Goal: Task Accomplishment & Management: Use online tool/utility

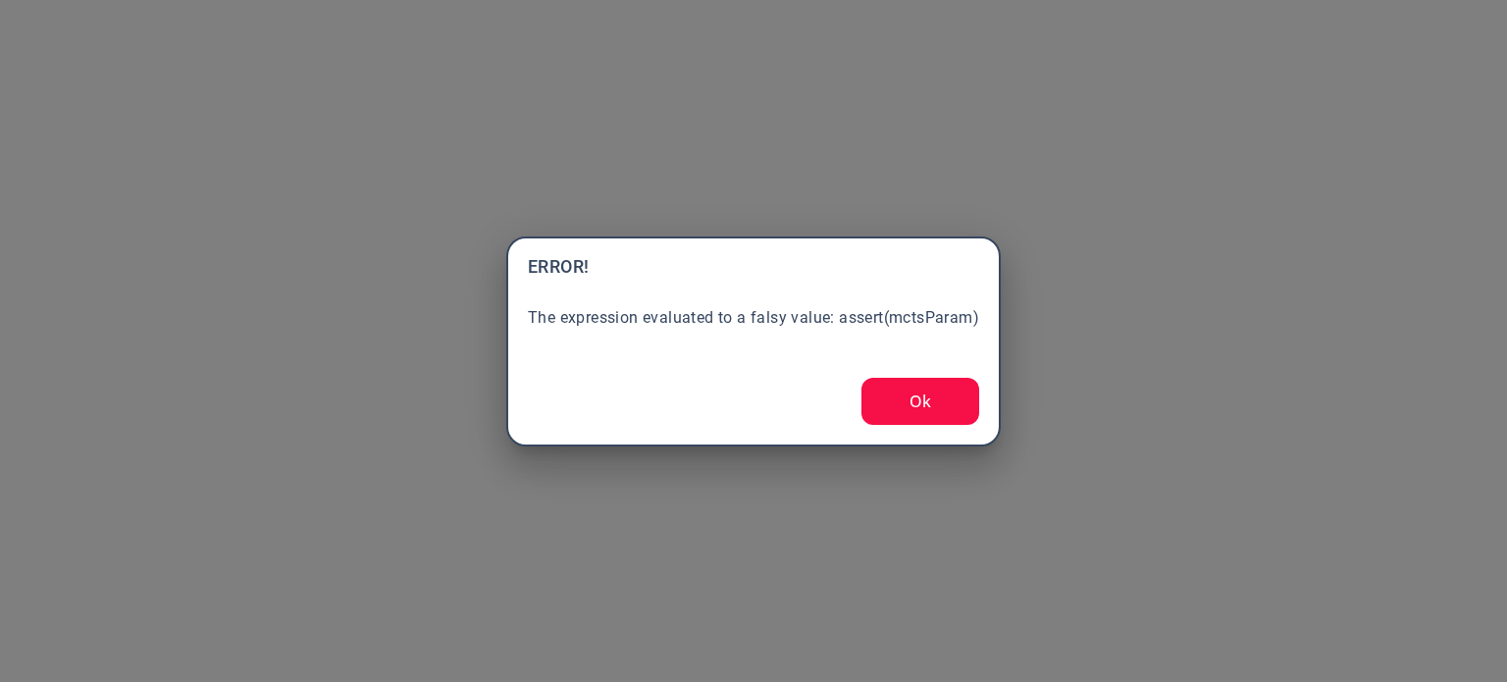
click at [942, 399] on button "Ok" at bounding box center [920, 401] width 118 height 47
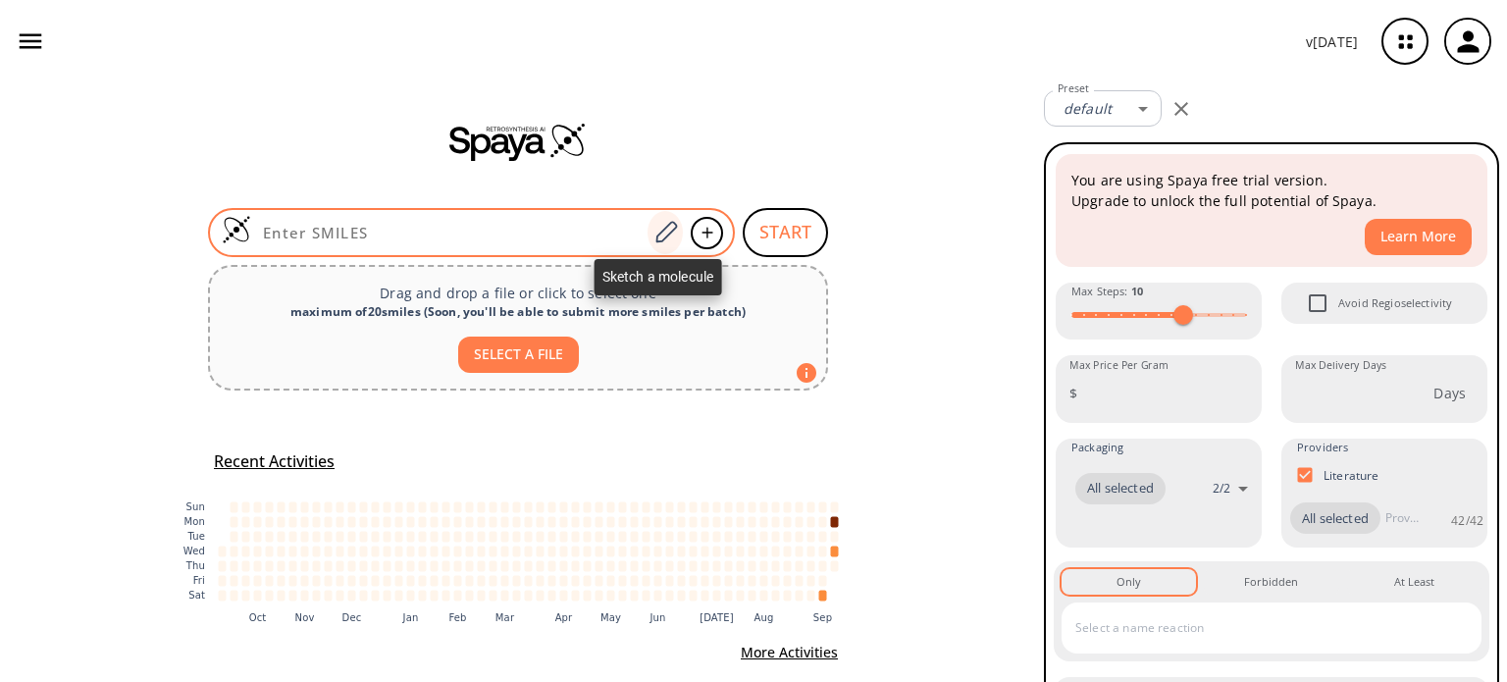
click at [659, 229] on icon at bounding box center [665, 233] width 26 height 26
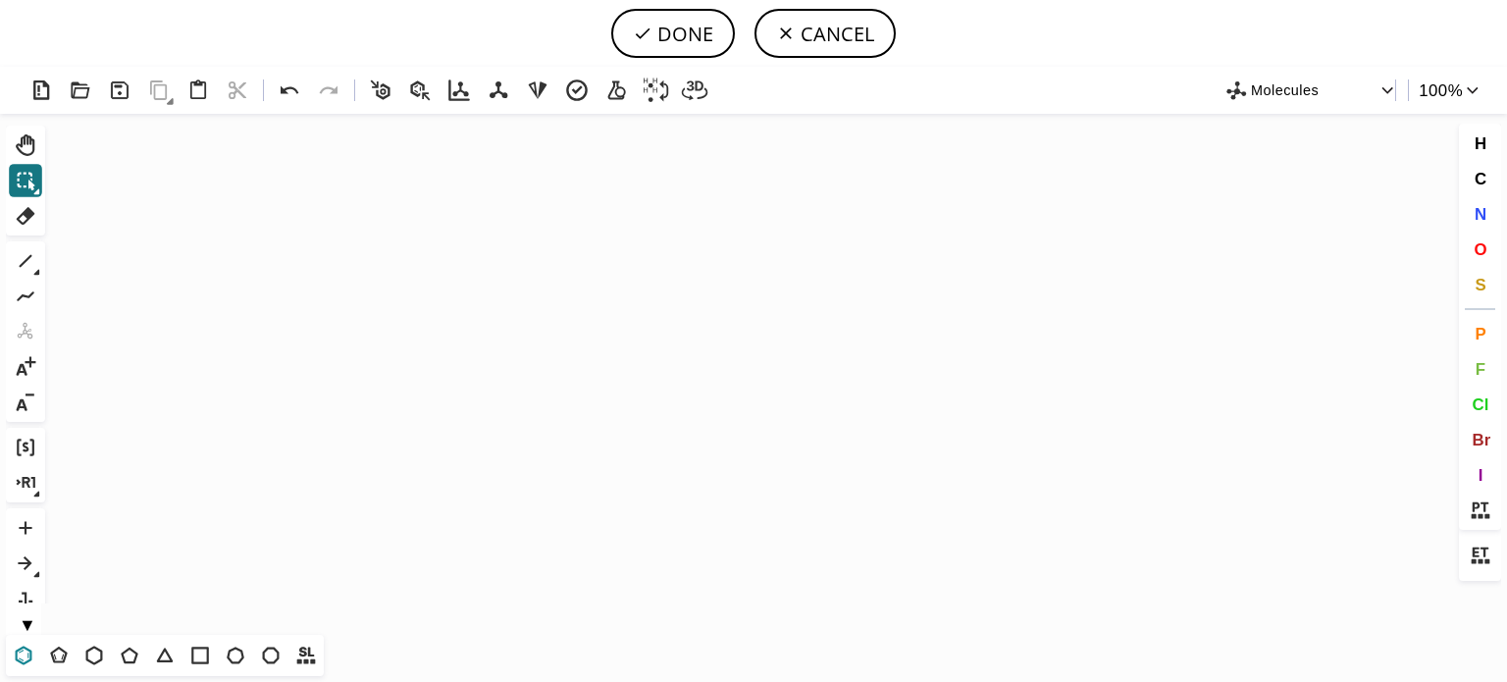
click at [20, 659] on icon at bounding box center [24, 656] width 26 height 26
click at [374, 399] on icon "Created with Raphaël 2.3.0" at bounding box center [753, 374] width 1401 height 521
click at [31, 256] on icon at bounding box center [26, 261] width 13 height 13
click at [1480, 201] on button "N" at bounding box center [1480, 213] width 33 height 33
click at [484, 388] on tspan "N" at bounding box center [484, 388] width 10 height 15
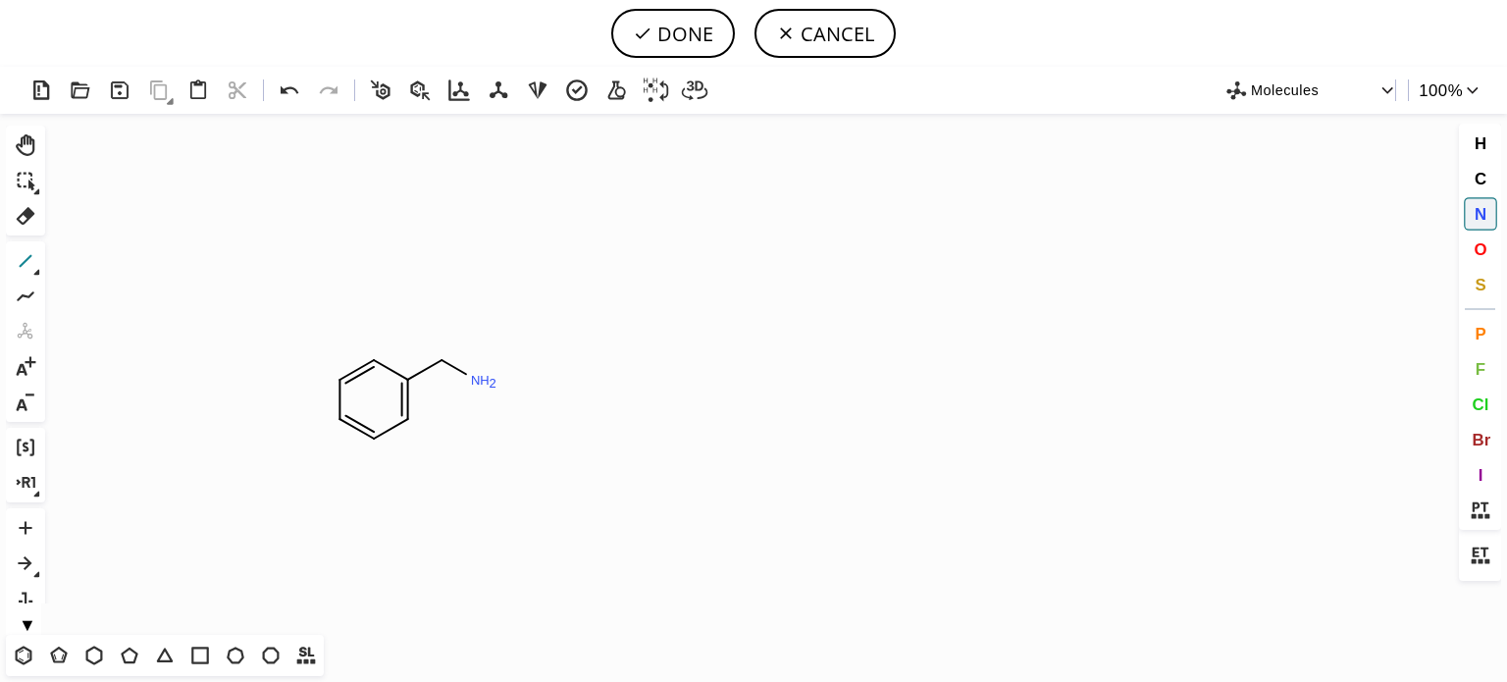
click at [21, 260] on icon at bounding box center [26, 261] width 26 height 26
drag, startPoint x: 545, startPoint y: 429, endPoint x: 562, endPoint y: 400, distance: 33.0
click at [1472, 245] on button "O" at bounding box center [1480, 249] width 33 height 33
click at [589, 368] on tspan "O" at bounding box center [589, 368] width 10 height 15
drag, startPoint x: 577, startPoint y: 362, endPoint x: 516, endPoint y: 407, distance: 75.7
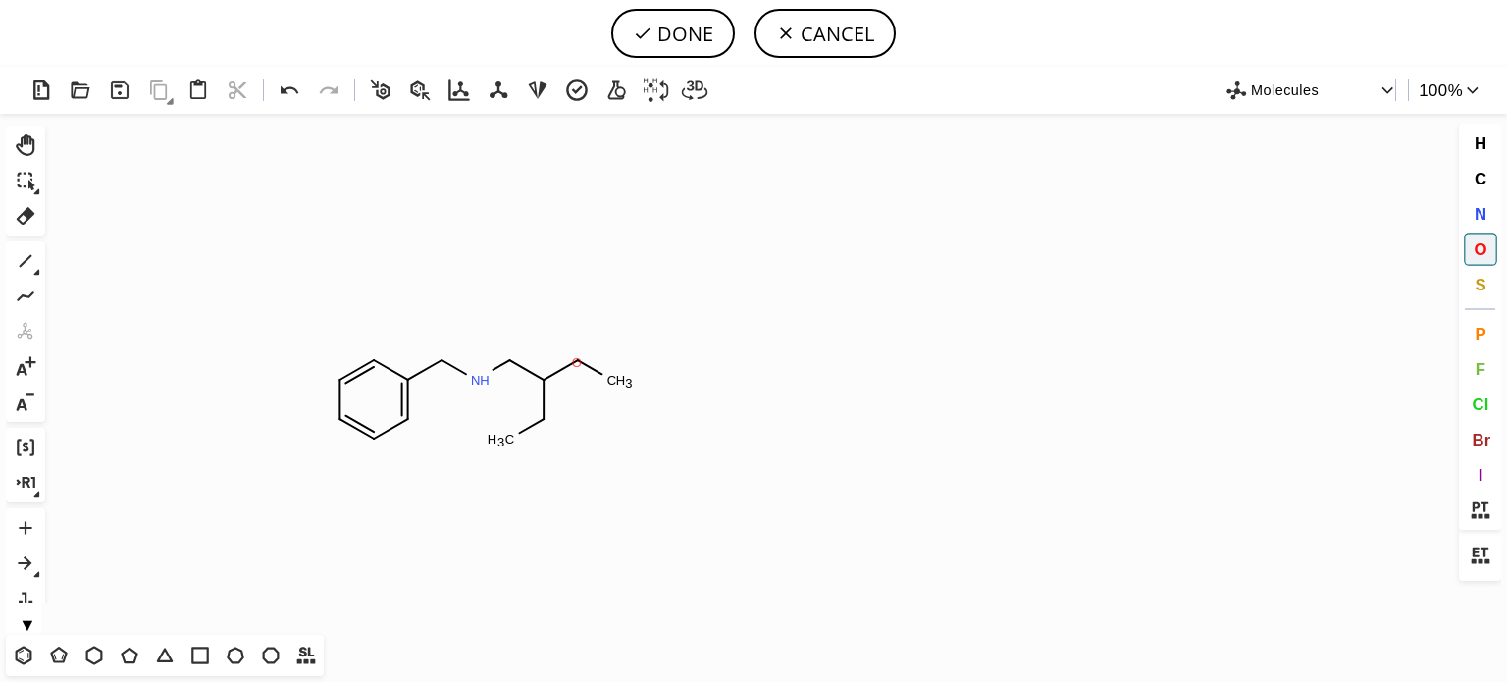
click at [575, 364] on tspan "O" at bounding box center [577, 362] width 10 height 15
click at [538, 423] on tspan "O" at bounding box center [538, 423] width 10 height 15
click at [697, 39] on button "DONE" at bounding box center [673, 33] width 124 height 49
type input "C1C=CC=C(CNCC(OC)OC)C=1"
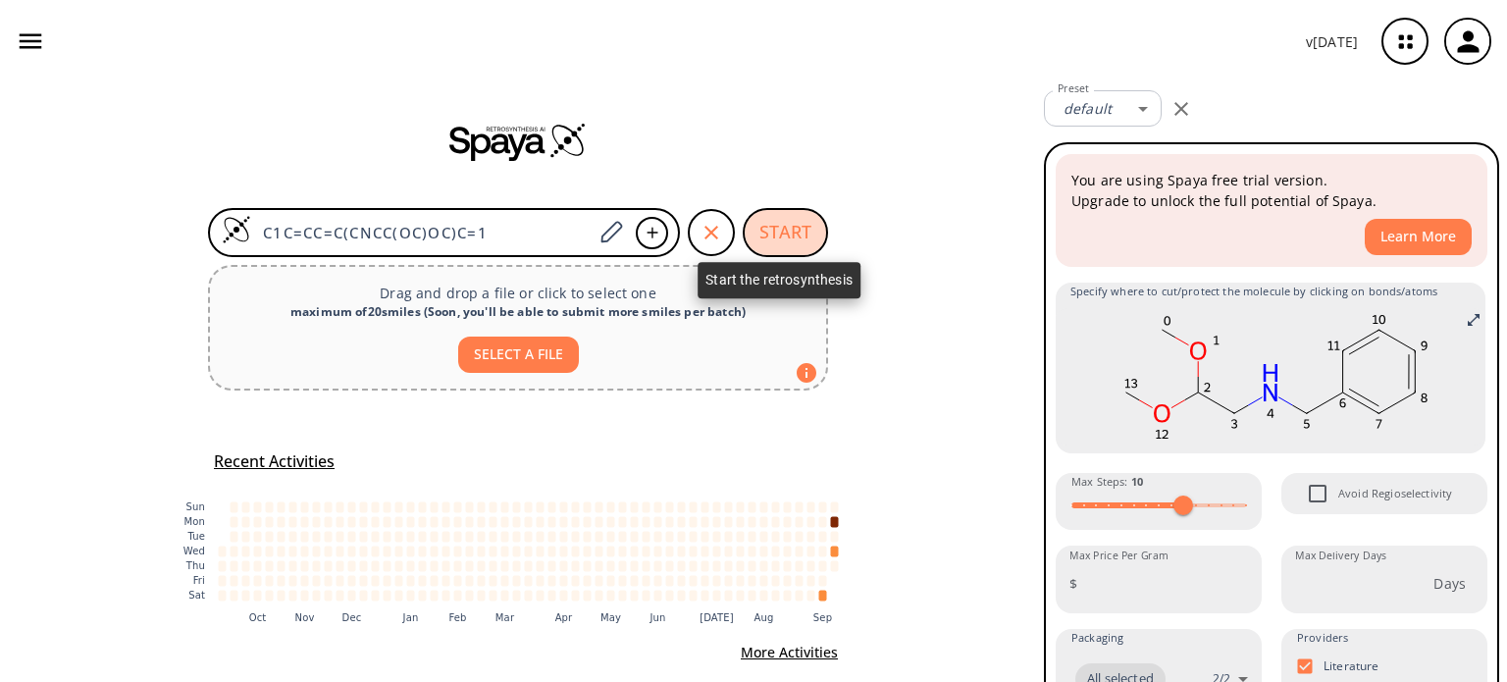
click at [770, 226] on button "START" at bounding box center [785, 232] width 85 height 49
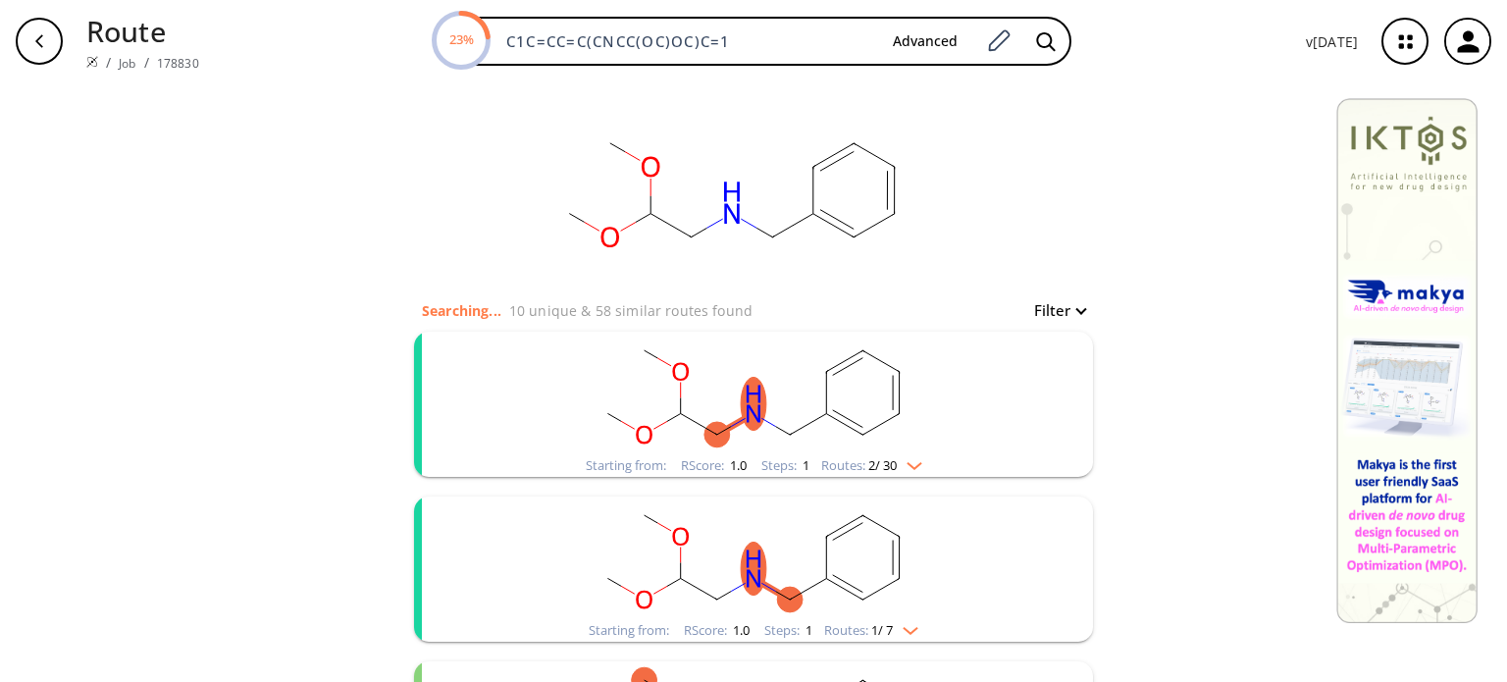
click at [912, 465] on img "clusters" at bounding box center [910, 462] width 26 height 16
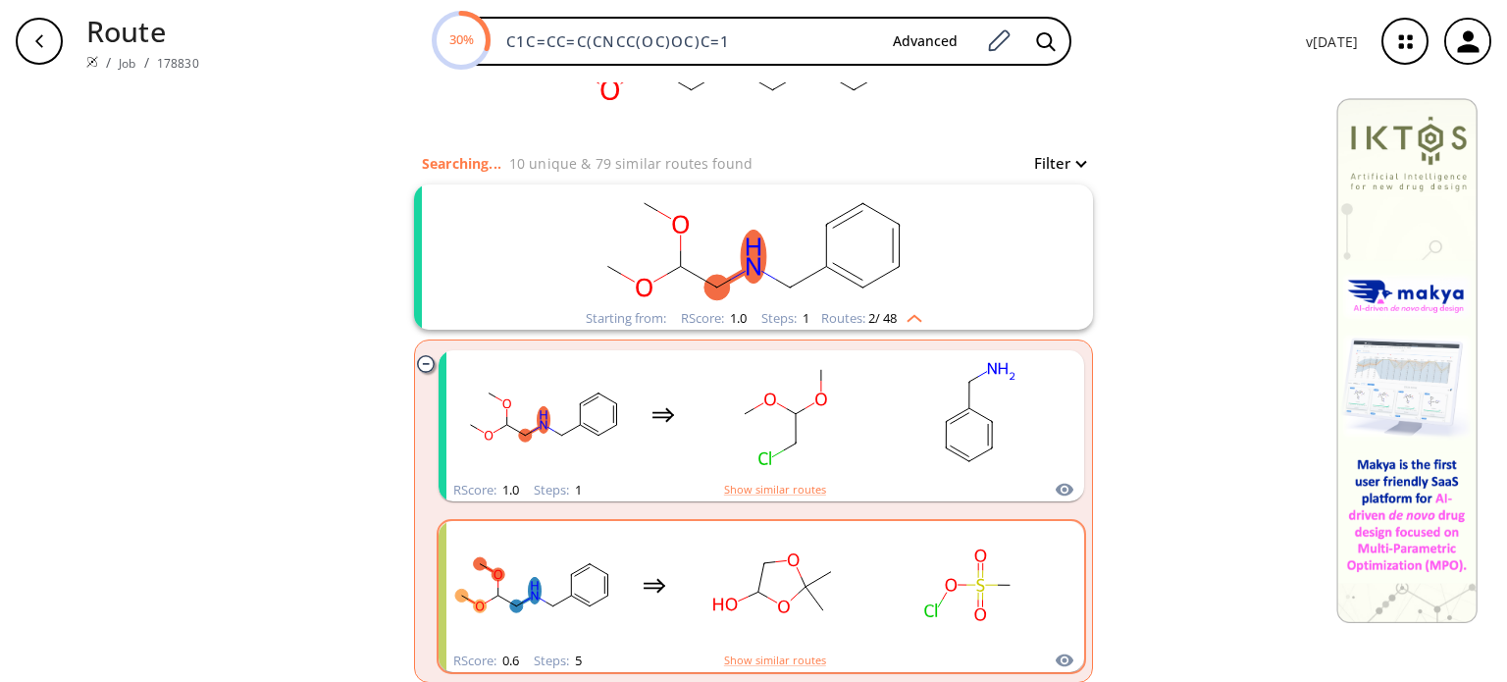
scroll to position [196, 0]
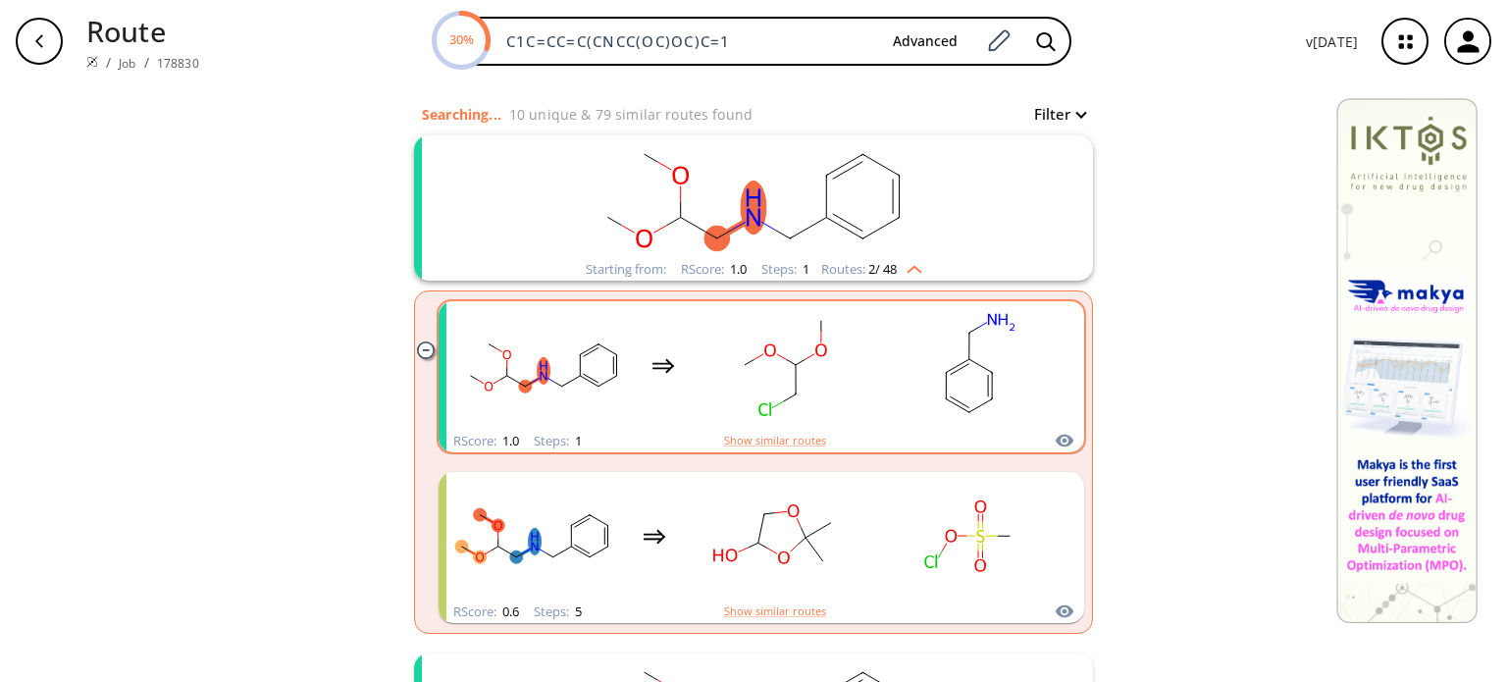
click at [873, 385] on div "clusters" at bounding box center [761, 365] width 612 height 129
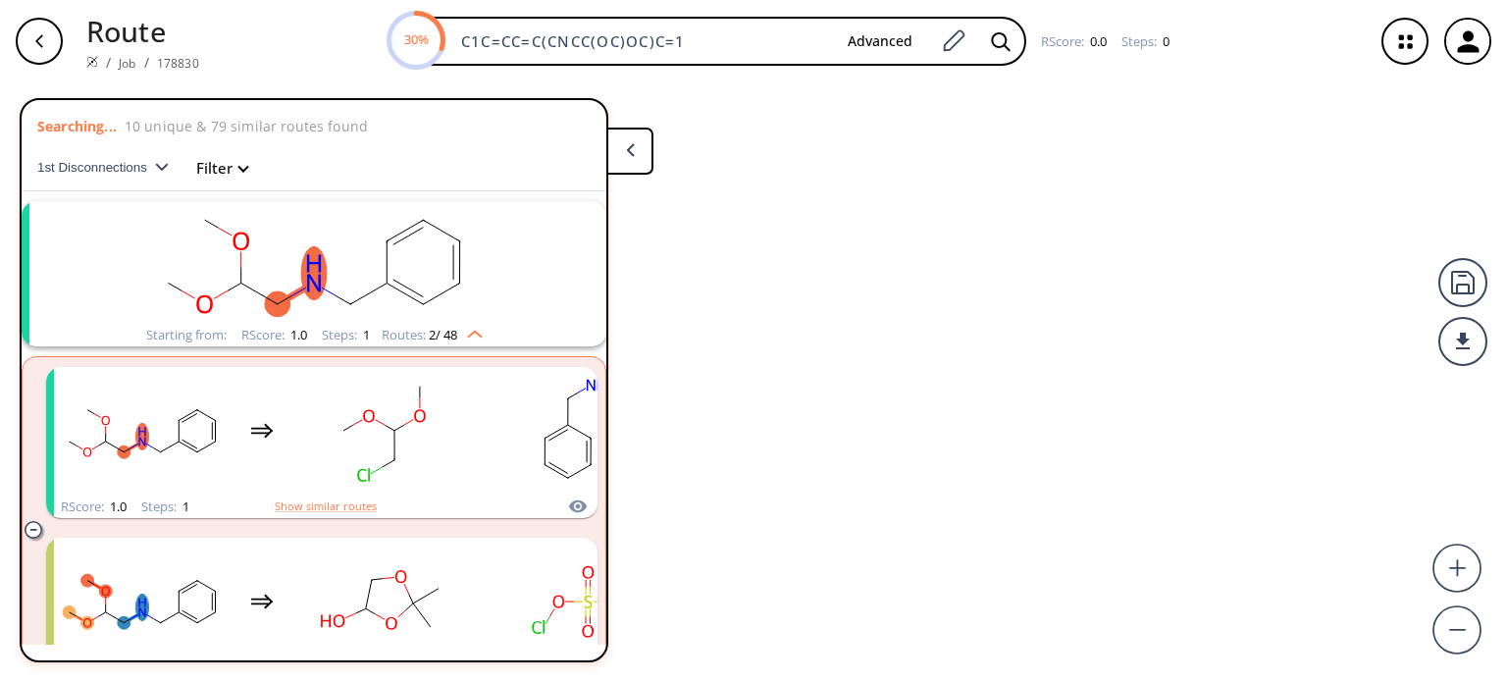
scroll to position [43, 0]
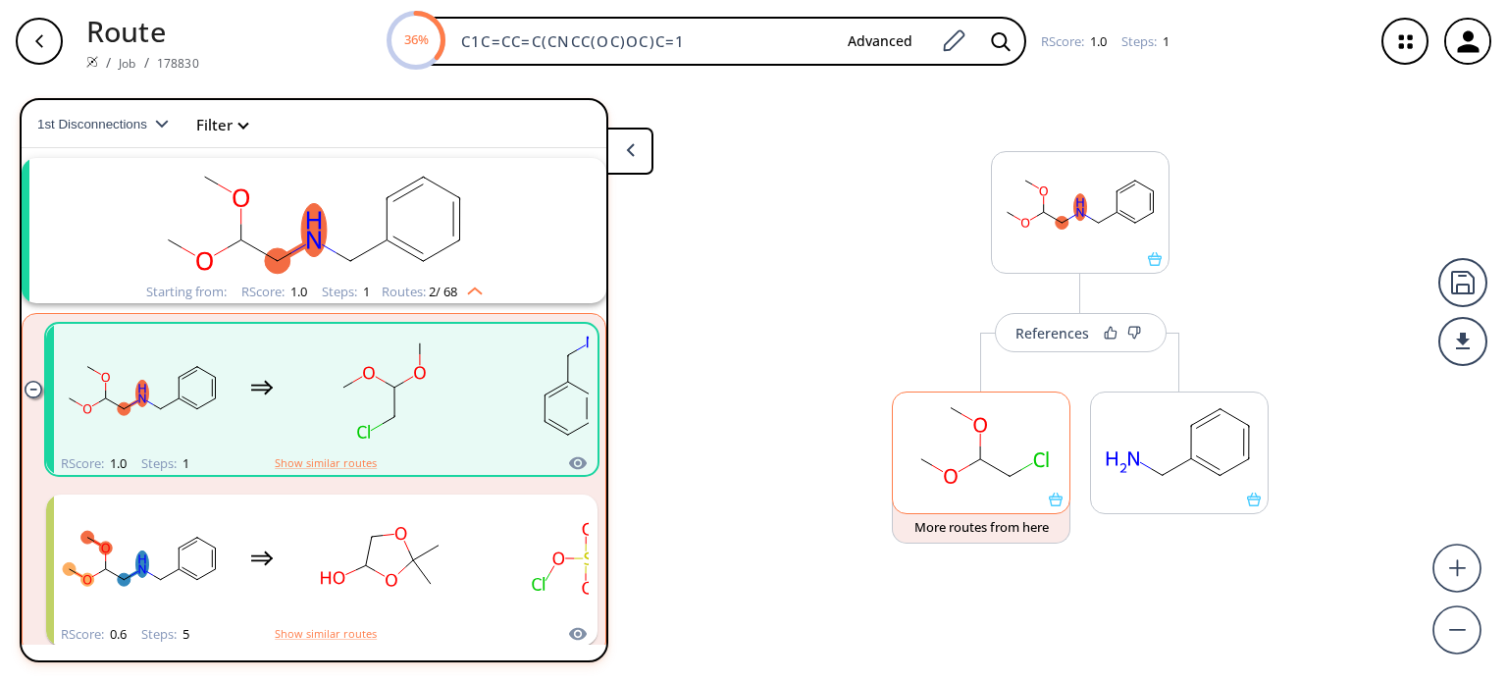
click at [998, 457] on rect at bounding box center [981, 442] width 177 height 100
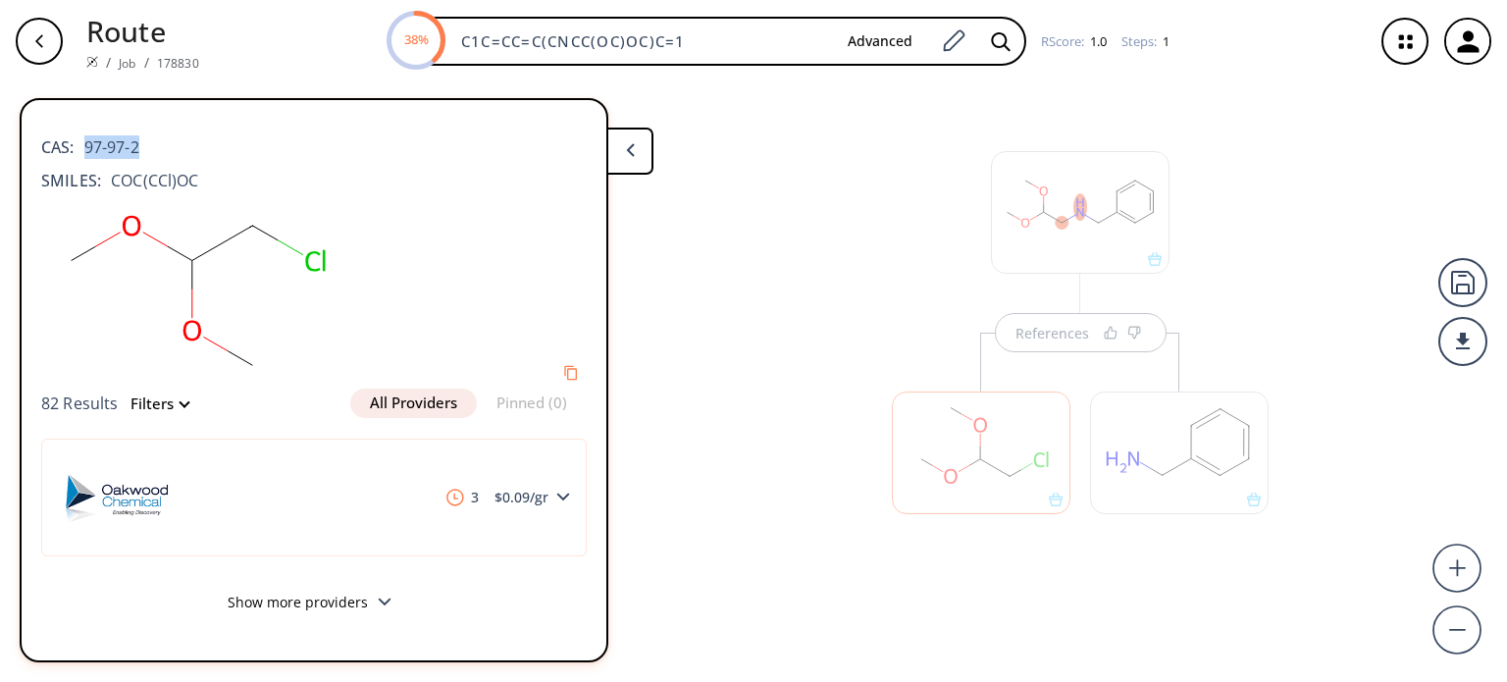
drag, startPoint x: 161, startPoint y: 141, endPoint x: 86, endPoint y: 145, distance: 74.7
click at [86, 145] on div "CAS: 97-97-2" at bounding box center [313, 137] width 545 height 43
drag, startPoint x: 1150, startPoint y: 570, endPoint x: 1130, endPoint y: 560, distance: 21.9
click at [1150, 570] on div "References" at bounding box center [1080, 342] width 416 height 500
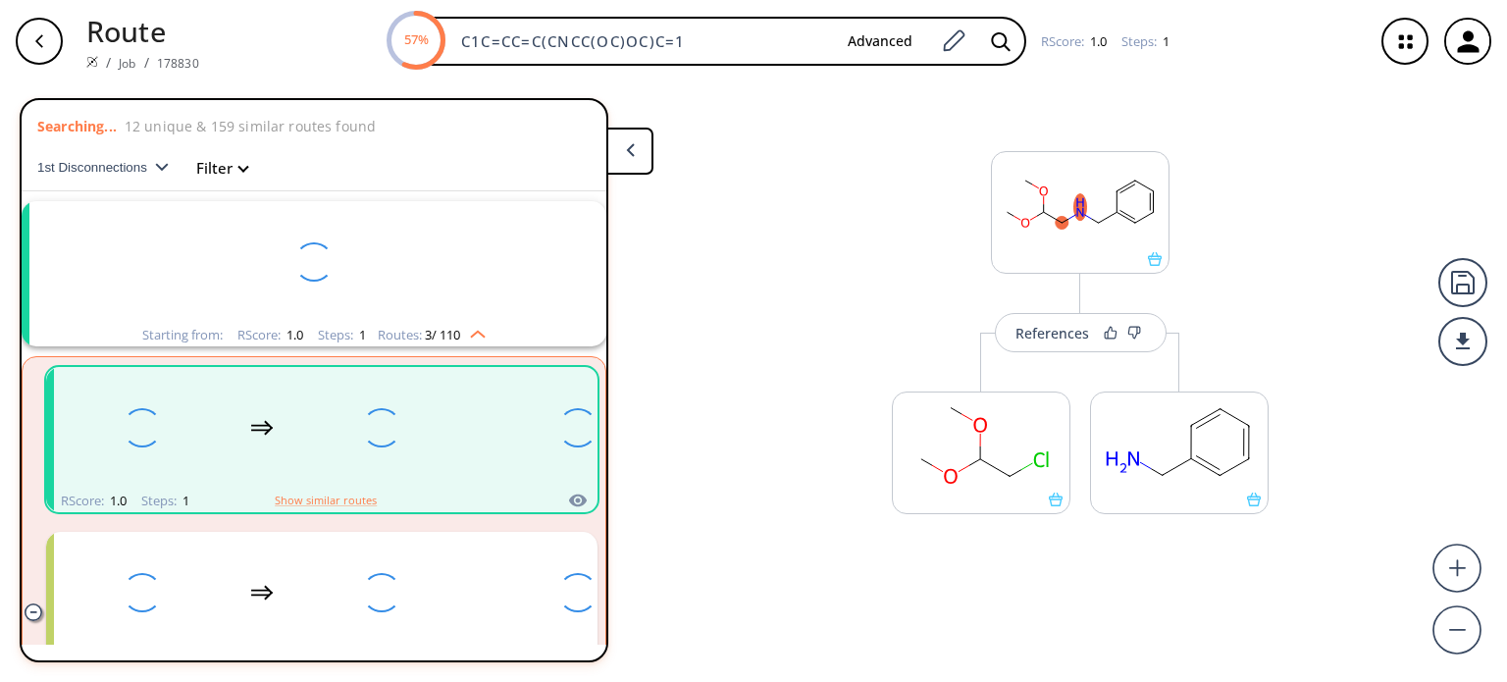
scroll to position [43, 0]
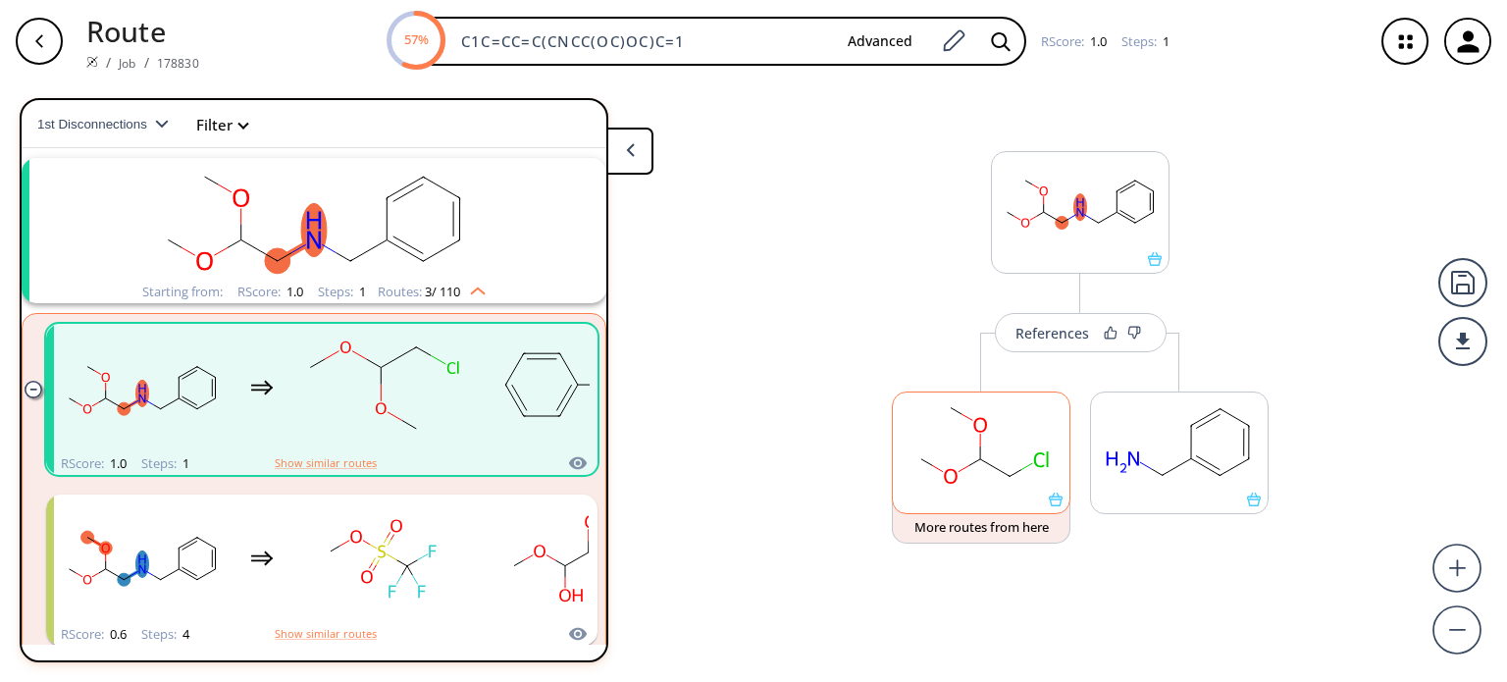
click at [1022, 457] on rect at bounding box center [981, 442] width 177 height 100
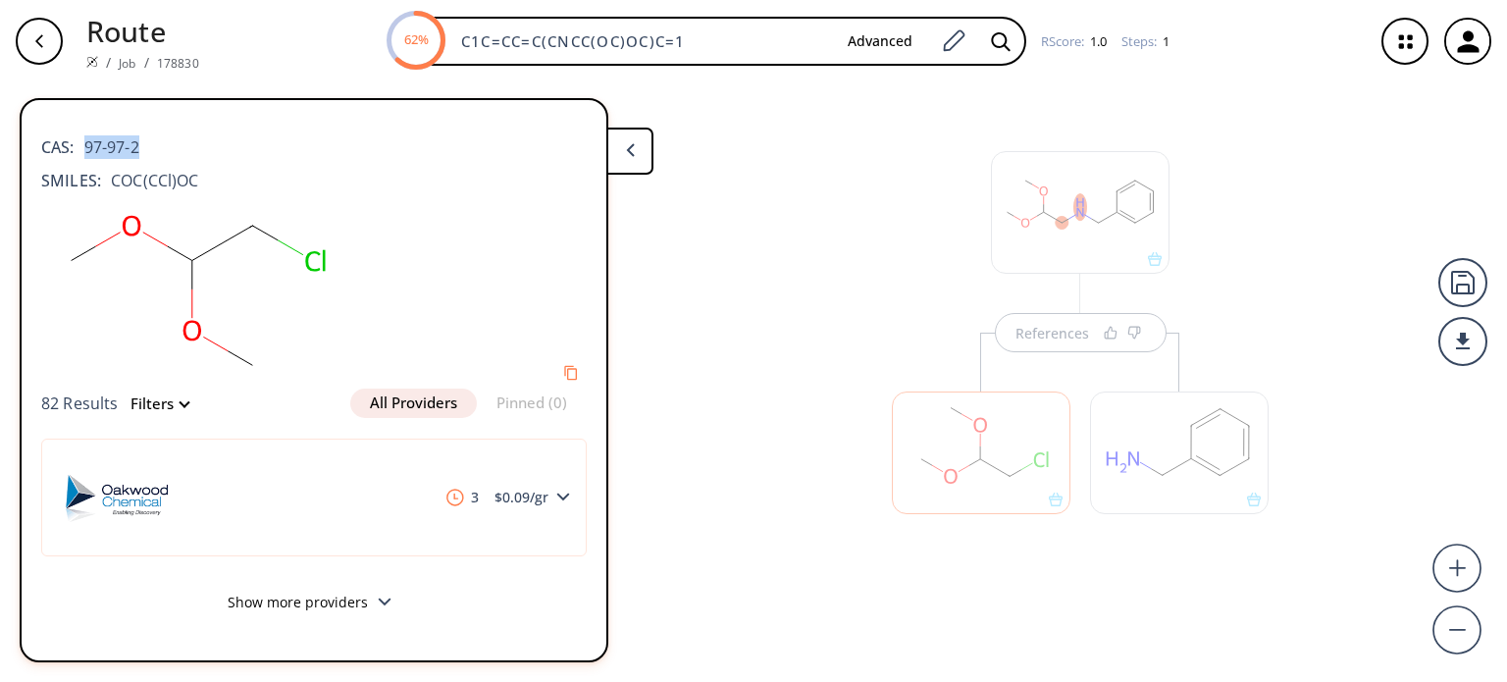
drag, startPoint x: 144, startPoint y: 142, endPoint x: 100, endPoint y: 189, distance: 64.5
click at [87, 154] on div "CAS: 97-97-2" at bounding box center [313, 137] width 545 height 43
copy span "97-97-2"
click at [1052, 340] on div at bounding box center [981, 443] width 198 height 221
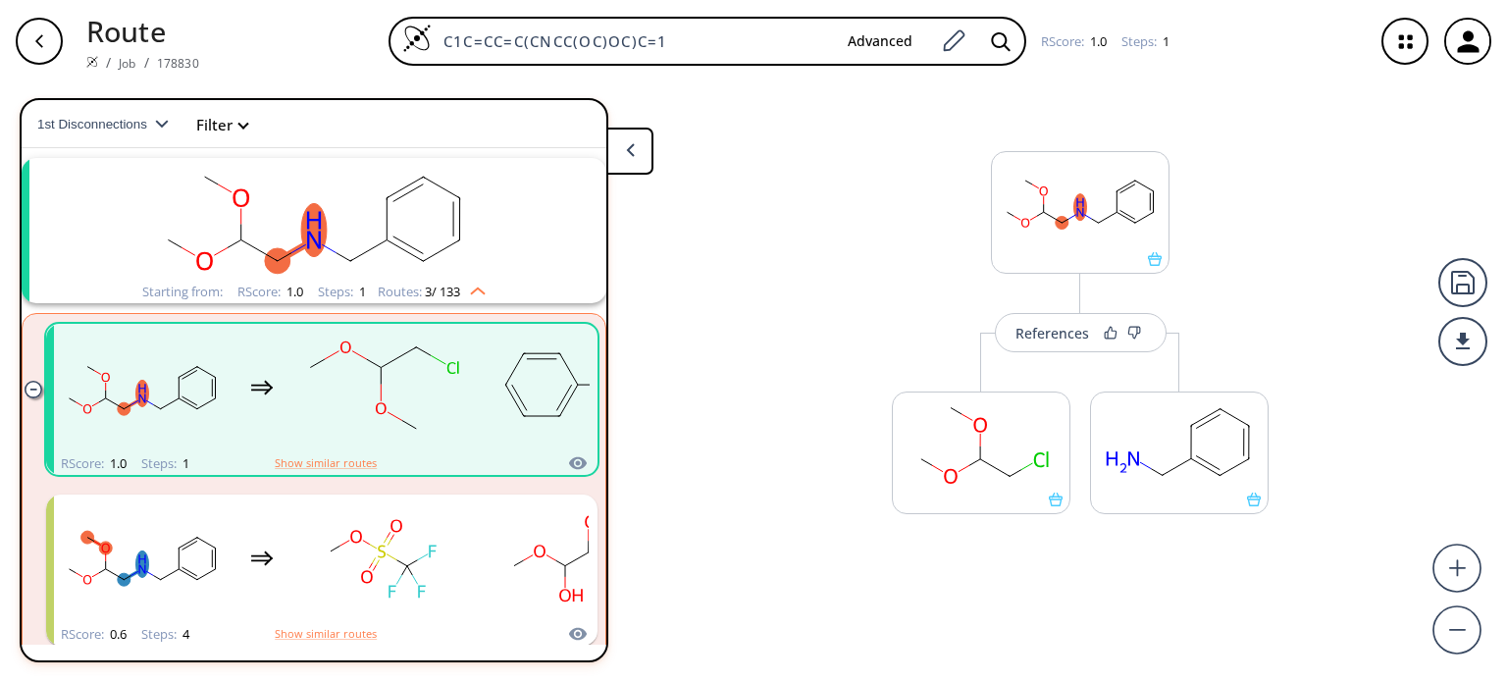
click at [1052, 339] on div "References" at bounding box center [1052, 333] width 74 height 13
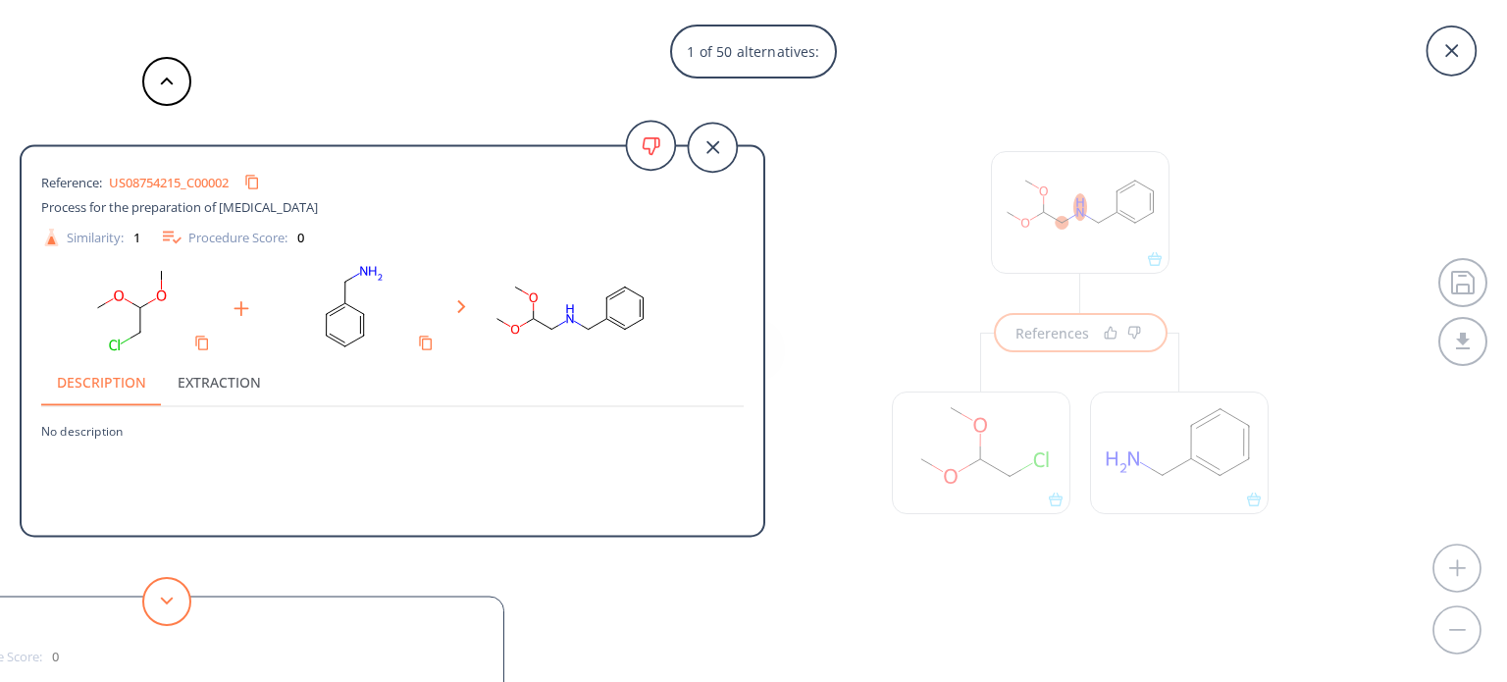
click at [187, 595] on button at bounding box center [166, 601] width 49 height 49
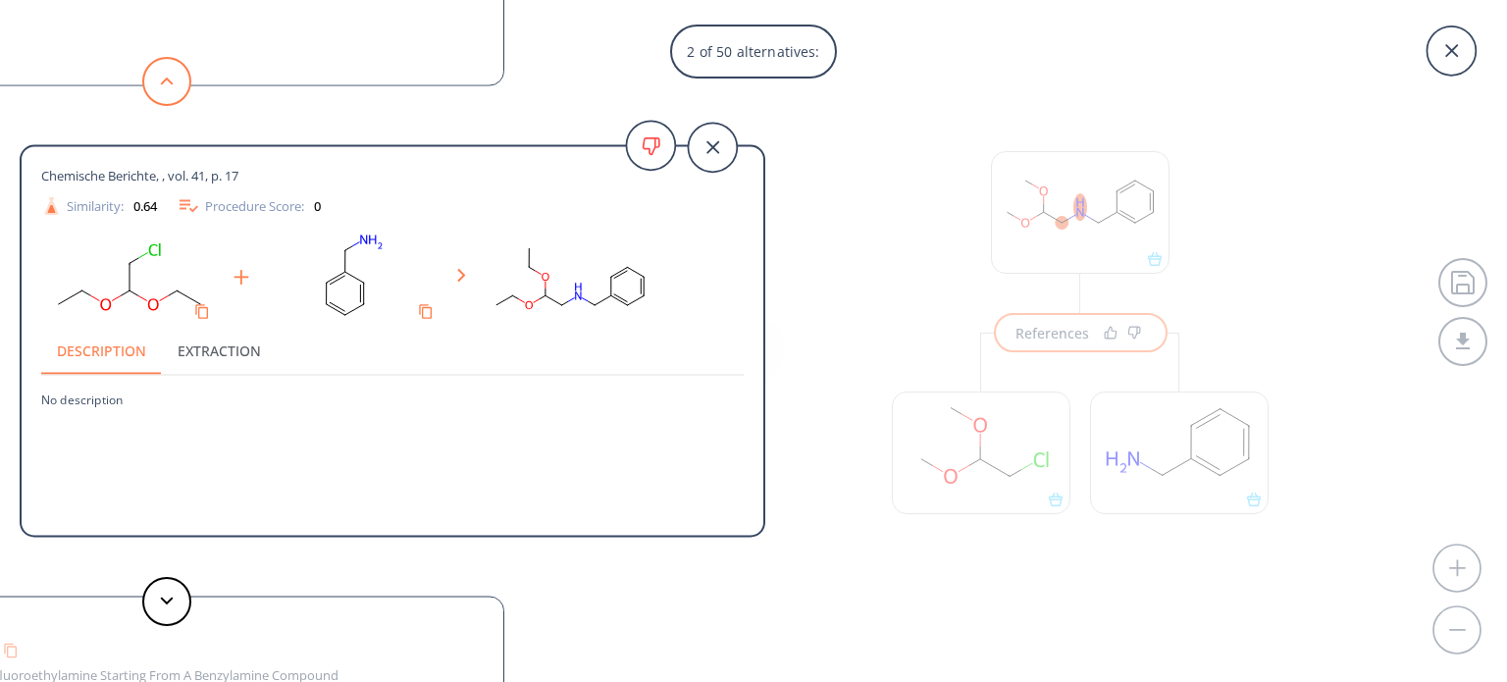
click at [170, 93] on button at bounding box center [166, 81] width 49 height 49
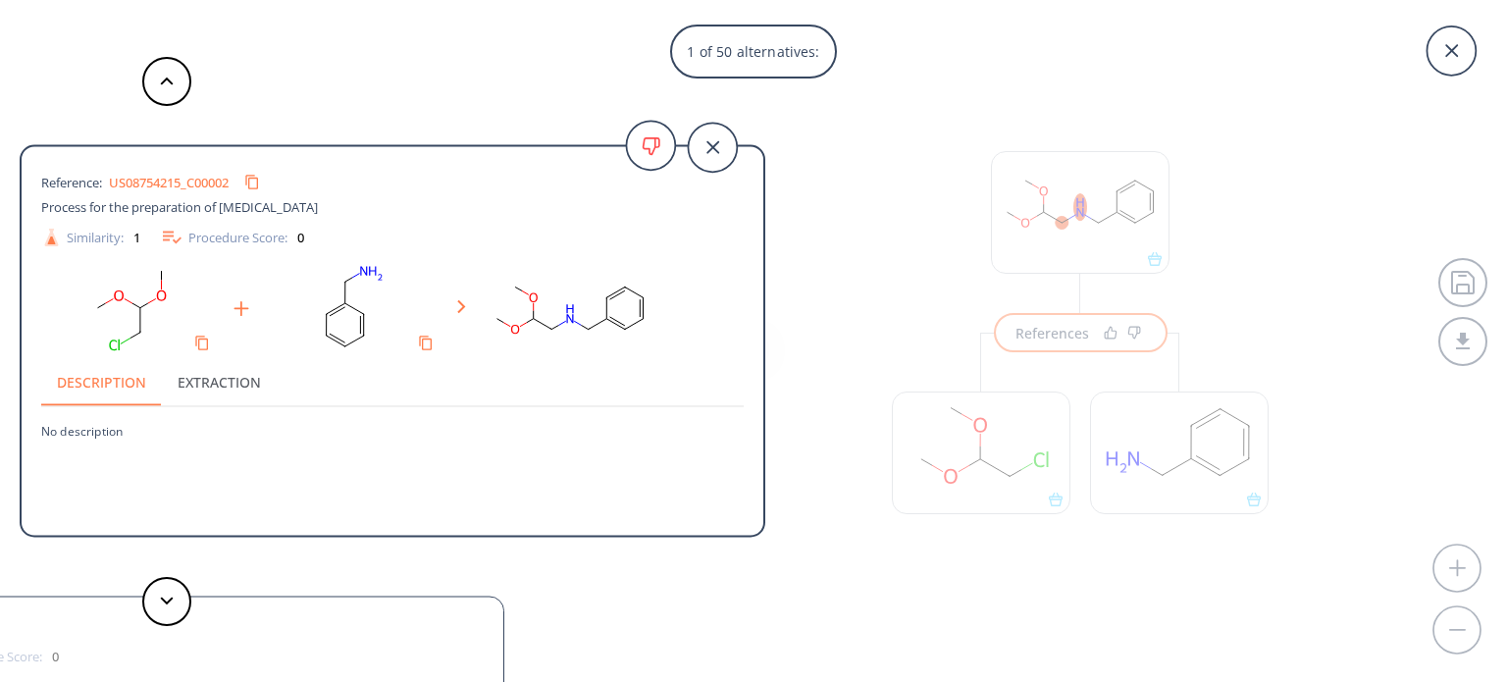
click at [204, 180] on link "US08754215_C00002" at bounding box center [169, 182] width 120 height 13
click at [1456, 46] on icon at bounding box center [1451, 50] width 13 height 13
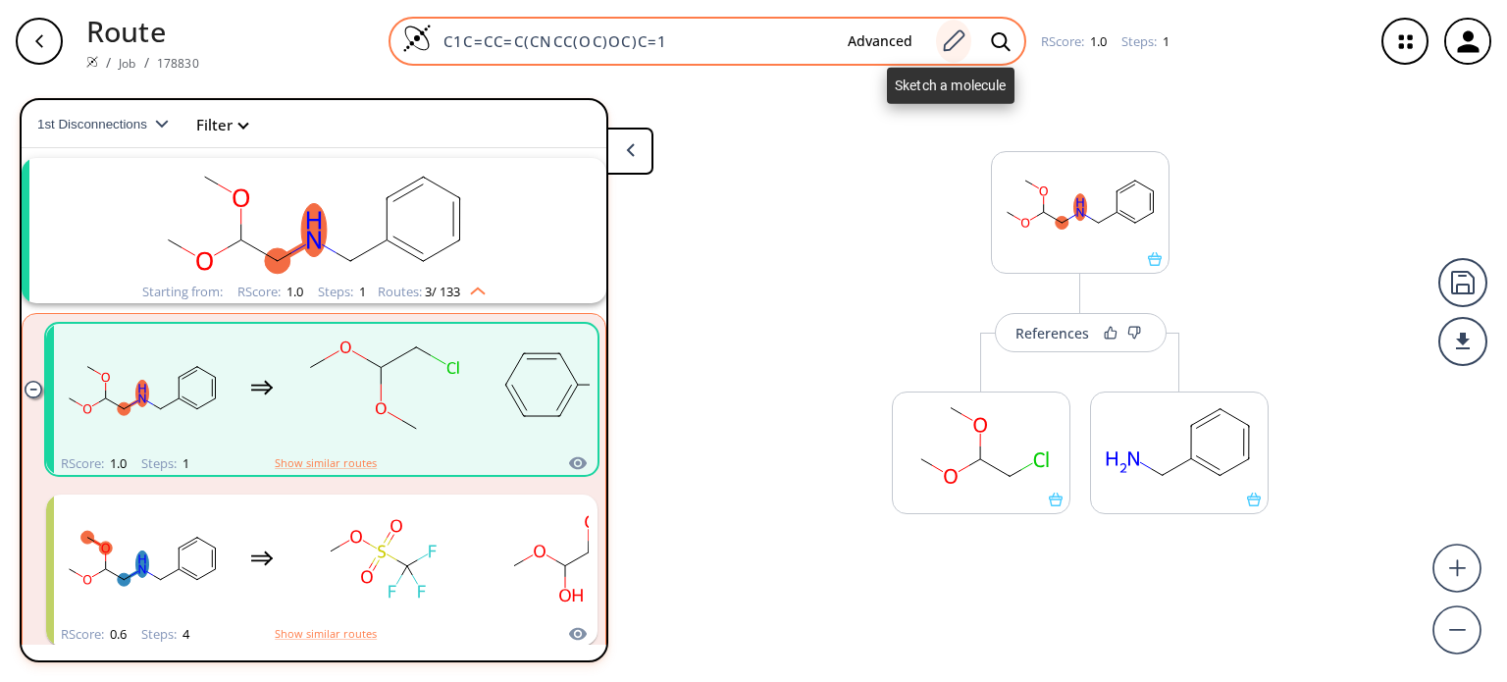
click at [957, 40] on icon at bounding box center [955, 40] width 22 height 22
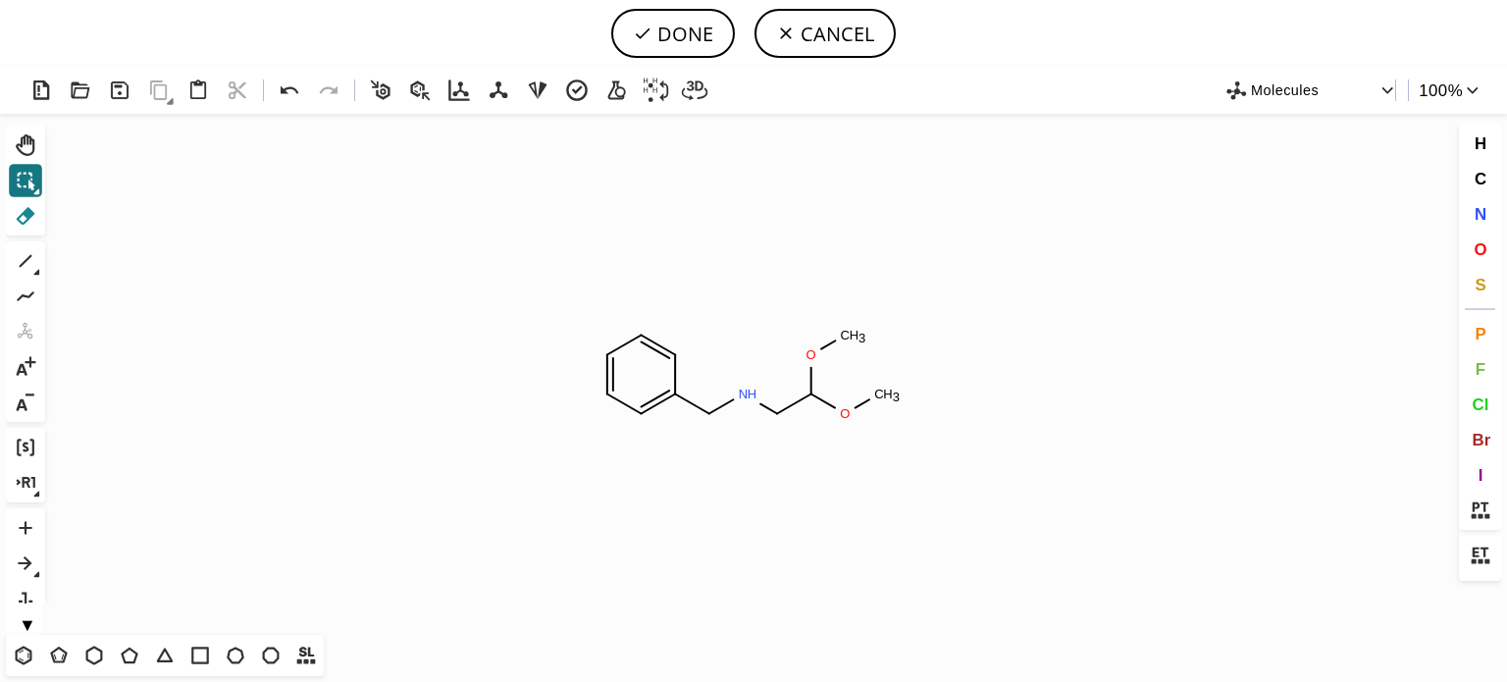
click at [26, 223] on icon at bounding box center [26, 216] width 19 height 18
click at [815, 348] on tspan "O" at bounding box center [811, 354] width 10 height 15
click at [841, 338] on tspan "C" at bounding box center [846, 335] width 10 height 15
click at [842, 419] on tspan "O" at bounding box center [845, 413] width 10 height 15
drag, startPoint x: 1483, startPoint y: 214, endPoint x: 1457, endPoint y: 212, distance: 26.6
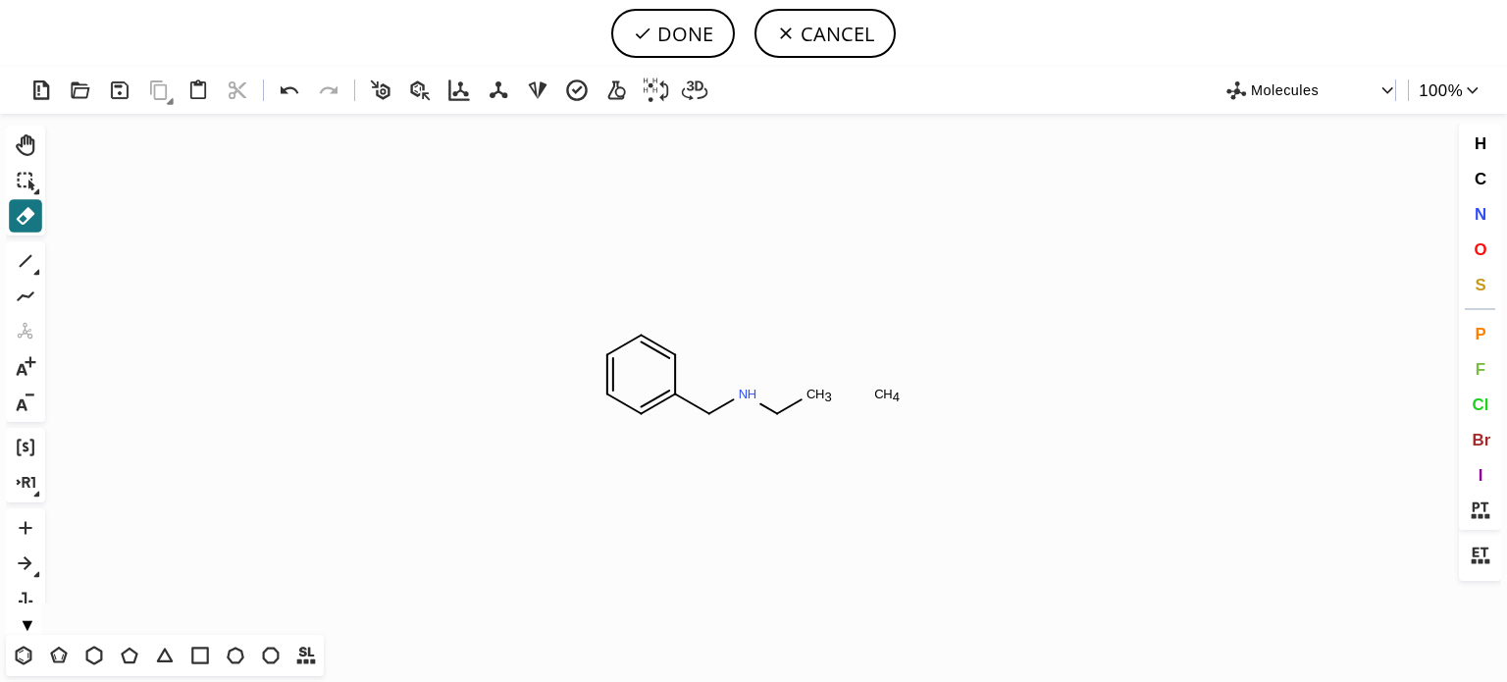
click at [1482, 214] on span "N" at bounding box center [1480, 213] width 12 height 19
click at [779, 414] on tspan "N" at bounding box center [779, 414] width 10 height 15
click at [20, 207] on icon at bounding box center [26, 216] width 26 height 26
click at [893, 395] on tspan "4" at bounding box center [896, 396] width 7 height 15
drag, startPoint x: 1477, startPoint y: 183, endPoint x: 1418, endPoint y: 170, distance: 61.4
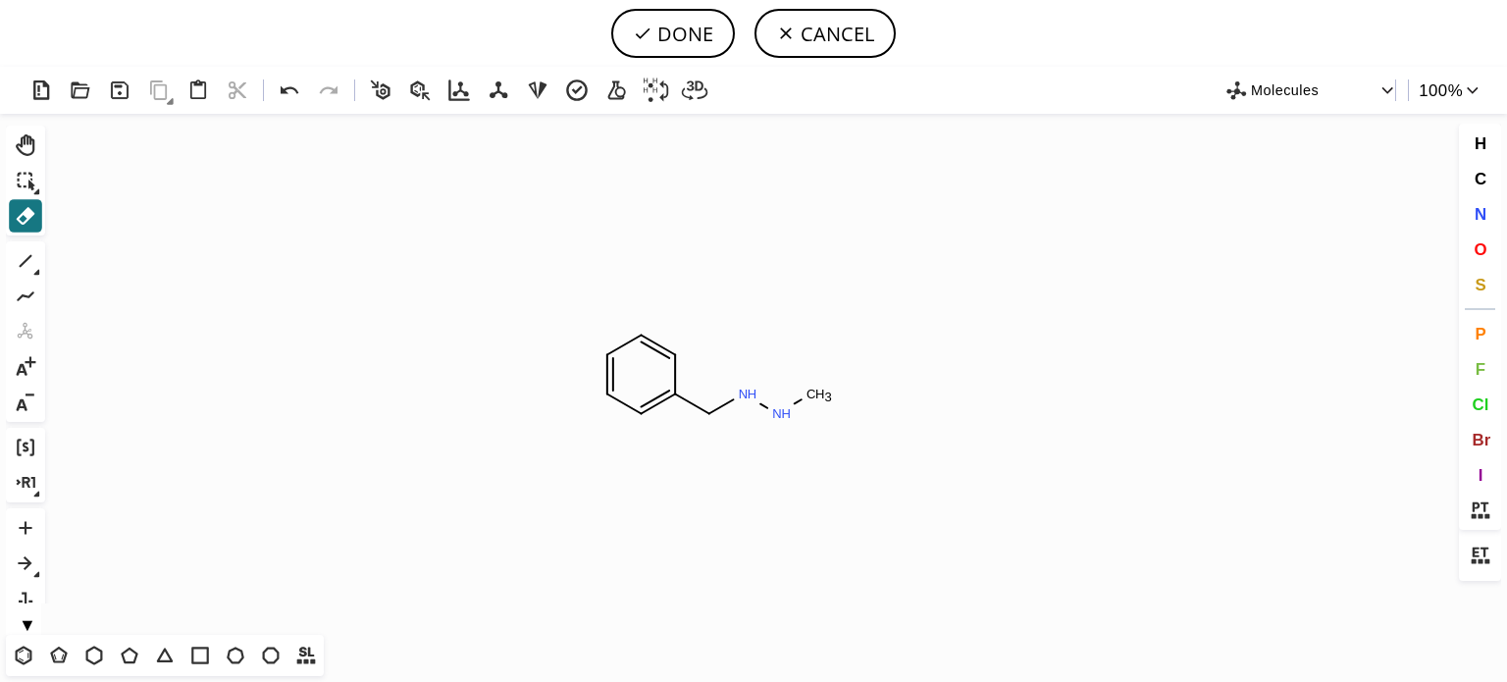
click at [1475, 180] on span "C" at bounding box center [1480, 178] width 12 height 19
click at [757, 397] on tspan "C" at bounding box center [757, 397] width 10 height 15
click at [750, 398] on tspan "C" at bounding box center [750, 398] width 10 height 15
click at [29, 264] on icon at bounding box center [26, 261] width 26 height 26
drag, startPoint x: 1478, startPoint y: 253, endPoint x: 1216, endPoint y: 239, distance: 262.3
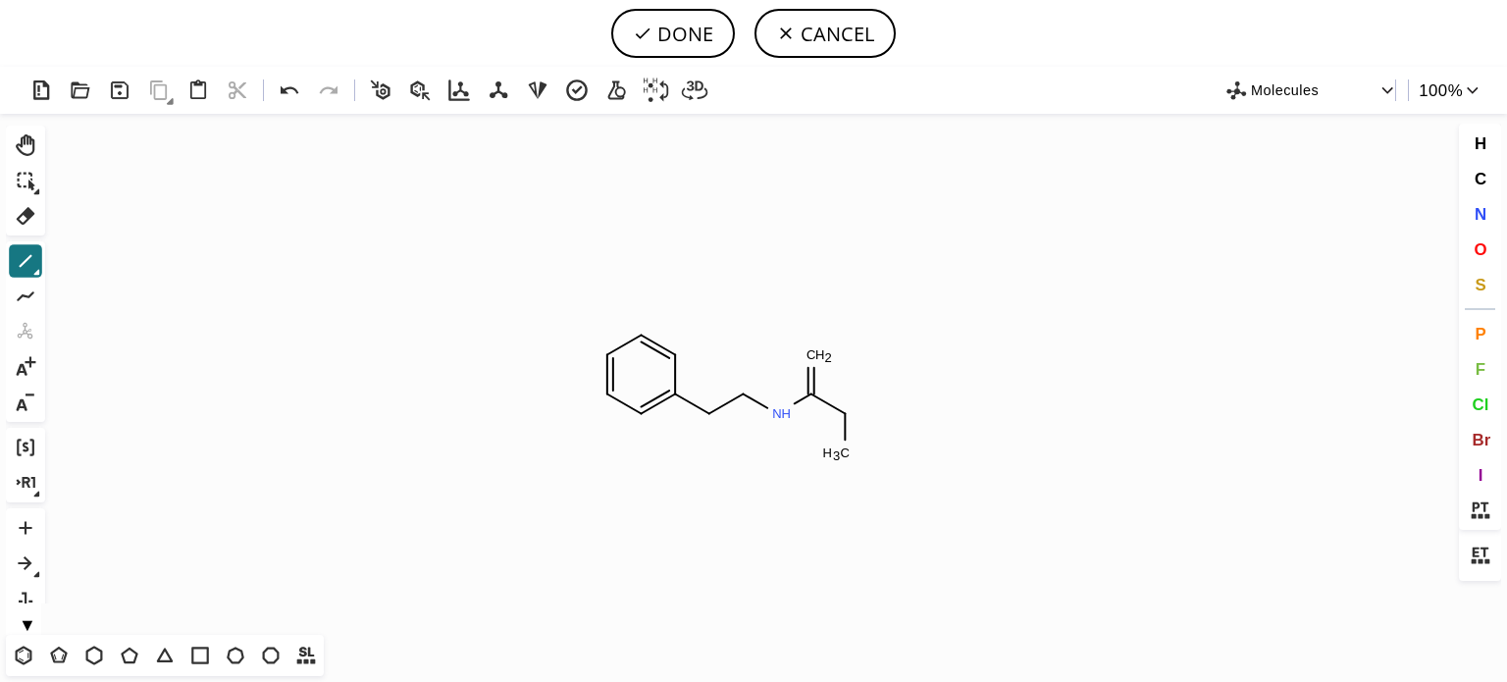
click at [1477, 251] on span "O" at bounding box center [1480, 248] width 13 height 19
click at [818, 359] on tspan "O" at bounding box center [818, 359] width 10 height 15
drag, startPoint x: 1483, startPoint y: 213, endPoint x: 1064, endPoint y: 276, distance: 423.6
click at [1480, 213] on span "N" at bounding box center [1480, 213] width 12 height 19
click at [843, 457] on tspan "N" at bounding box center [843, 457] width 10 height 15
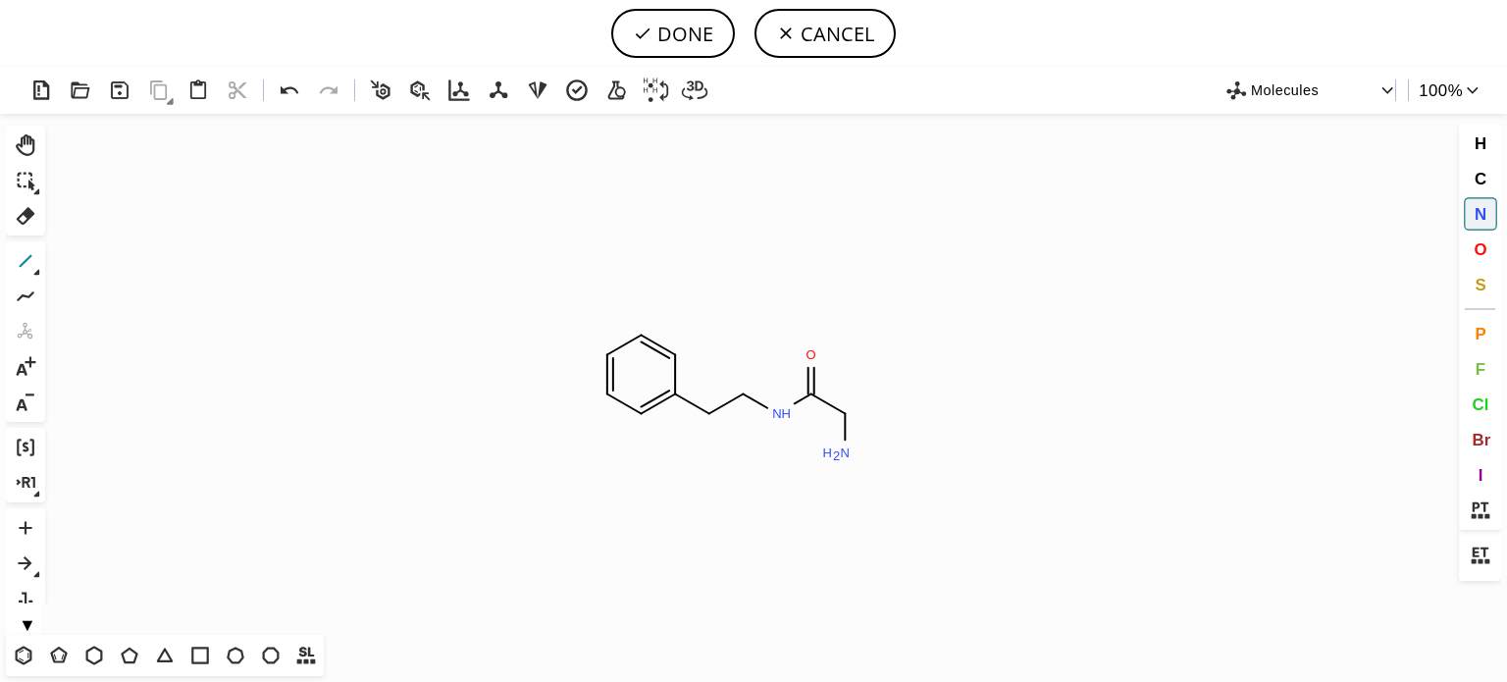
click at [25, 256] on icon at bounding box center [26, 261] width 26 height 26
click at [1482, 250] on span "O" at bounding box center [1480, 248] width 13 height 19
click at [811, 474] on tspan "O" at bounding box center [811, 474] width 10 height 15
click at [880, 479] on tspan "O" at bounding box center [880, 479] width 10 height 15
click at [1481, 181] on span "C" at bounding box center [1480, 178] width 12 height 19
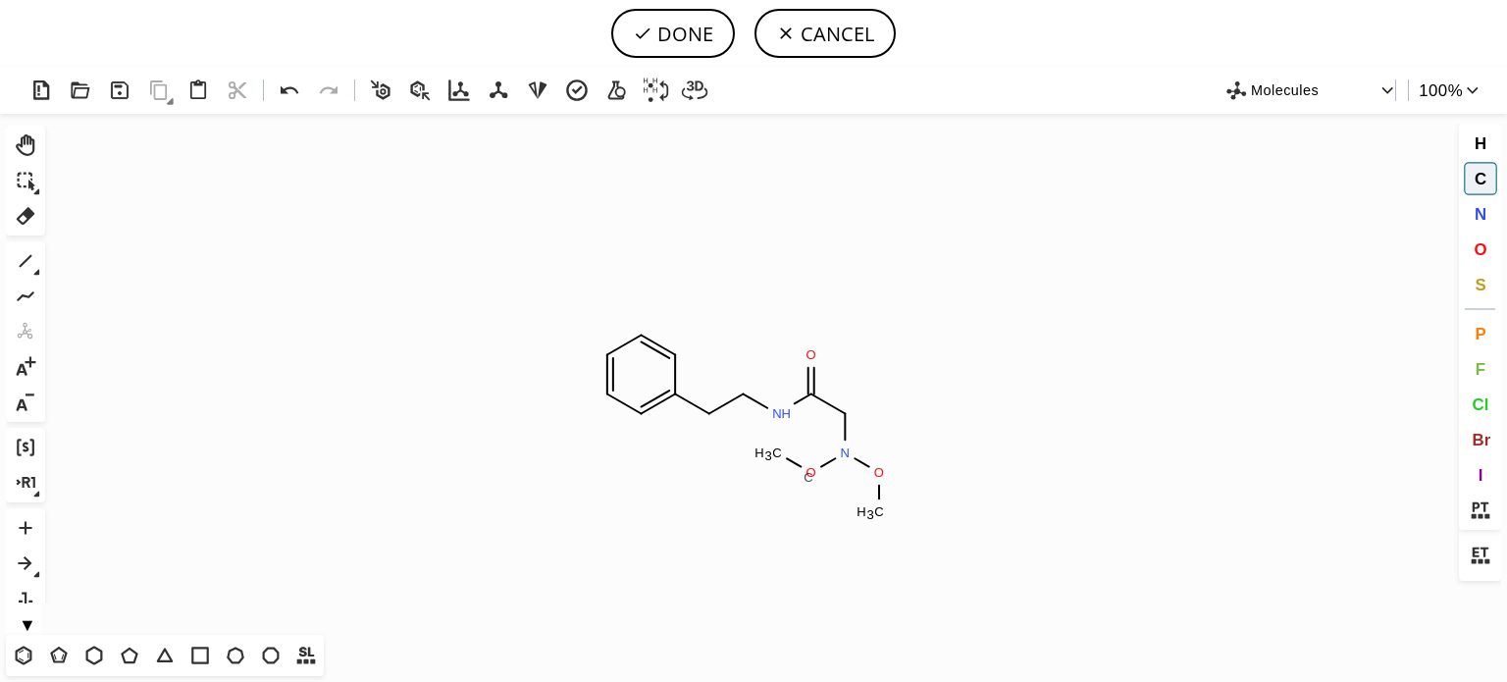
click at [808, 477] on tspan "C" at bounding box center [808, 477] width 10 height 15
click at [883, 479] on tspan "C" at bounding box center [883, 480] width 10 height 15
click at [1470, 243] on button "O" at bounding box center [1480, 249] width 33 height 33
drag, startPoint x: 779, startPoint y: 463, endPoint x: 759, endPoint y: 529, distance: 68.6
click at [779, 467] on tspan "O" at bounding box center [779, 463] width 10 height 15
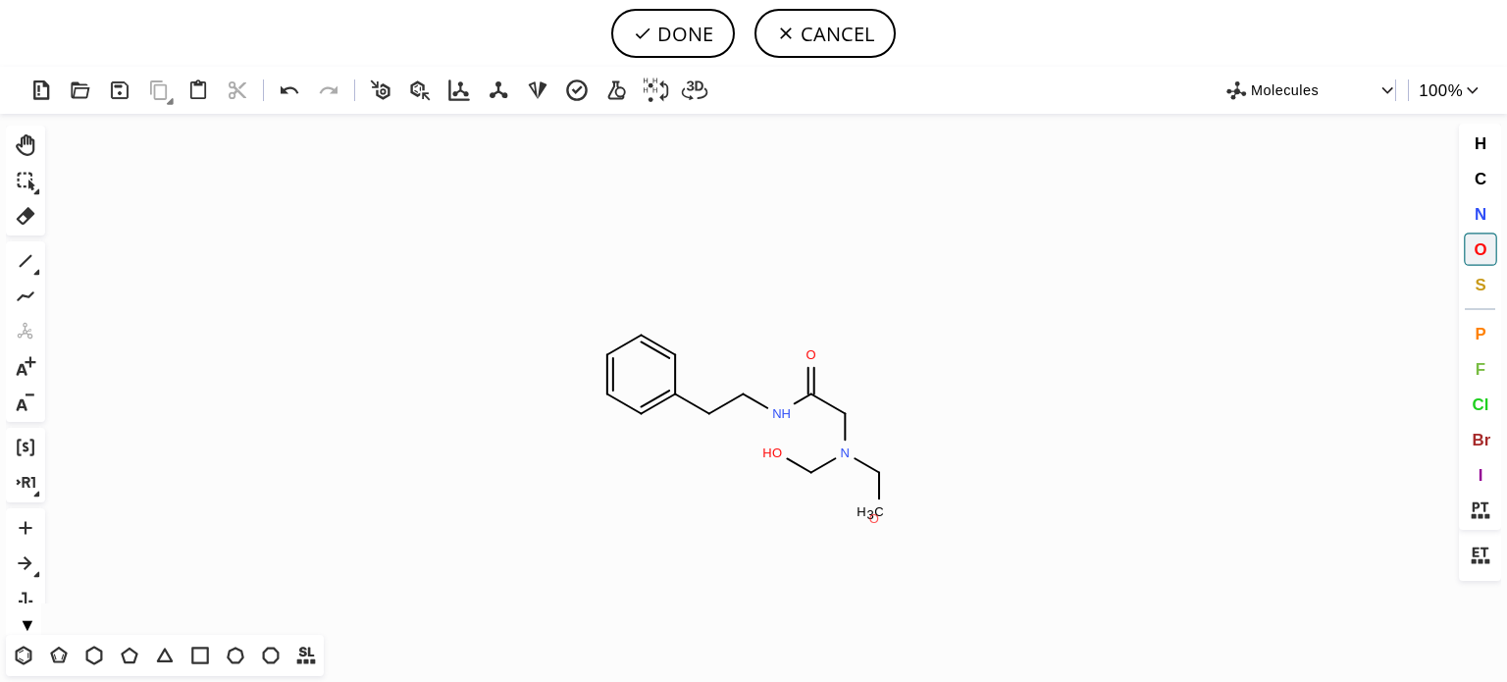
click at [874, 518] on tspan "O" at bounding box center [874, 518] width 10 height 15
drag, startPoint x: 18, startPoint y: 262, endPoint x: 148, endPoint y: 287, distance: 132.9
click at [24, 262] on icon at bounding box center [26, 261] width 26 height 26
drag, startPoint x: 774, startPoint y: 464, endPoint x: 898, endPoint y: 539, distance: 144.4
drag, startPoint x: 880, startPoint y: 519, endPoint x: 810, endPoint y: 543, distance: 73.5
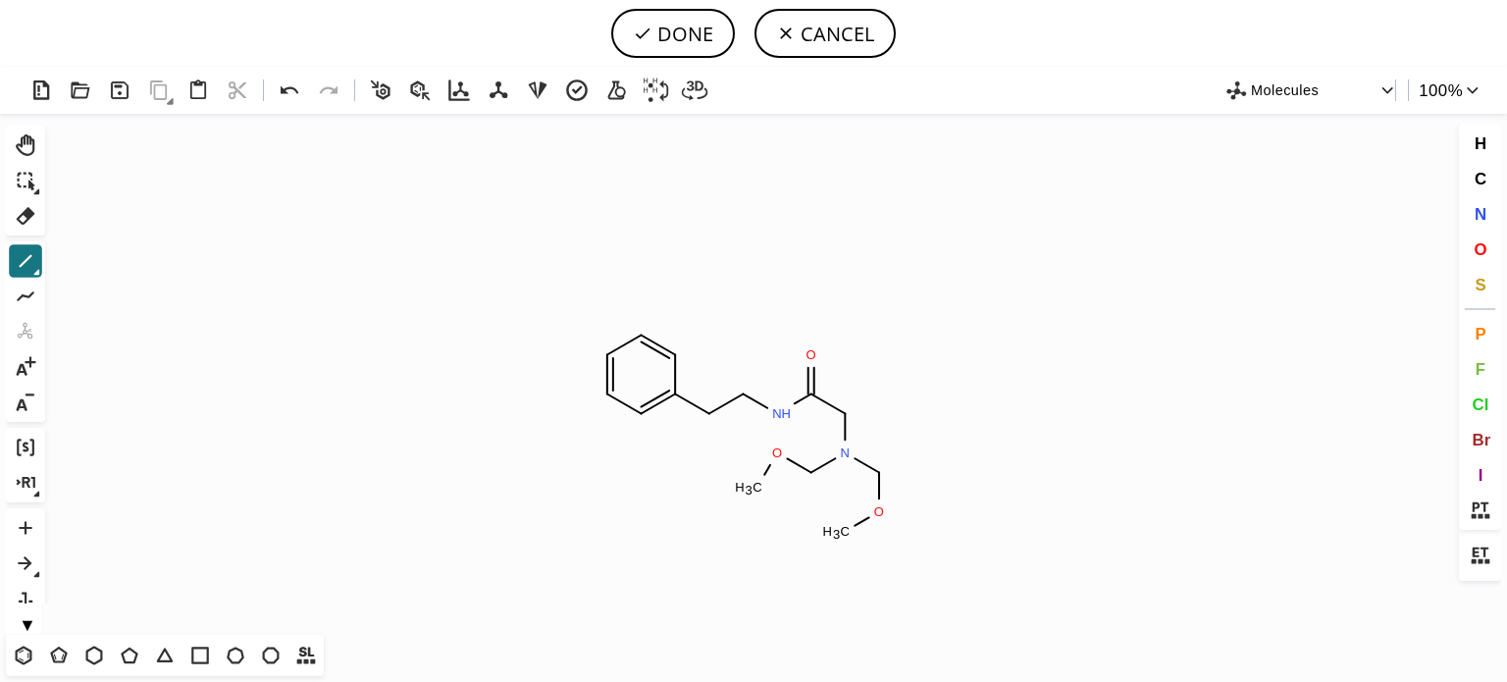
drag, startPoint x: 28, startPoint y: 263, endPoint x: 573, endPoint y: 357, distance: 552.6
click at [30, 262] on icon at bounding box center [26, 261] width 26 height 26
drag, startPoint x: 917, startPoint y: 466, endPoint x: 704, endPoint y: 429, distance: 216.1
click at [23, 218] on icon at bounding box center [26, 216] width 26 height 26
drag, startPoint x: 803, startPoint y: 478, endPoint x: 728, endPoint y: 464, distance: 76.8
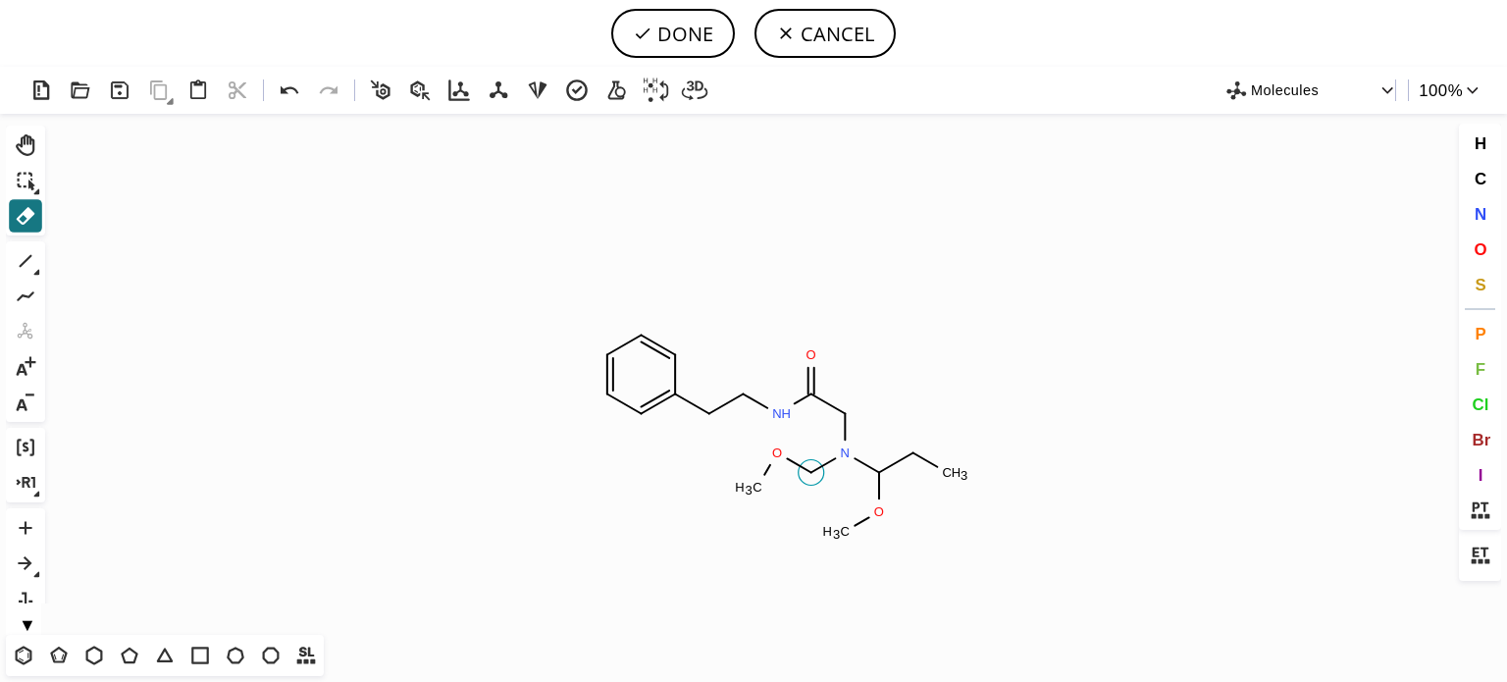
click at [788, 477] on icon "Created with Raphaël 2.3.0 C H 3 N H O N O O C H 3 C H 3 O" at bounding box center [753, 374] width 1401 height 521
drag, startPoint x: 779, startPoint y: 458, endPoint x: 671, endPoint y: 470, distance: 108.6
click at [746, 462] on icon "Created with Raphaël 2.3.0 C H 3 N H O N O O C H 3 C H 3 O" at bounding box center [753, 374] width 1401 height 521
drag, startPoint x: 26, startPoint y: 213, endPoint x: 235, endPoint y: 254, distance: 213.9
click at [52, 218] on div "Created with Raphaël 2.3.0 C H 3 N H O N O O C H 3 C H 3 O Molecules 100 % Ctrl…" at bounding box center [753, 374] width 1507 height 615
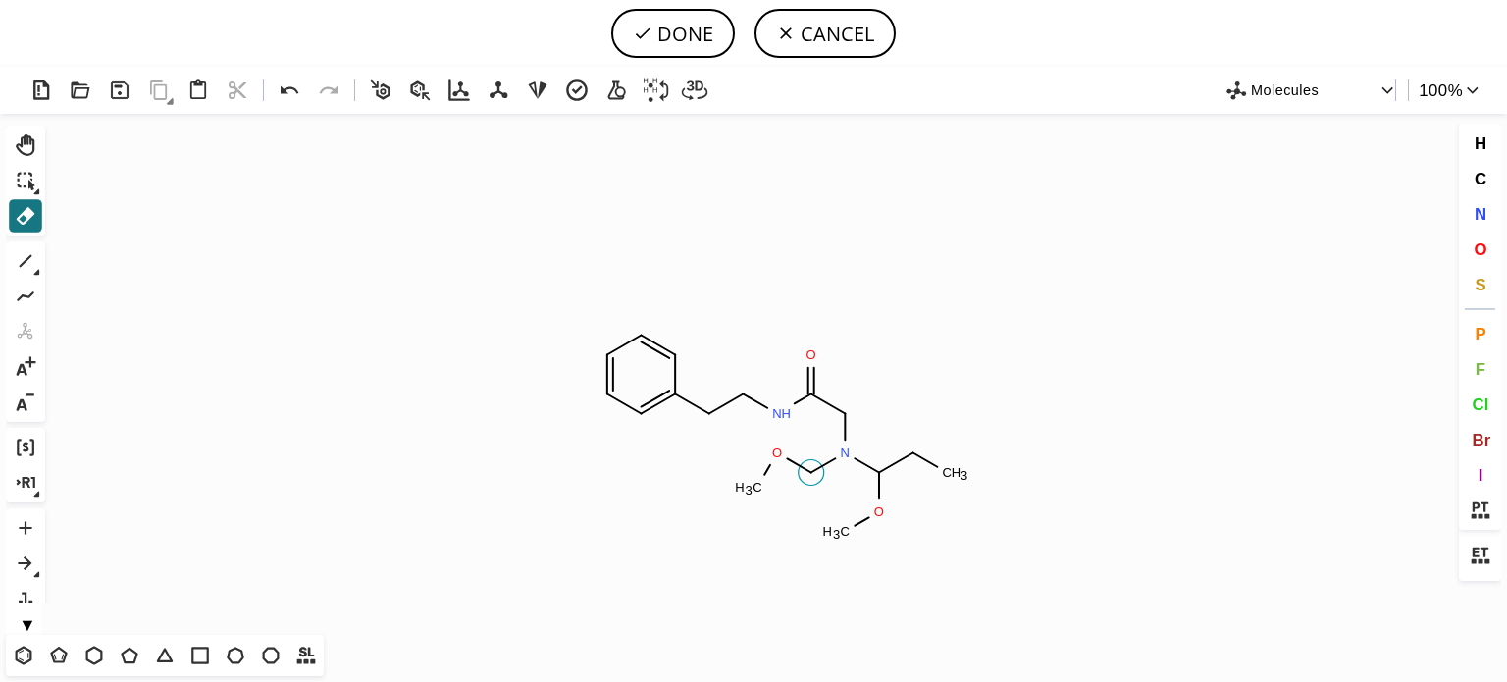
click at [809, 477] on circle at bounding box center [812, 473] width 26 height 26
drag, startPoint x: 781, startPoint y: 458, endPoint x: 762, endPoint y: 472, distance: 23.2
click at [777, 461] on icon "Created with Raphaël 2.3.0 O H N H N H O O C H 3 C H 3 C H 3 O" at bounding box center [753, 374] width 1401 height 521
click at [755, 481] on tspan "C" at bounding box center [757, 487] width 10 height 15
click at [1477, 250] on span "O" at bounding box center [1480, 248] width 13 height 19
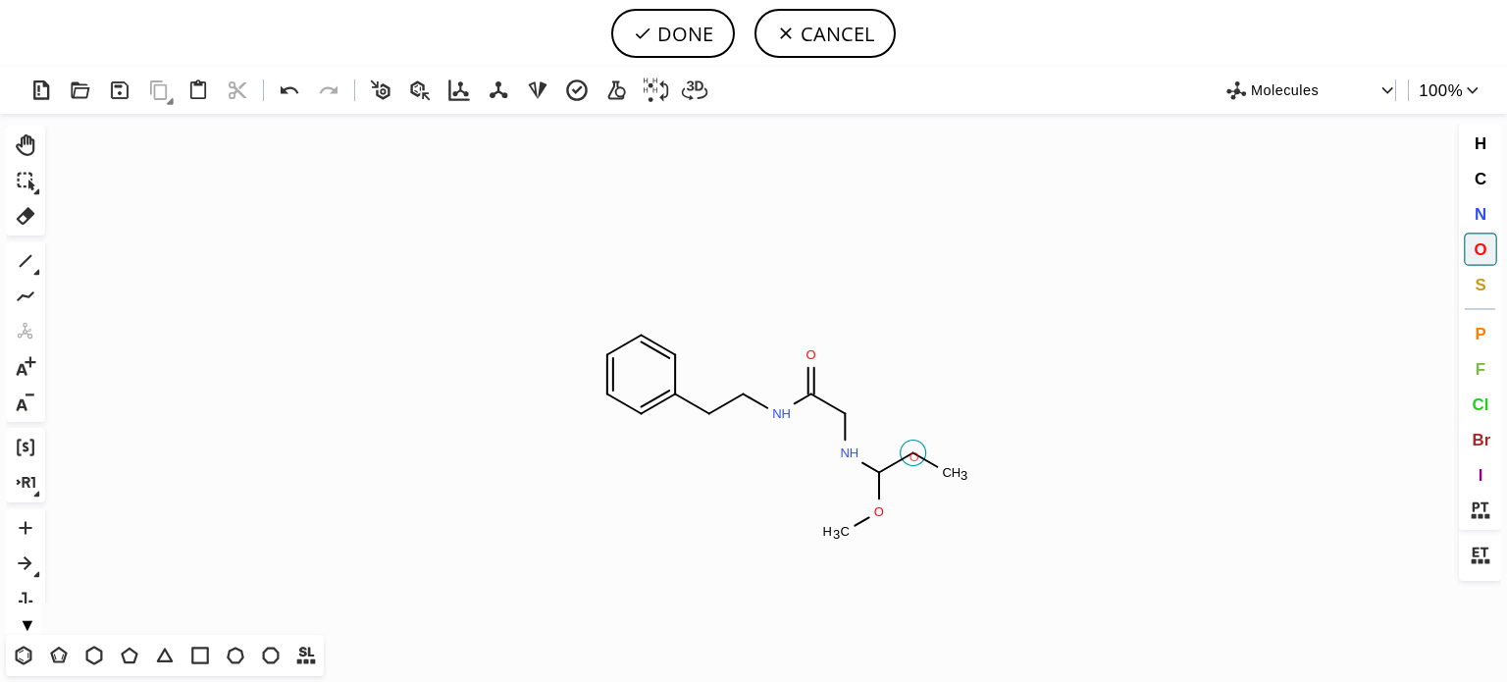
click at [914, 454] on tspan "O" at bounding box center [914, 456] width 10 height 15
click at [27, 215] on icon at bounding box center [26, 216] width 19 height 18
click at [910, 462] on circle at bounding box center [914, 453] width 26 height 26
click at [961, 474] on tspan "4" at bounding box center [963, 475] width 7 height 15
drag, startPoint x: 848, startPoint y: 524, endPoint x: 869, endPoint y: 529, distance: 22.1
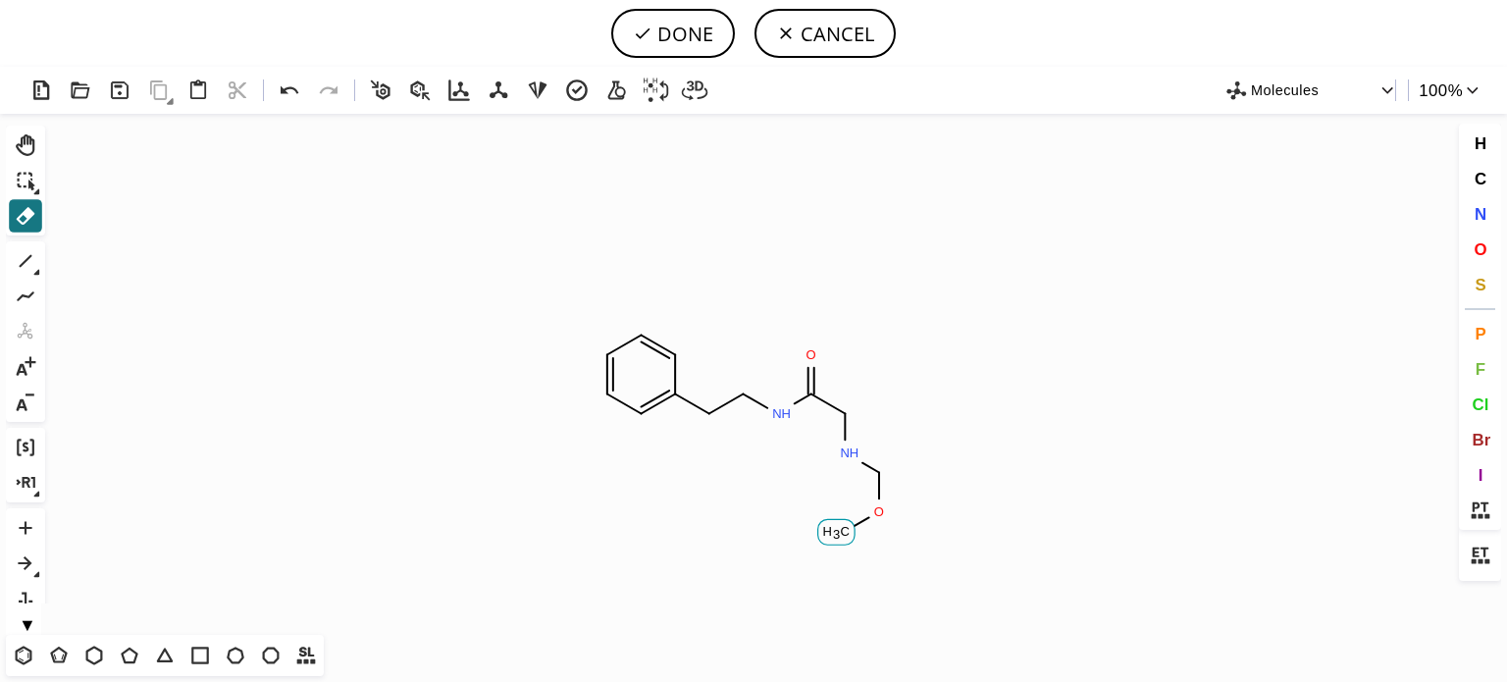
click at [855, 527] on icon "Created with Raphaël 2.3.0 N H O N H O C H 3 O" at bounding box center [753, 374] width 1401 height 521
drag, startPoint x: 874, startPoint y: 516, endPoint x: 856, endPoint y: 533, distance: 24.3
click at [866, 528] on icon "Created with Raphaël 2.3.0 O H C H 4 N H O N H O" at bounding box center [753, 374] width 1401 height 521
drag, startPoint x: 848, startPoint y: 541, endPoint x: 873, endPoint y: 528, distance: 28.5
click at [853, 539] on rect at bounding box center [853, 532] width 35 height 26
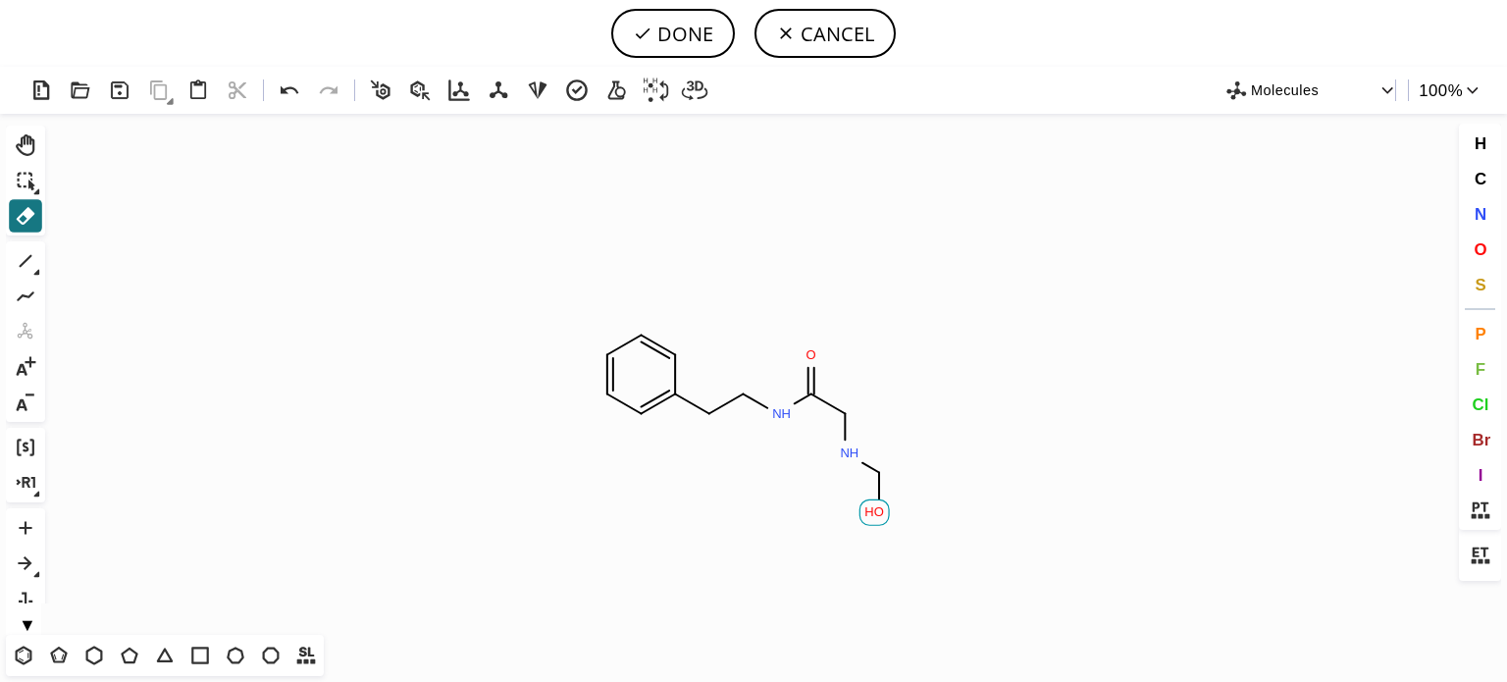
drag, startPoint x: 879, startPoint y: 515, endPoint x: 734, endPoint y: 486, distance: 148.1
click at [878, 514] on tspan "O" at bounding box center [879, 511] width 10 height 15
click at [24, 260] on icon at bounding box center [26, 261] width 26 height 26
drag, startPoint x: 886, startPoint y: 472, endPoint x: 797, endPoint y: 509, distance: 96.7
click at [891, 511] on icon "Created with Raphaël 2.3.0 C H 3 N H N H O O" at bounding box center [753, 374] width 1401 height 521
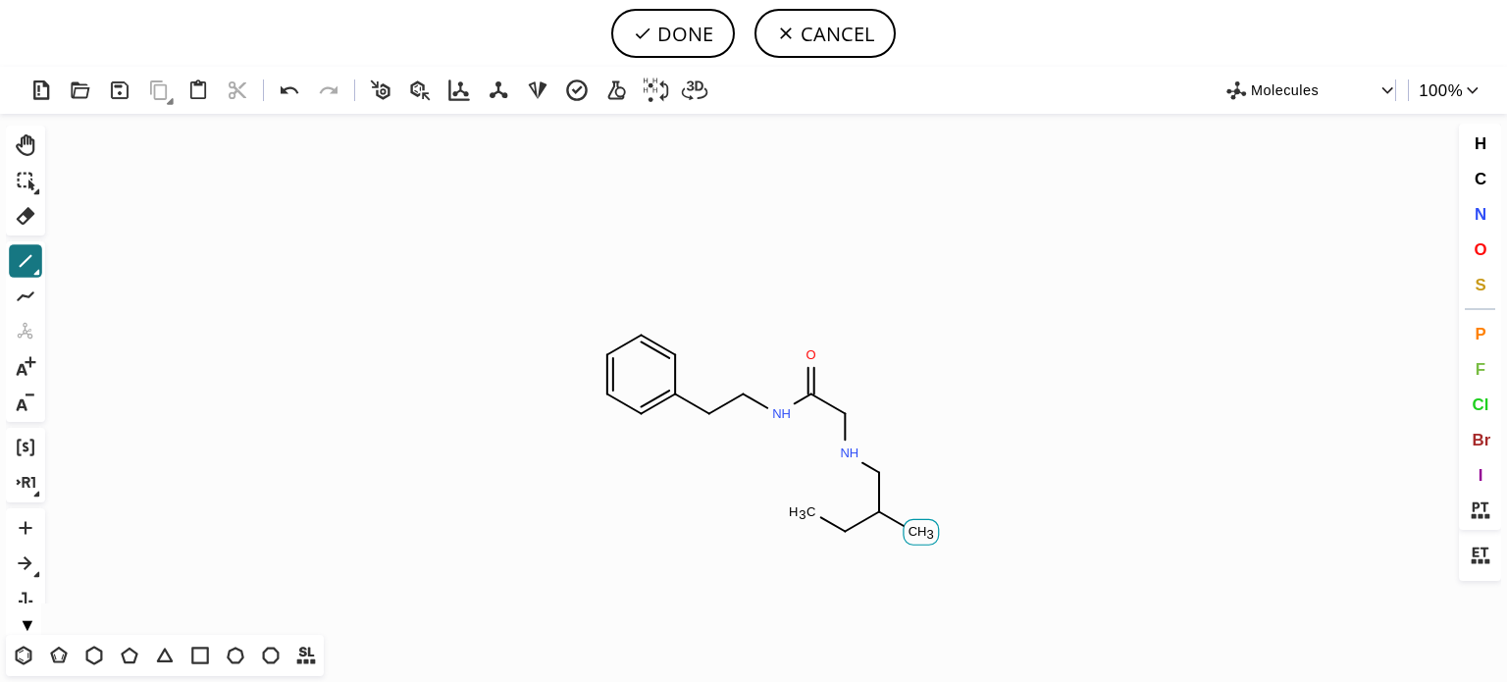
drag, startPoint x: 903, startPoint y: 531, endPoint x: 876, endPoint y: 541, distance: 28.2
click at [1480, 248] on span "O" at bounding box center [1480, 248] width 13 height 19
click at [840, 528] on tspan "O" at bounding box center [840, 528] width 10 height 15
click at [907, 538] on tspan "O" at bounding box center [908, 538] width 10 height 15
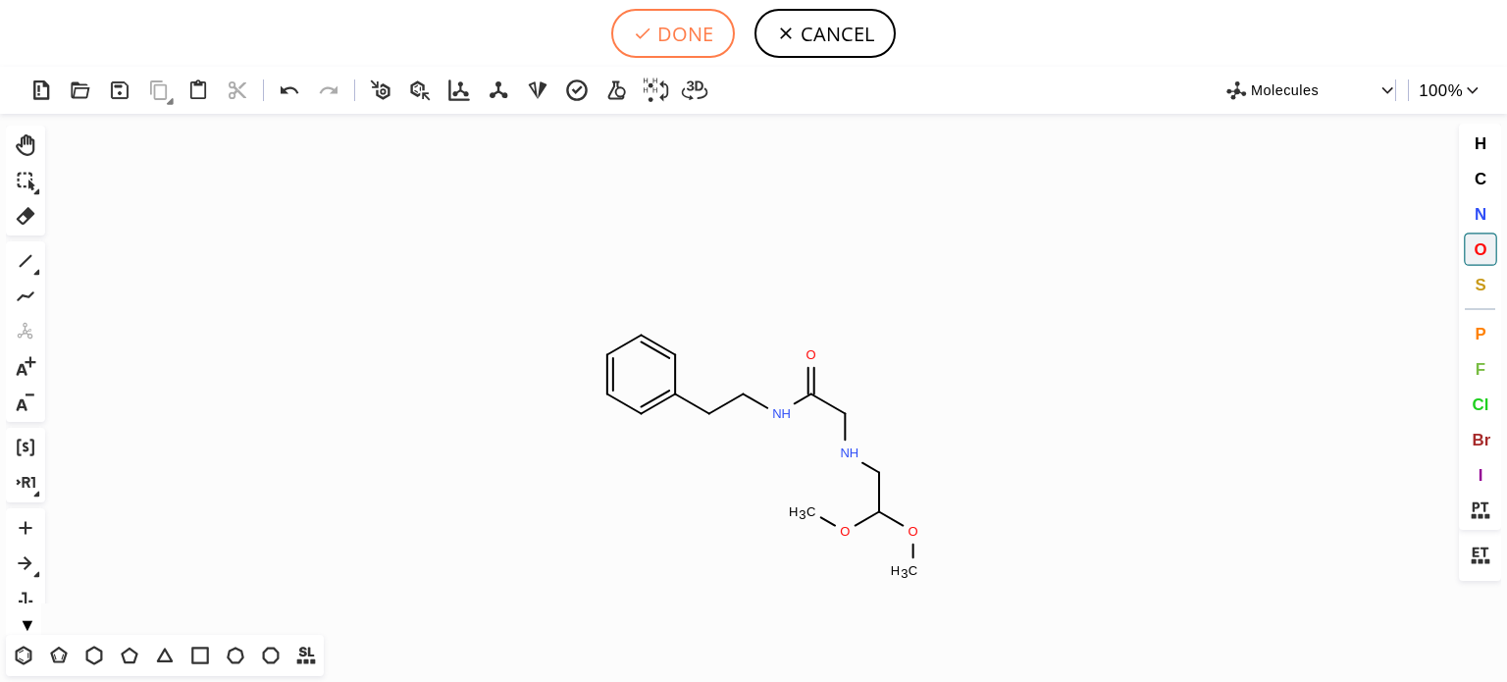
click at [694, 25] on button "DONE" at bounding box center [673, 33] width 124 height 49
type input "C1=CC(CCNC(=O)CNCC(OC)OC)=CC=C1"
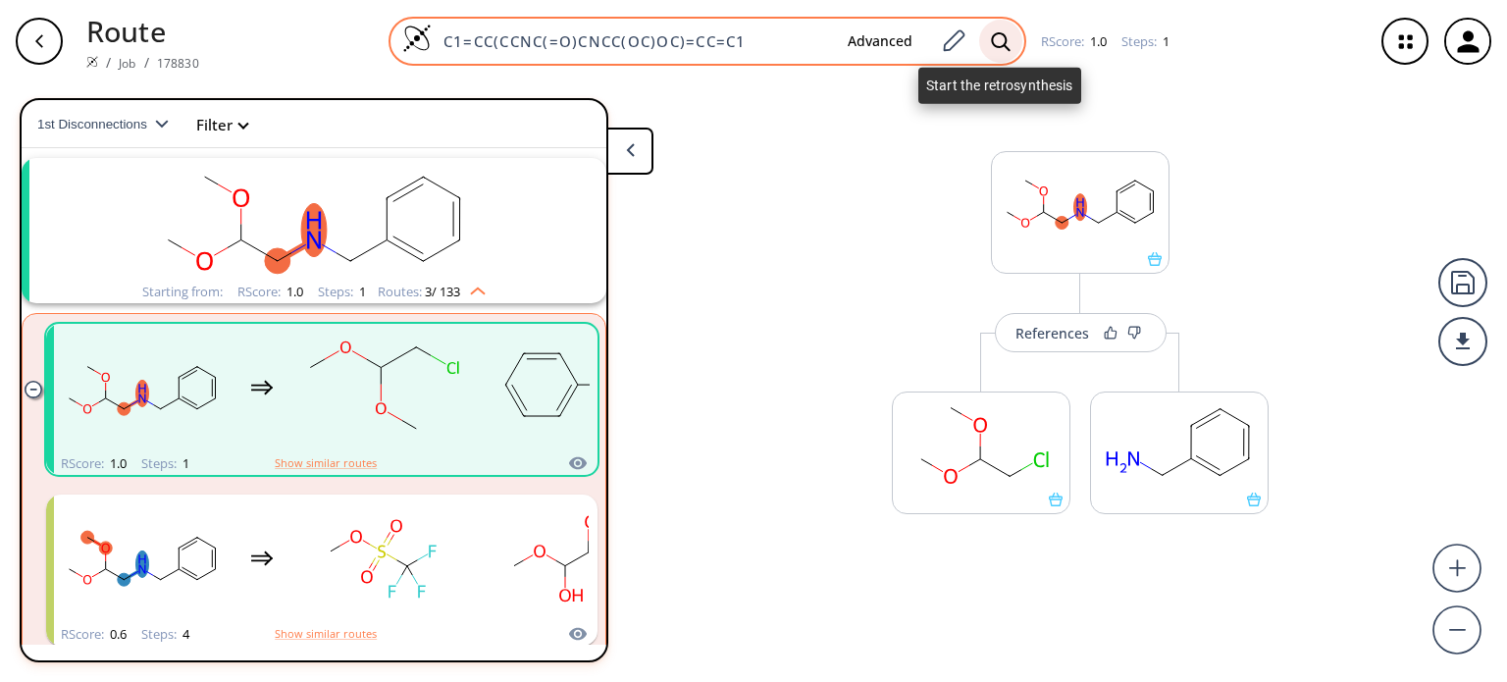
click at [1000, 44] on icon at bounding box center [1001, 41] width 20 height 21
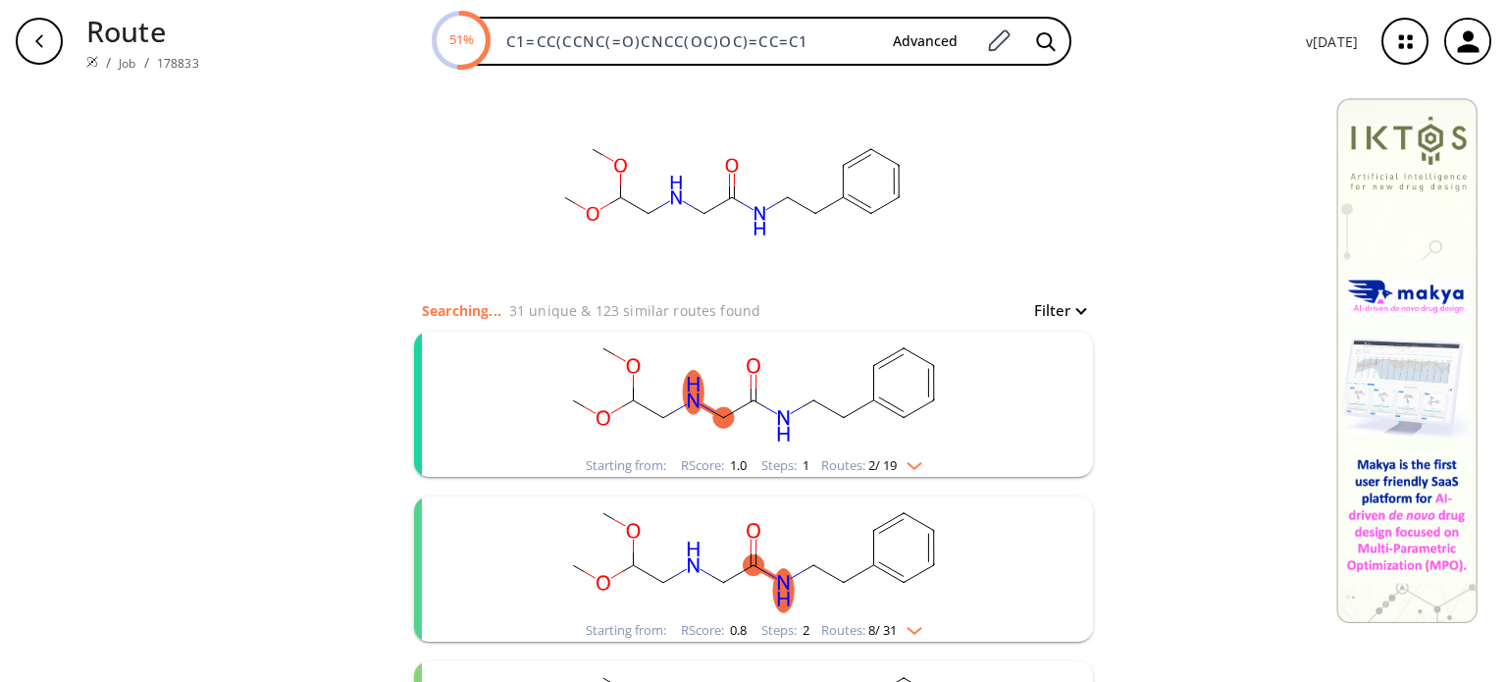
click at [926, 458] on div "Starting from: RScore : 1.0 Steps : 1 Routes: 2 / 19" at bounding box center [754, 465] width 366 height 23
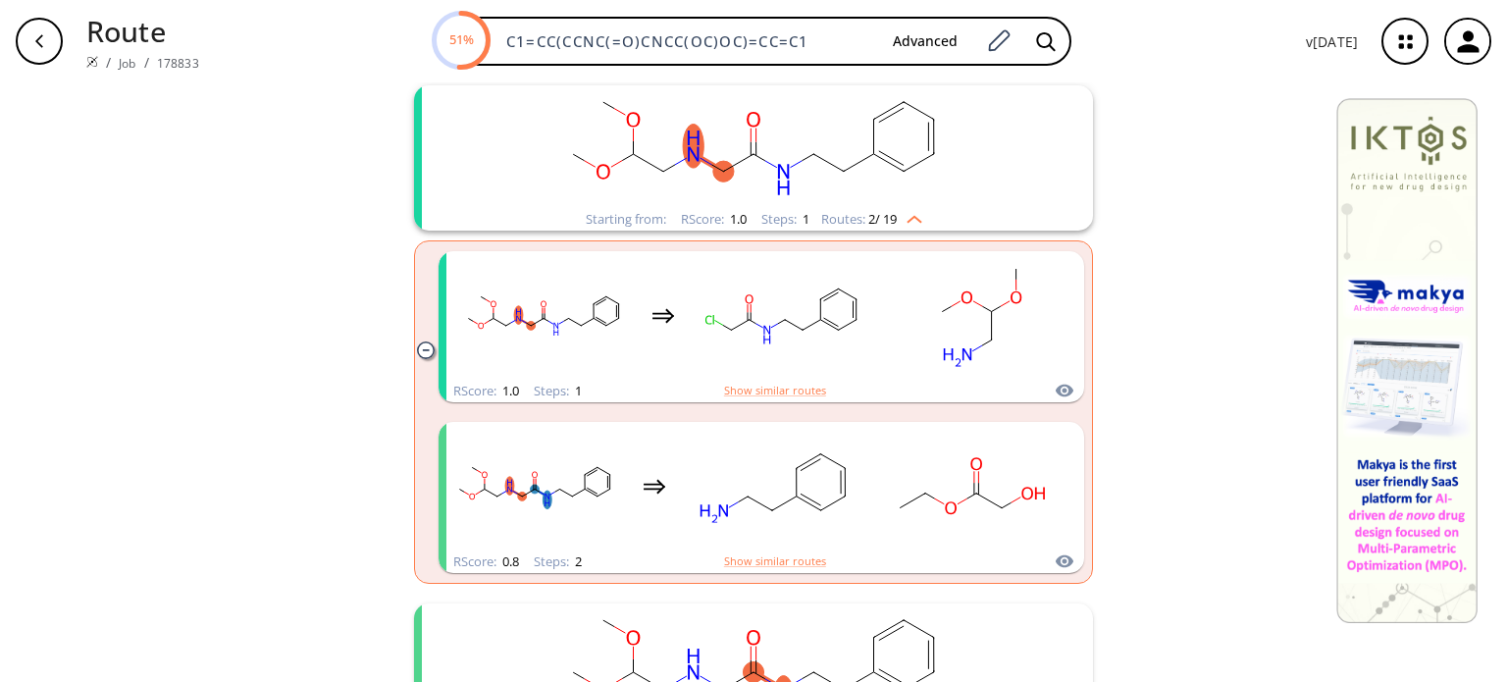
scroll to position [294, 0]
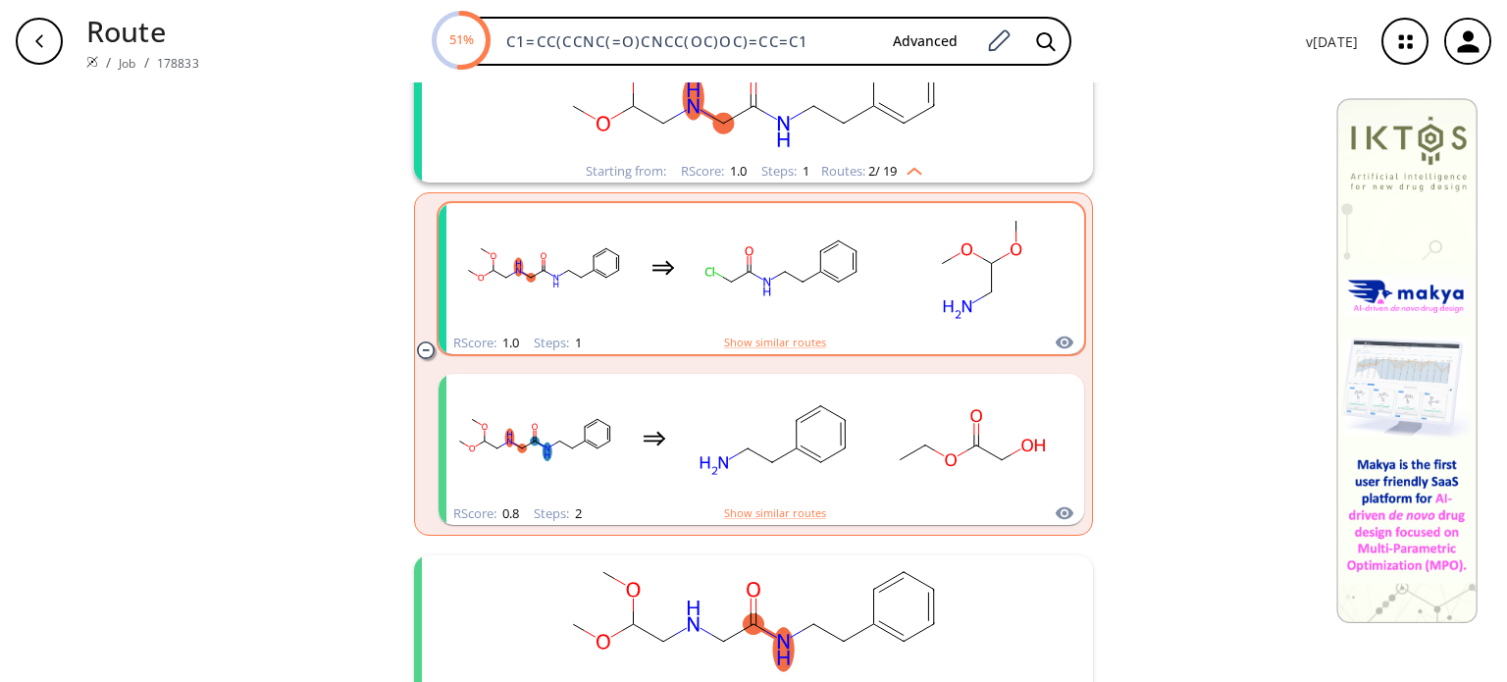
click at [960, 296] on rect "clusters" at bounding box center [979, 267] width 177 height 123
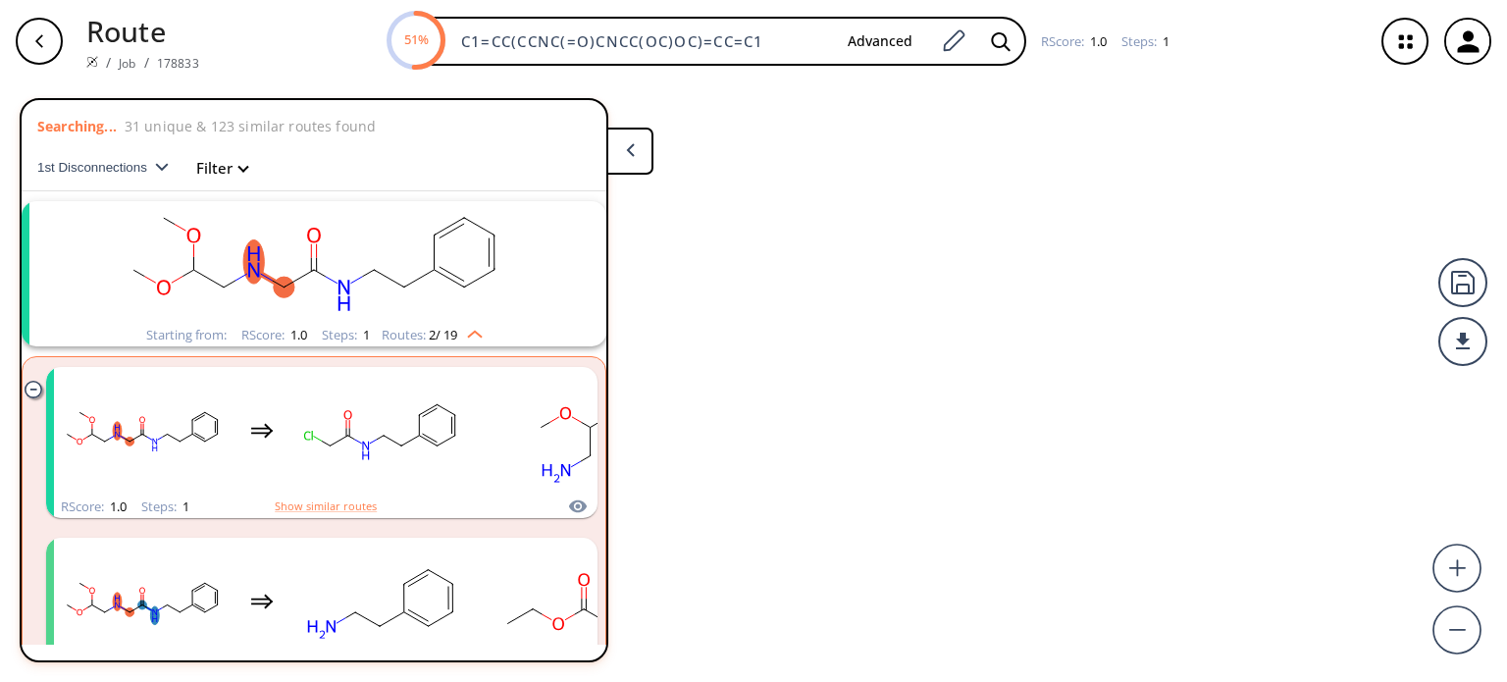
scroll to position [43, 0]
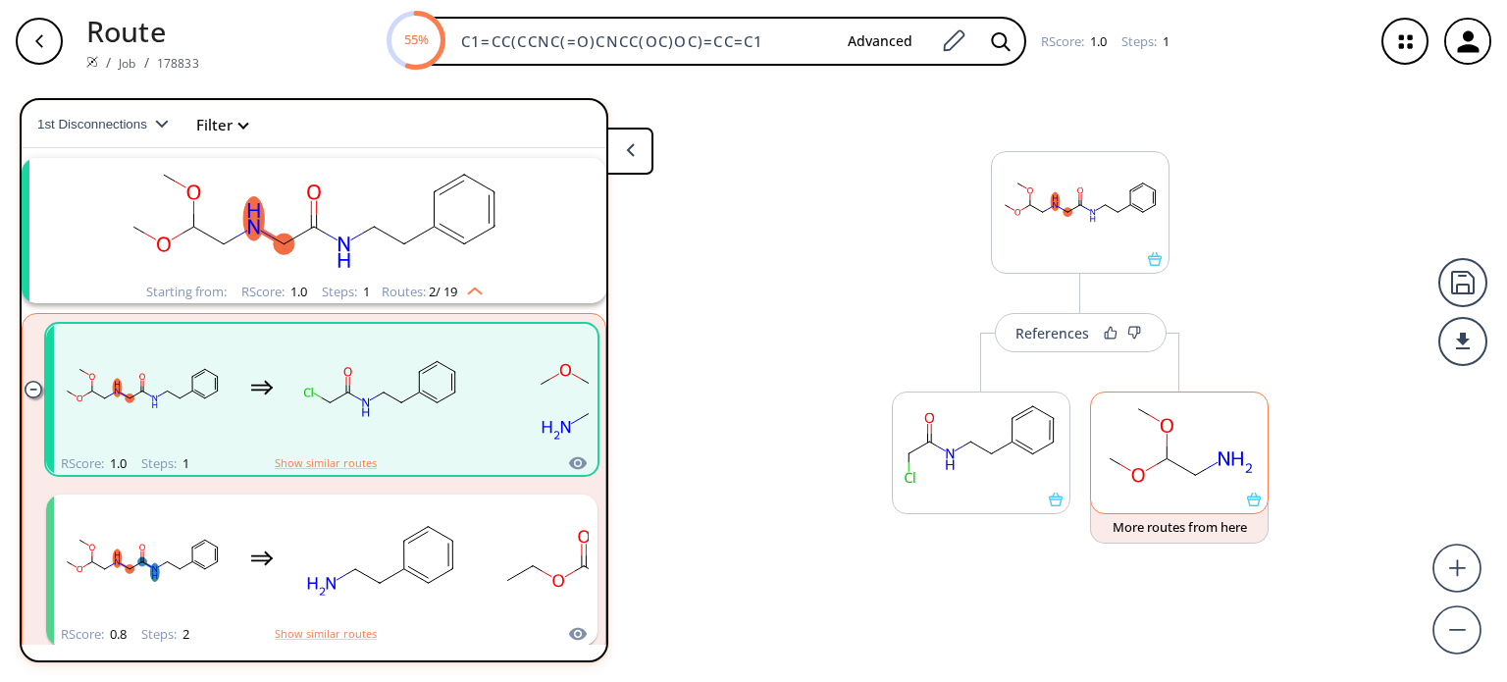
click at [1197, 462] on rect at bounding box center [1179, 442] width 177 height 100
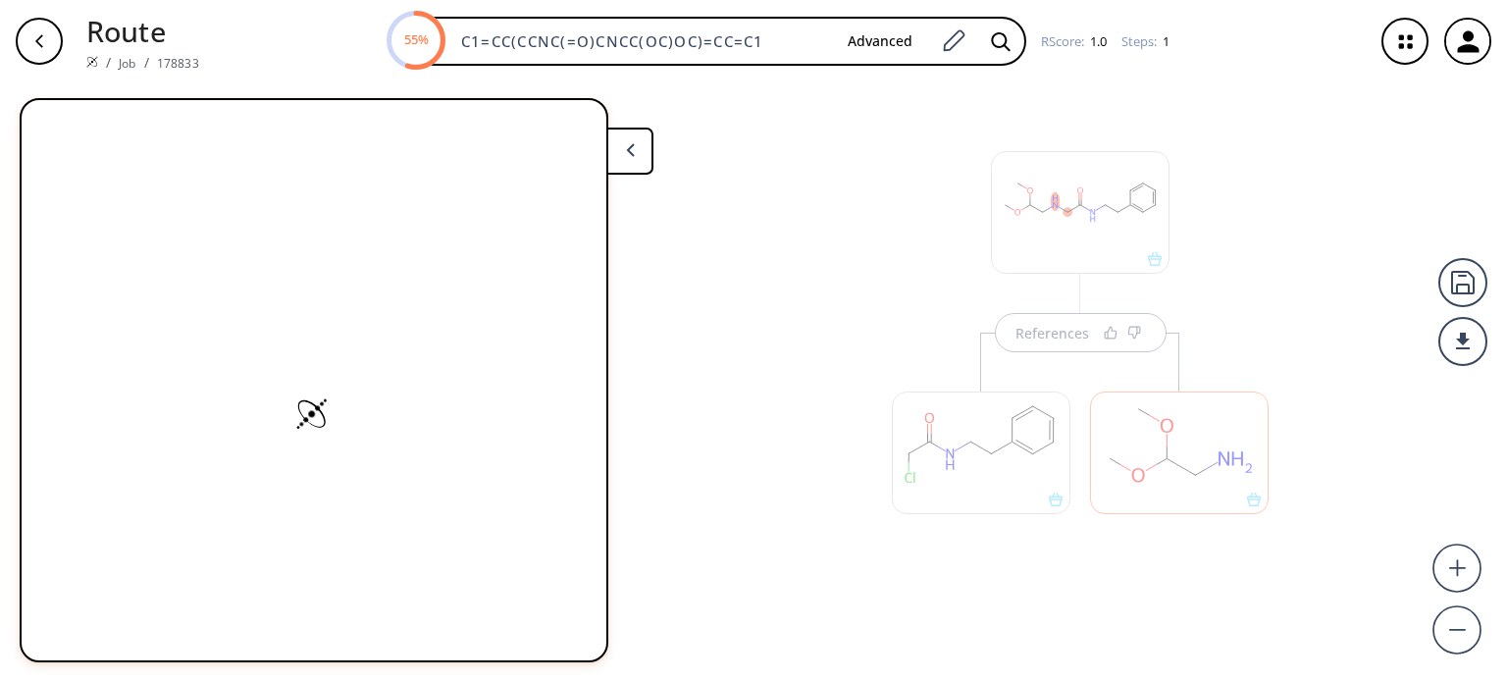
scroll to position [0, 0]
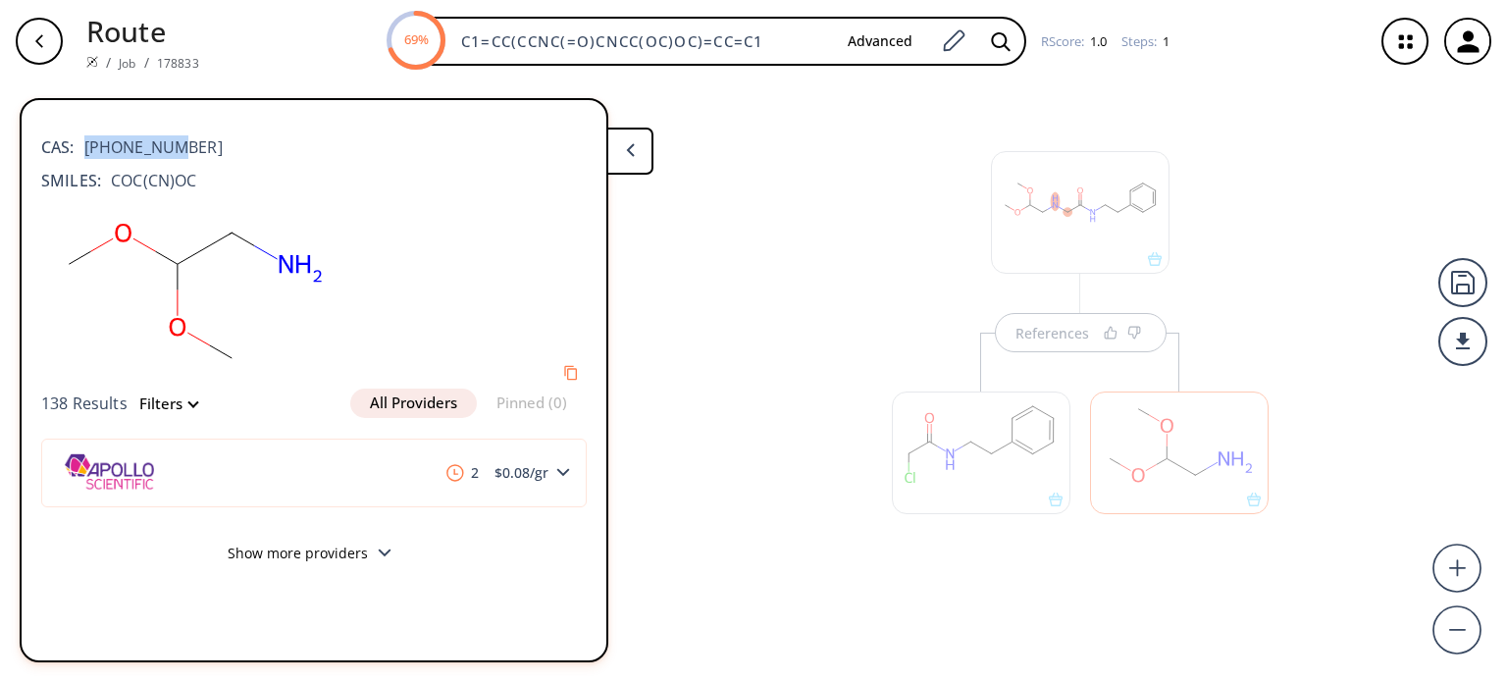
drag, startPoint x: 168, startPoint y: 143, endPoint x: 81, endPoint y: 150, distance: 86.6
click at [78, 148] on div "CAS: 22483-09-6" at bounding box center [313, 137] width 545 height 43
copy span "22483-09-6"
click at [1016, 444] on div at bounding box center [981, 452] width 179 height 123
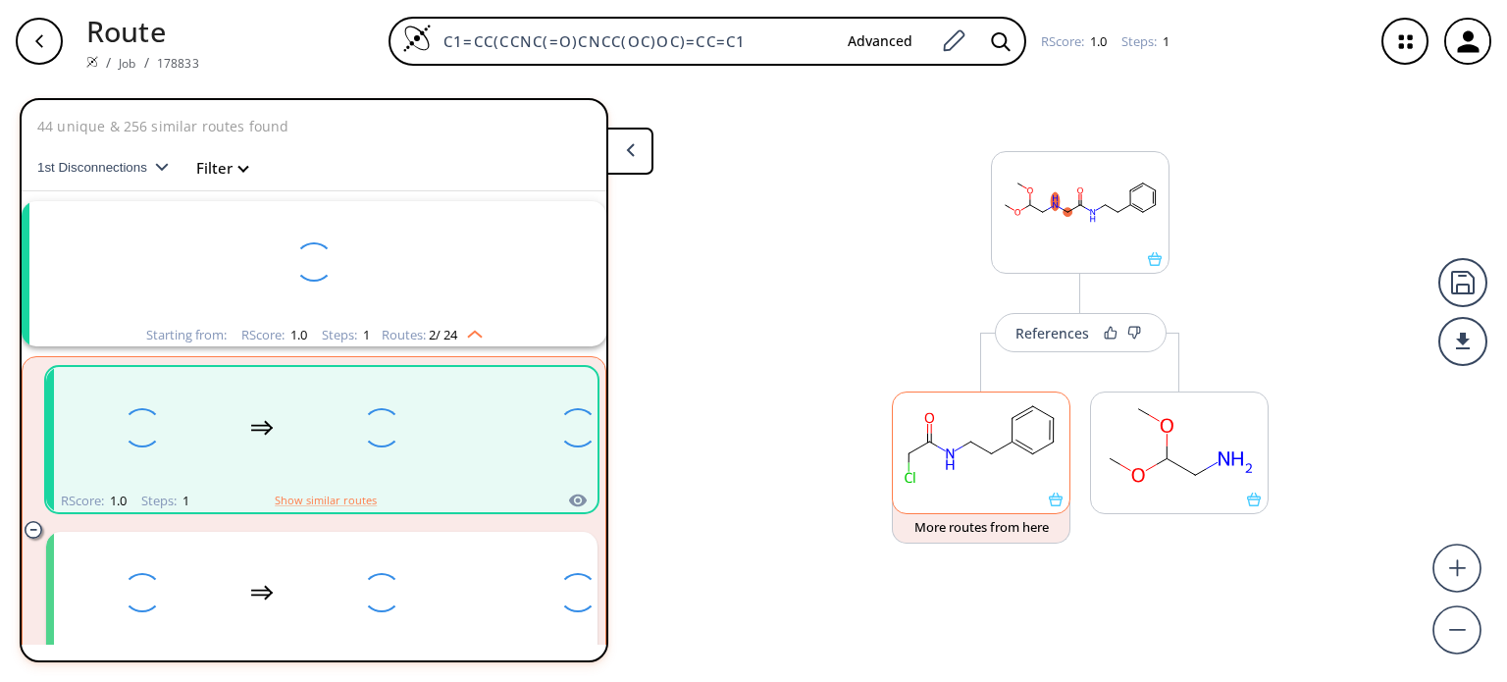
scroll to position [43, 0]
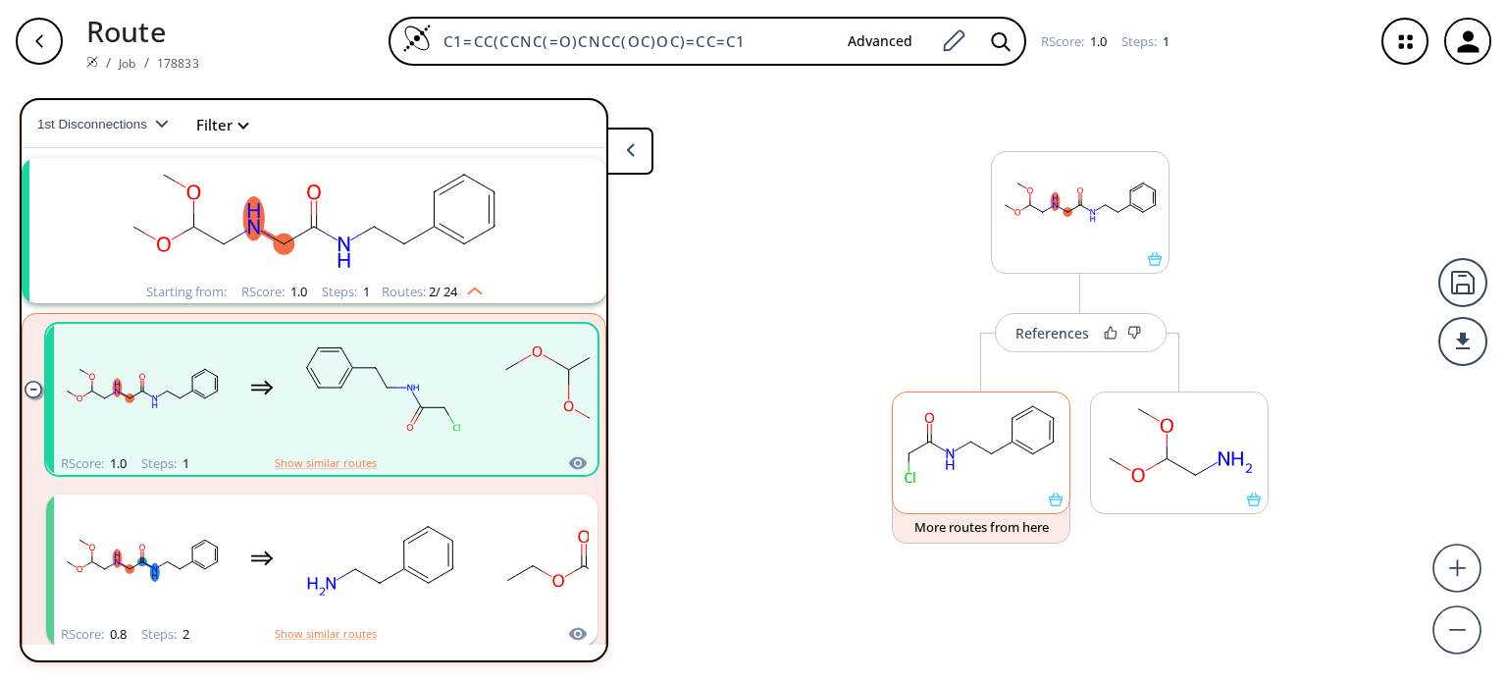
click at [1016, 444] on icon at bounding box center [1022, 447] width 21 height 12
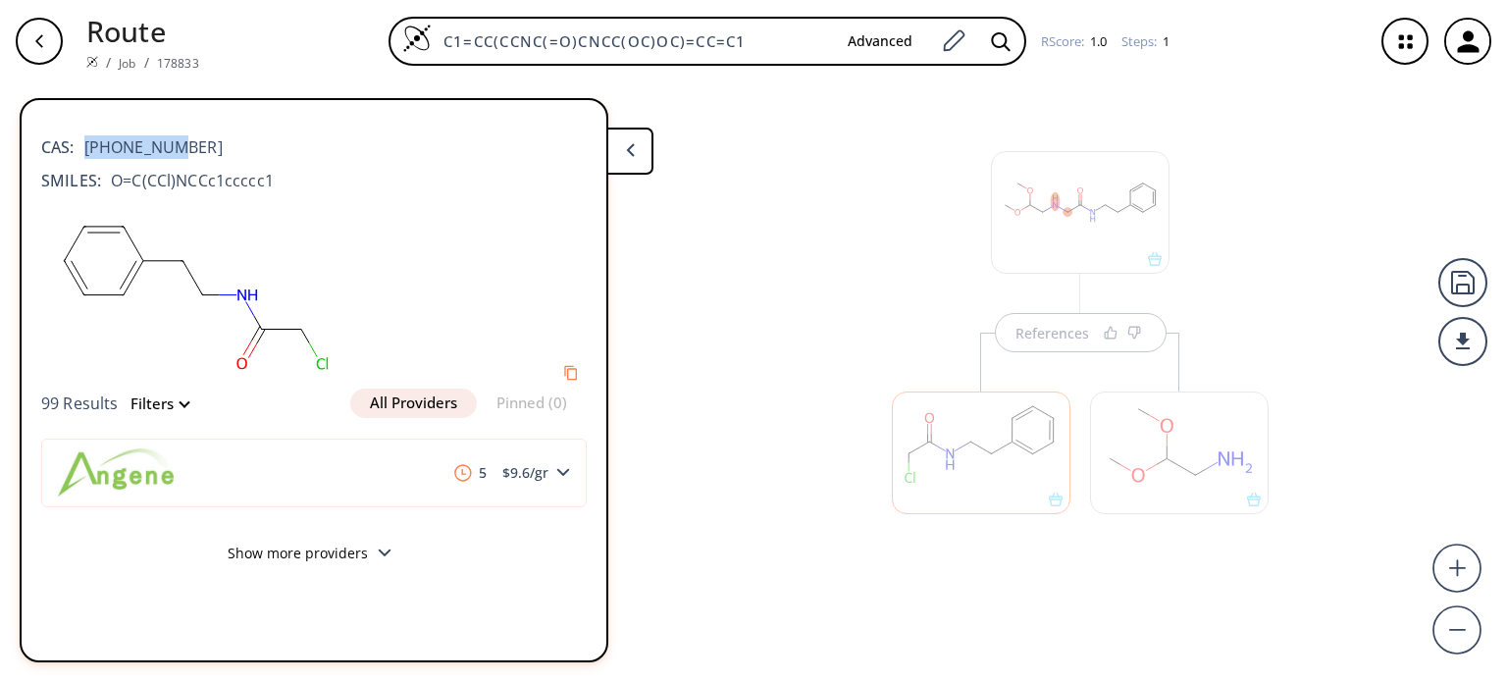
drag, startPoint x: 175, startPoint y: 144, endPoint x: 83, endPoint y: 169, distance: 94.5
click at [80, 155] on div "CAS: 13156-95-1" at bounding box center [313, 137] width 545 height 43
copy span "13156-95-1"
click at [147, 301] on rect at bounding box center [193, 295] width 304 height 186
click at [141, 258] on icon at bounding box center [134, 243] width 20 height 34
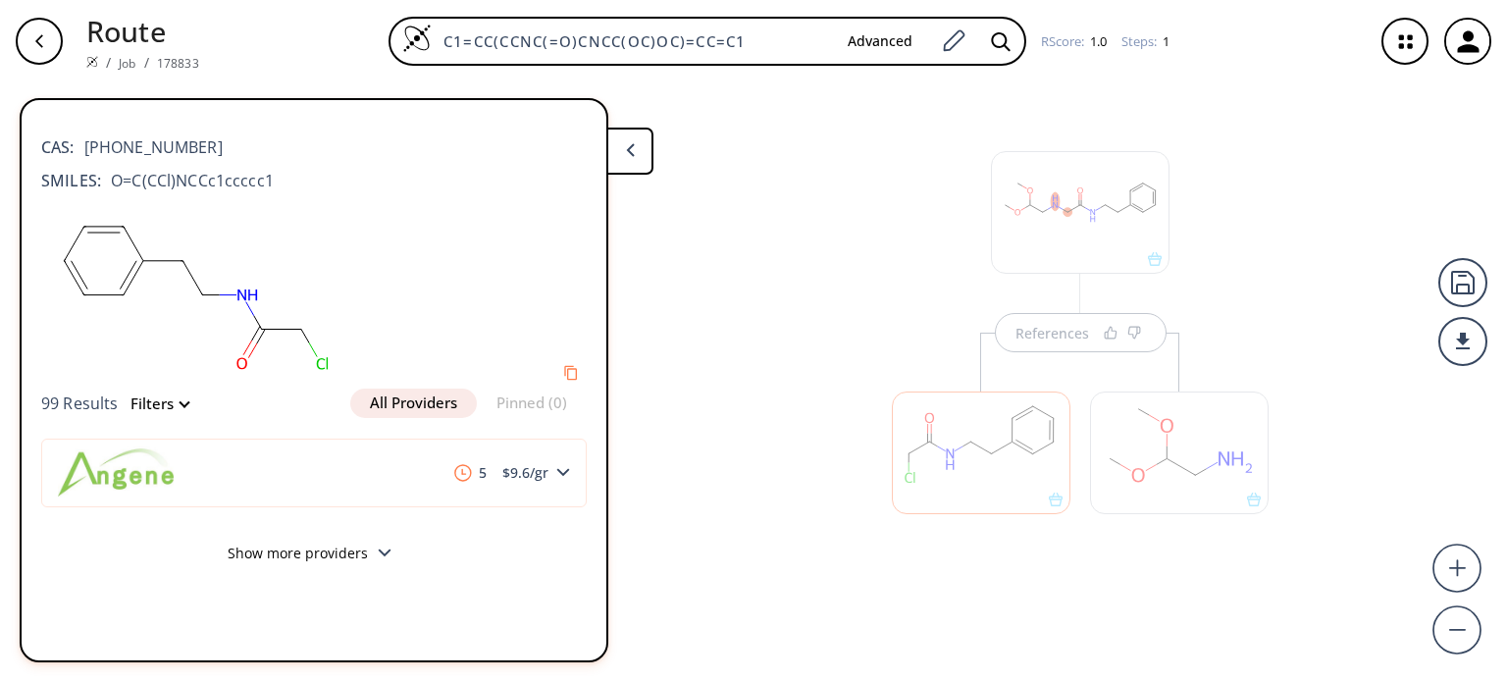
click at [992, 442] on div at bounding box center [981, 452] width 179 height 123
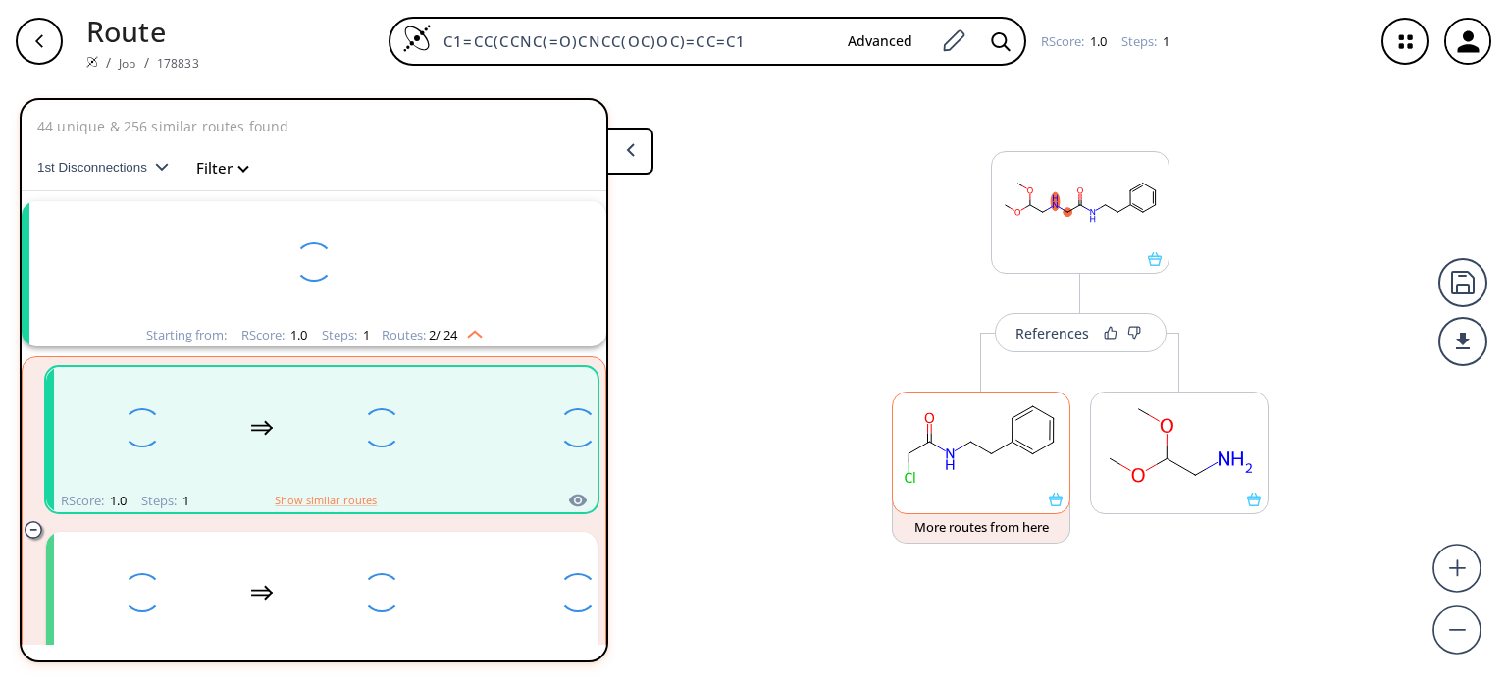
scroll to position [43, 0]
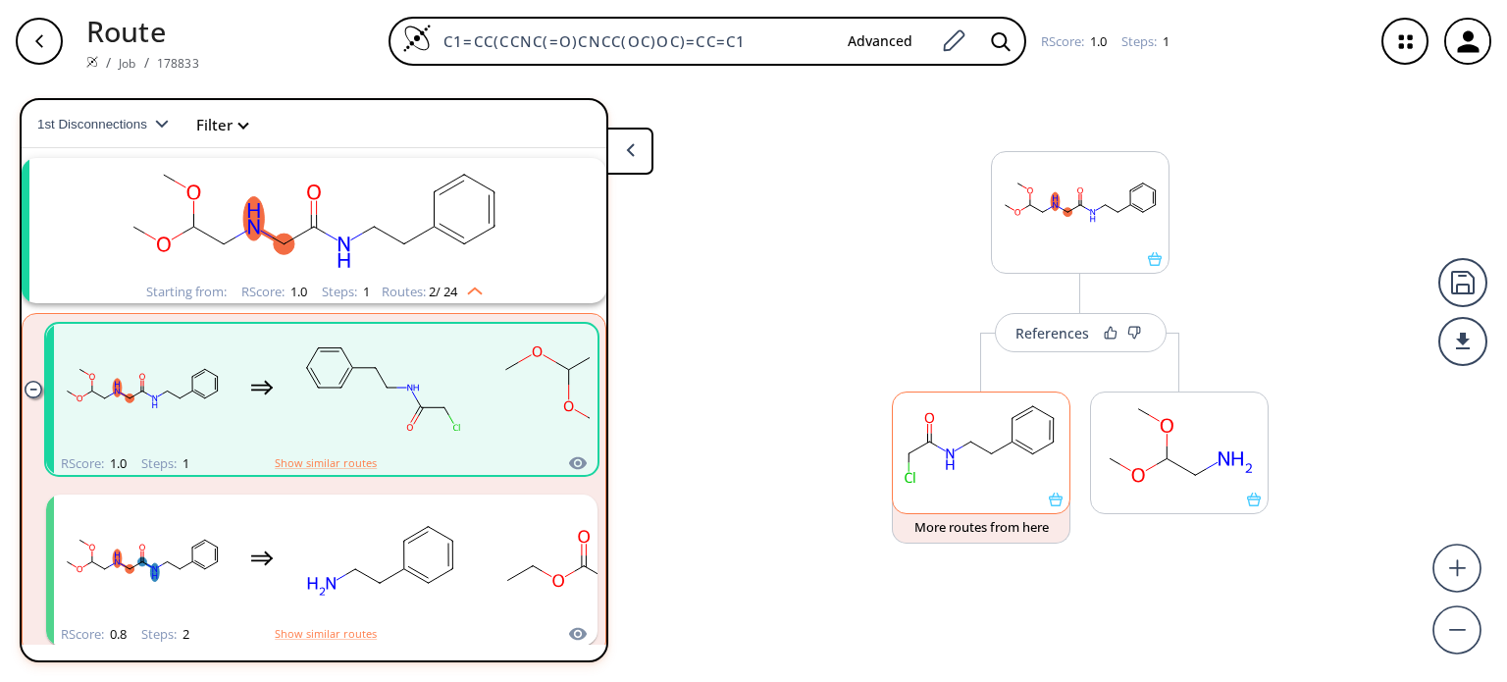
click at [980, 458] on rect at bounding box center [981, 442] width 177 height 100
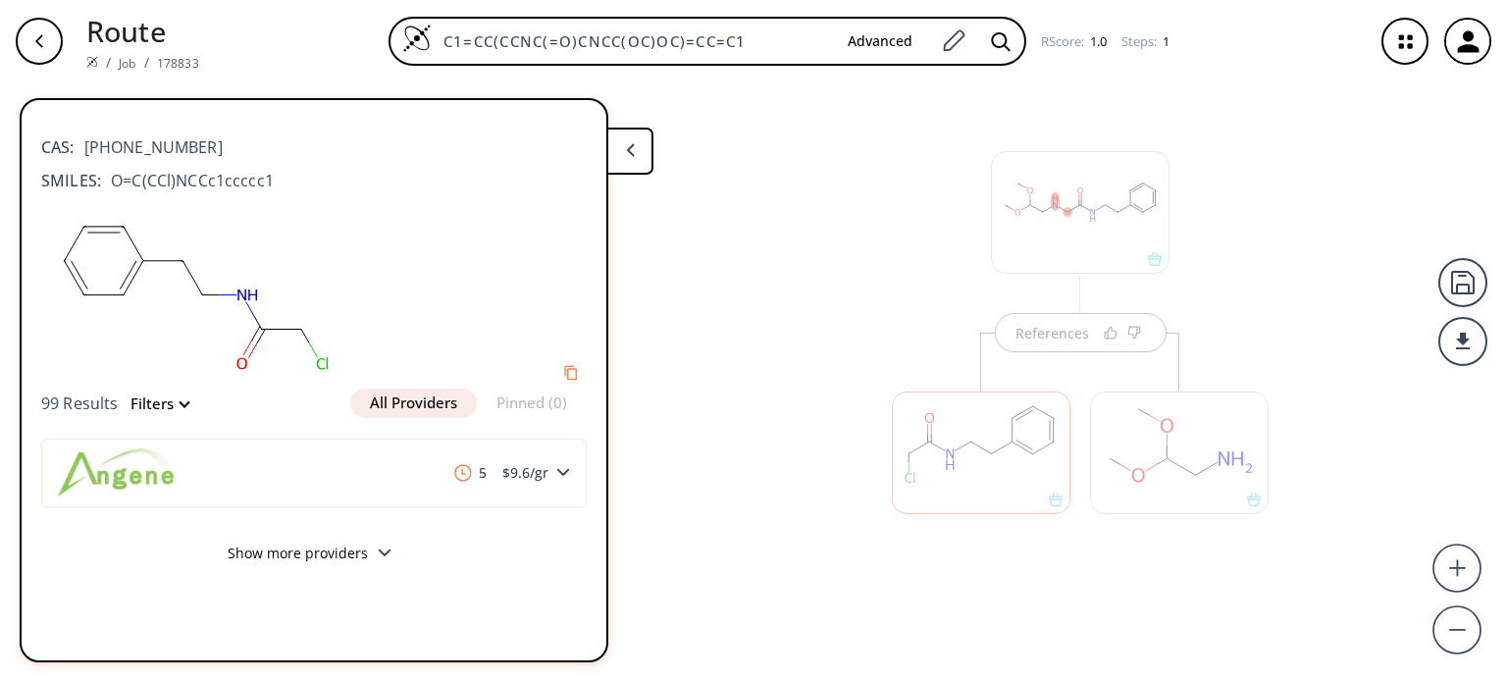
click at [403, 403] on button "All Providers" at bounding box center [413, 402] width 127 height 29
click at [62, 397] on span "99 Results" at bounding box center [80, 403] width 78 height 22
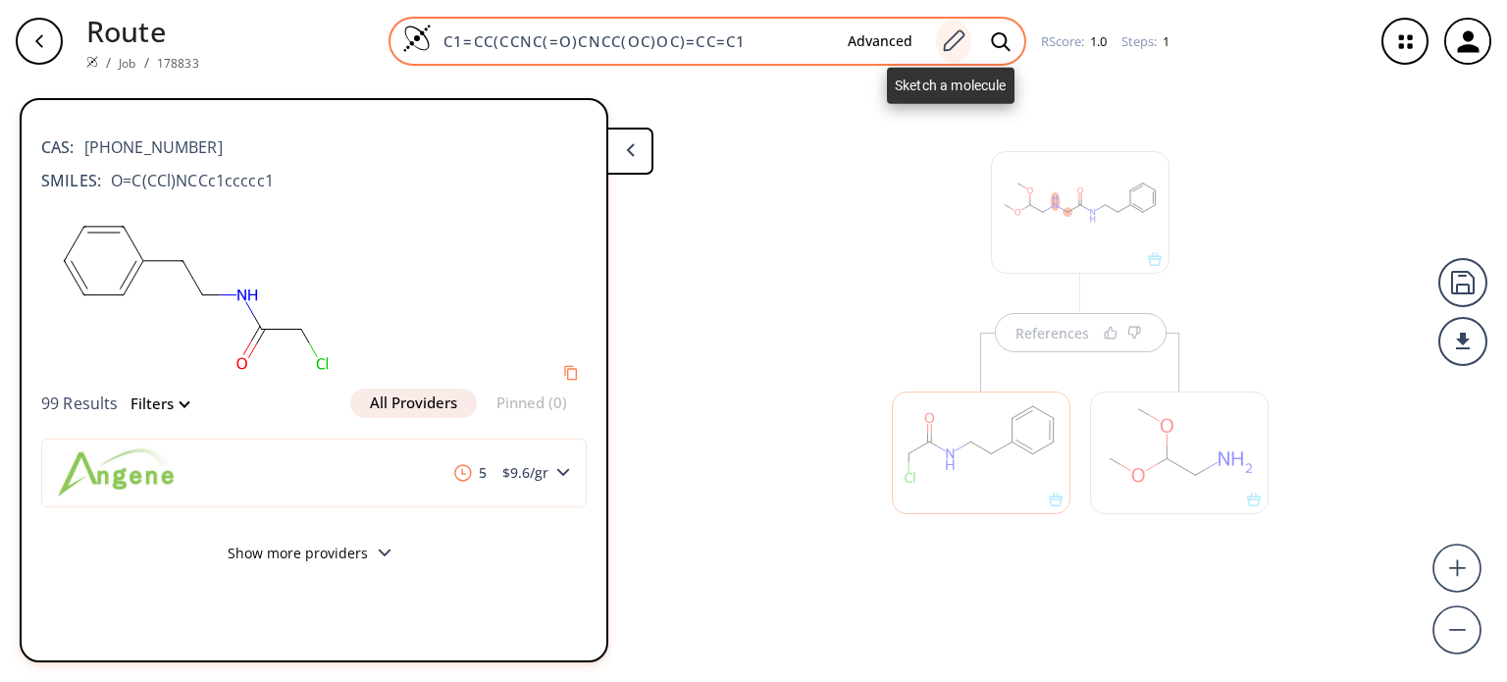
click at [947, 45] on icon at bounding box center [953, 41] width 26 height 26
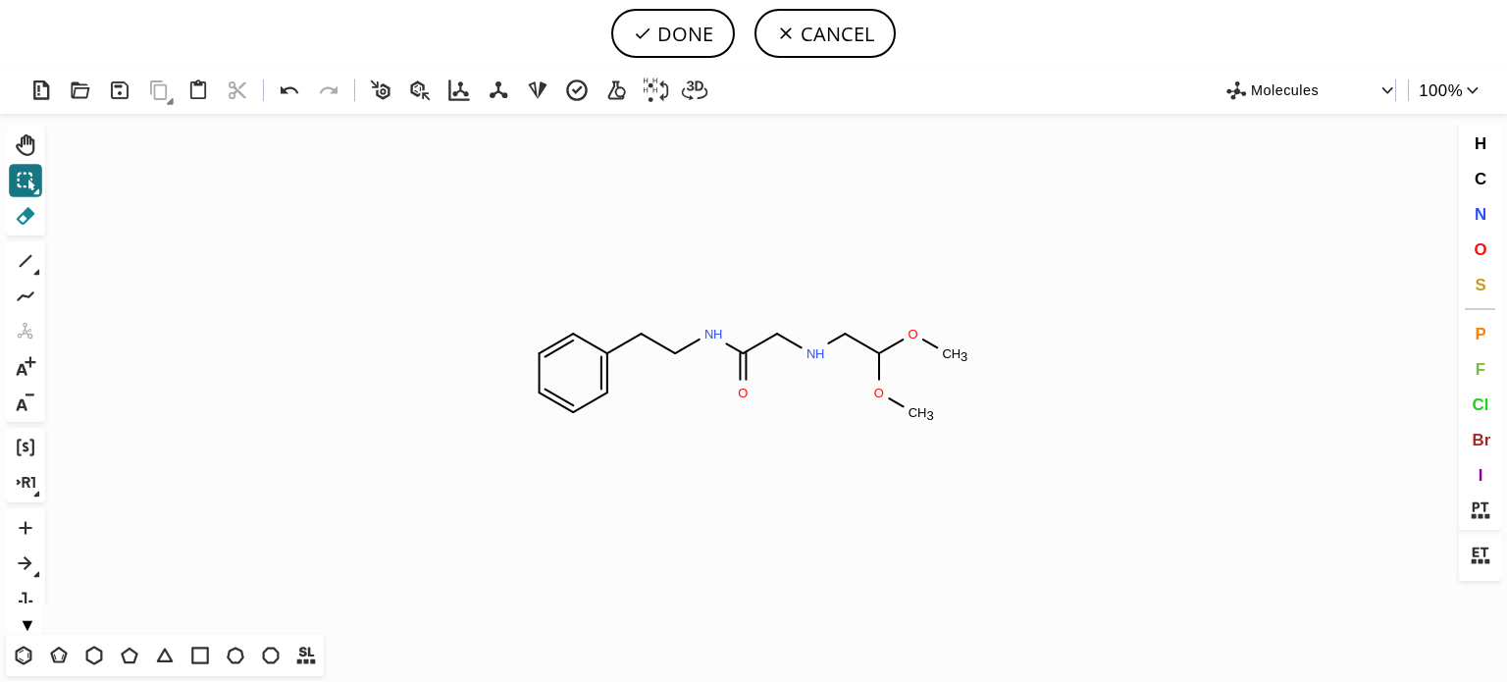
drag, startPoint x: 37, startPoint y: 215, endPoint x: 180, endPoint y: 229, distance: 142.9
click at [37, 215] on icon at bounding box center [26, 216] width 26 height 26
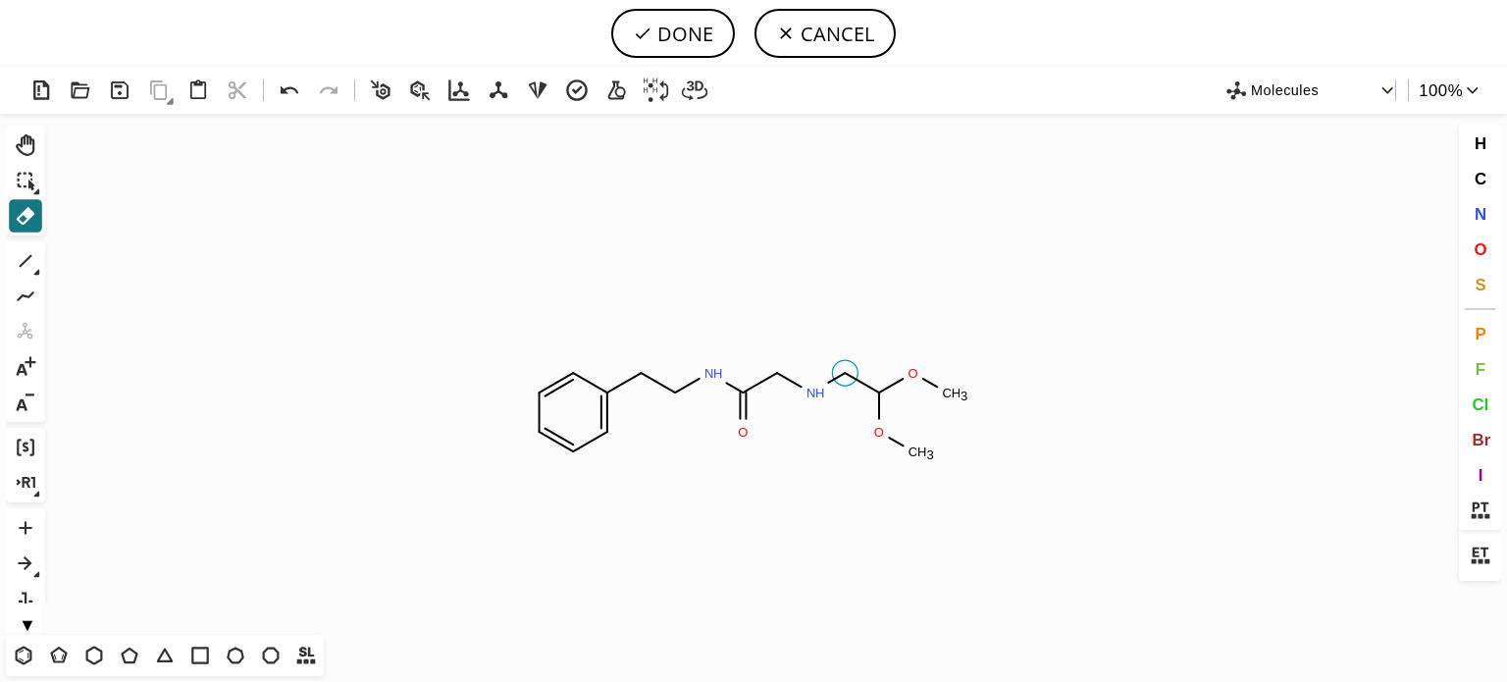
click at [852, 383] on icon "Created with Raphaël 2.3.0 N H O N H O C H 3 O C H 3" at bounding box center [753, 374] width 1401 height 521
drag, startPoint x: 863, startPoint y: 392, endPoint x: 891, endPoint y: 380, distance: 30.3
click at [870, 395] on circle at bounding box center [879, 393] width 26 height 26
click at [905, 374] on tspan "H" at bounding box center [904, 373] width 10 height 15
drag, startPoint x: 933, startPoint y: 384, endPoint x: 929, endPoint y: 398, distance: 15.2
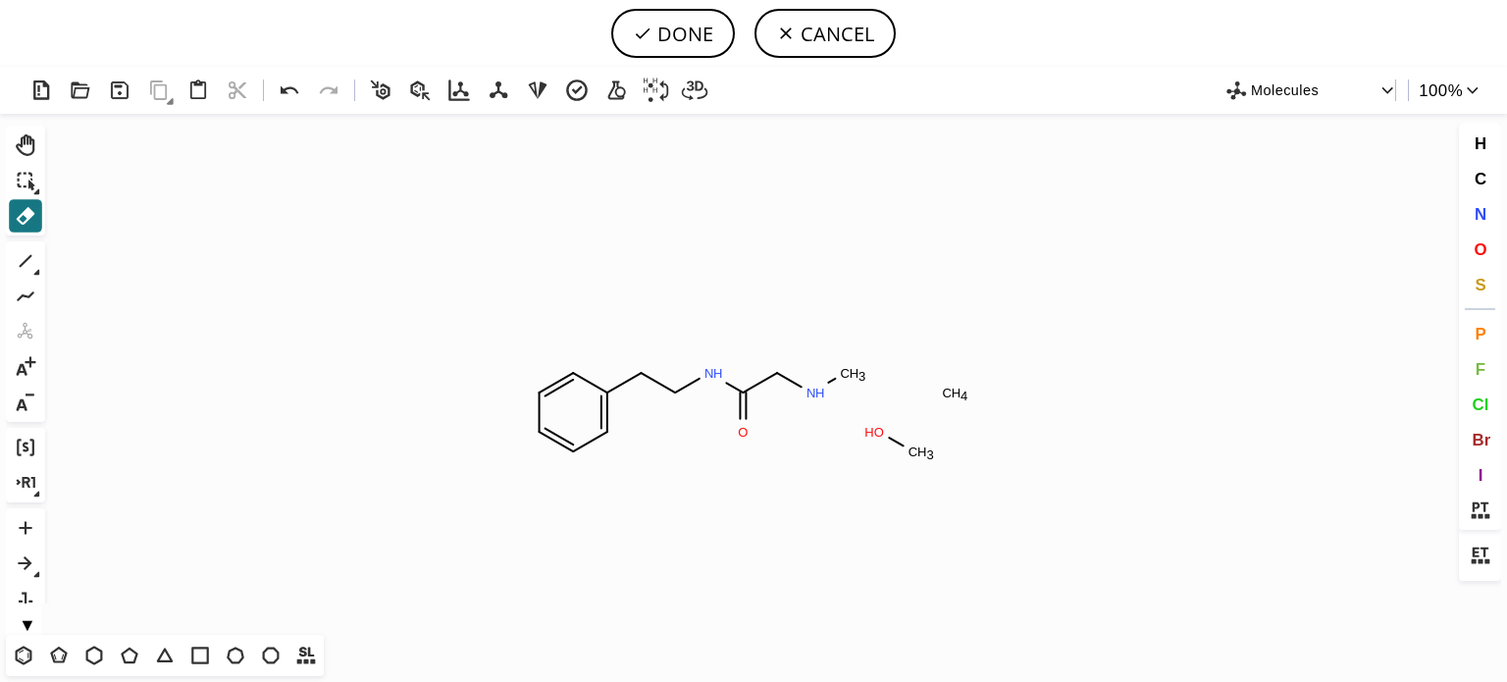
click at [934, 384] on icon "Created with Raphaël 2.3.0 C H 3 N H N H O O H C H 3 C H 4" at bounding box center [753, 374] width 1401 height 521
click at [861, 448] on icon "Created with Raphaël 2.3.0 C H 3 N H N H O O H C H 3 C H 4" at bounding box center [753, 374] width 1401 height 521
drag, startPoint x: 854, startPoint y: 372, endPoint x: 843, endPoint y: 398, distance: 29.0
click at [853, 374] on tspan "H" at bounding box center [855, 373] width 10 height 15
drag, startPoint x: 871, startPoint y: 422, endPoint x: 892, endPoint y: 432, distance: 22.8
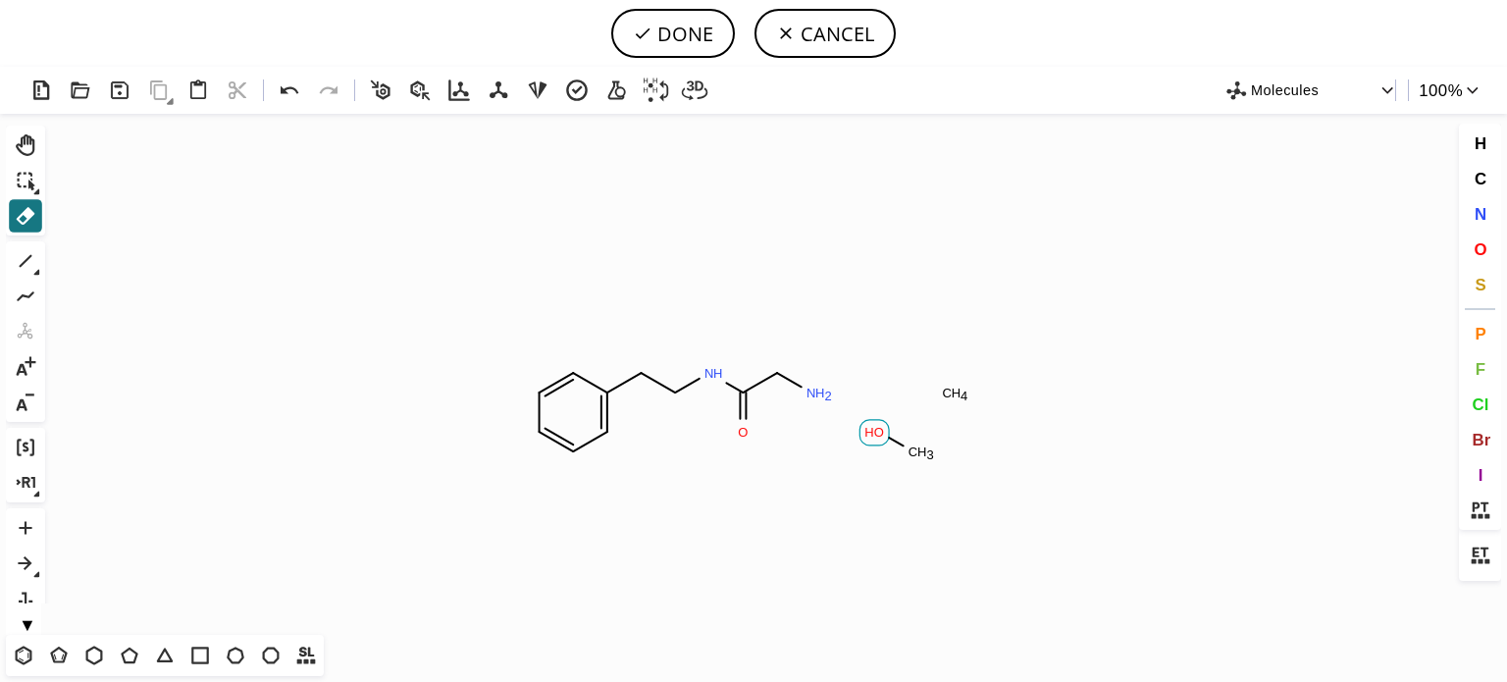
click at [879, 424] on icon "Created with Raphaël 2.3.0 O H C H 3 C H 4 N H 2 N H O" at bounding box center [753, 374] width 1401 height 521
drag, startPoint x: 910, startPoint y: 448, endPoint x: 921, endPoint y: 435, distance: 17.5
click at [912, 447] on tspan "C" at bounding box center [913, 451] width 10 height 15
click at [957, 395] on tspan "H" at bounding box center [957, 393] width 10 height 15
click at [687, 33] on button "DONE" at bounding box center [673, 33] width 124 height 49
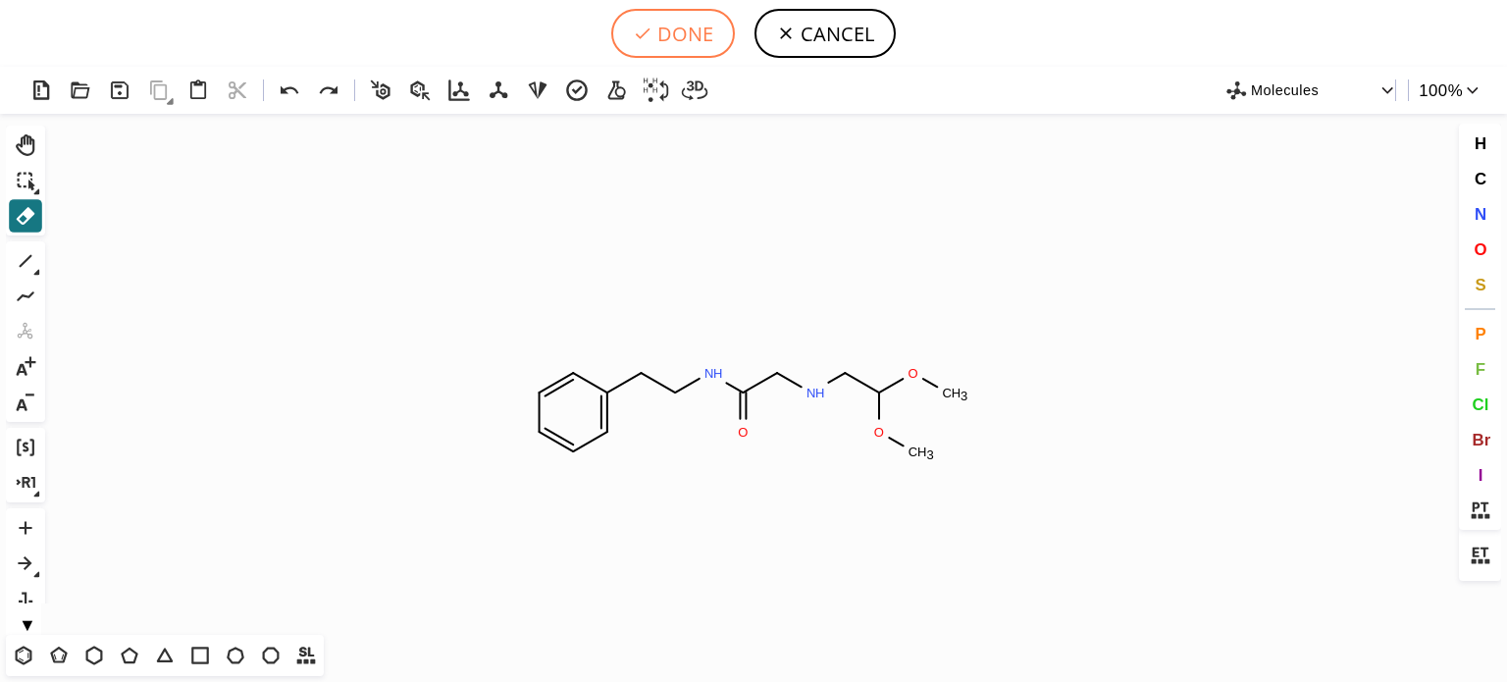
type input "C1C=CC=C(CCNC(CNCC(OC)OC)=O)C=1"
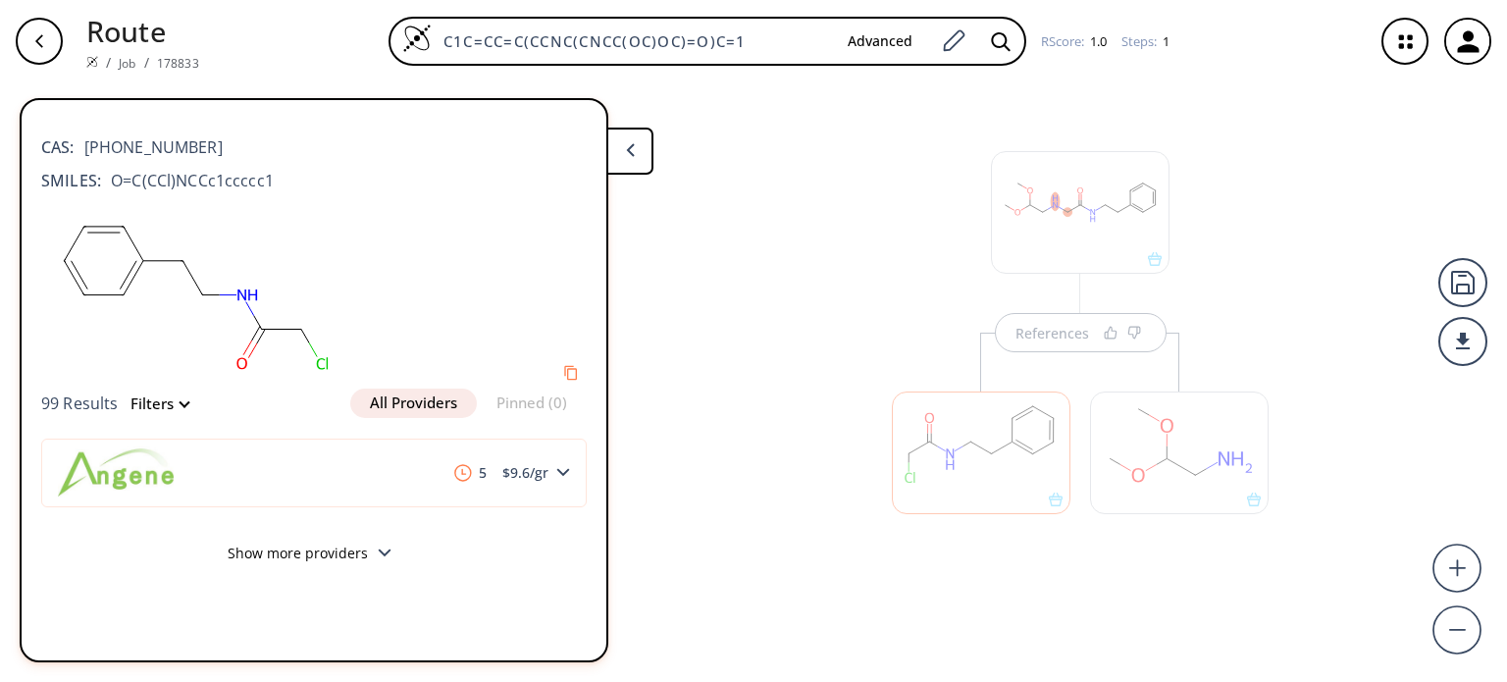
click at [1062, 338] on div at bounding box center [981, 443] width 198 height 221
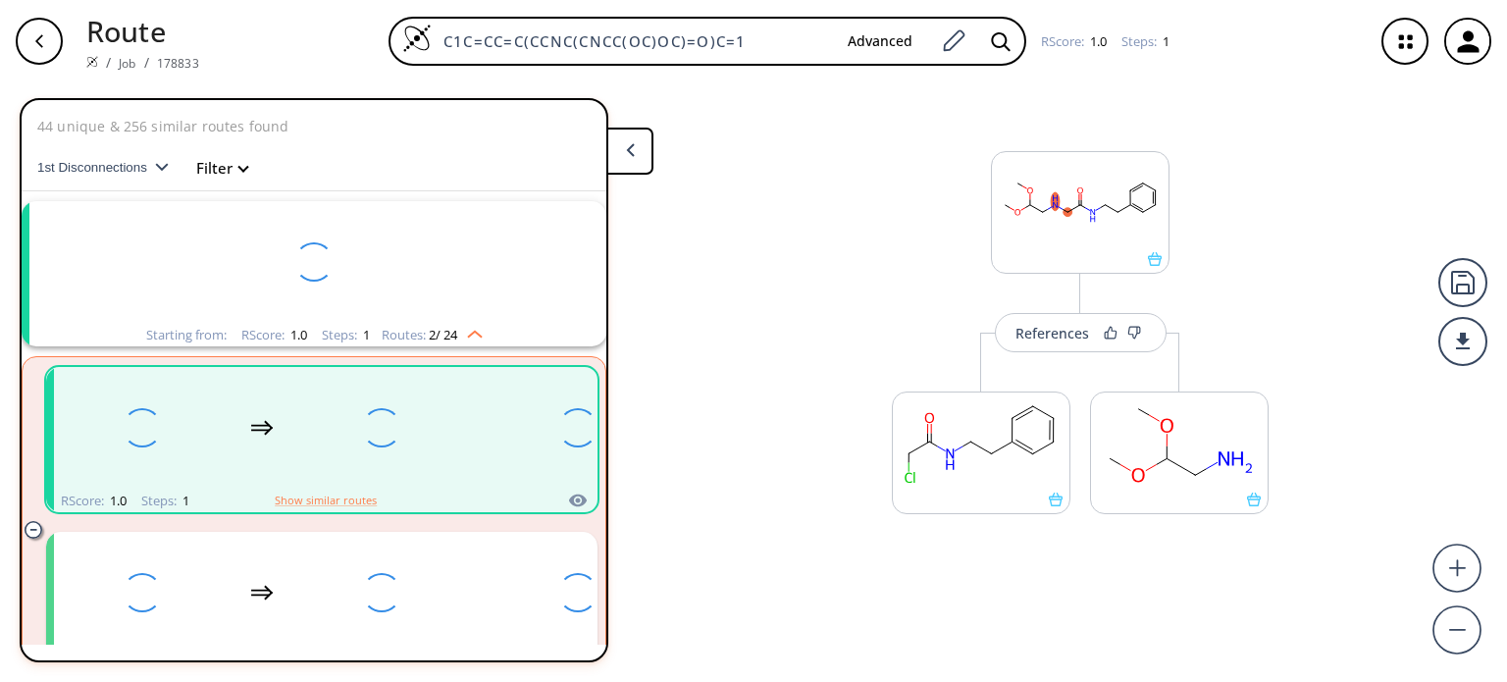
scroll to position [43, 0]
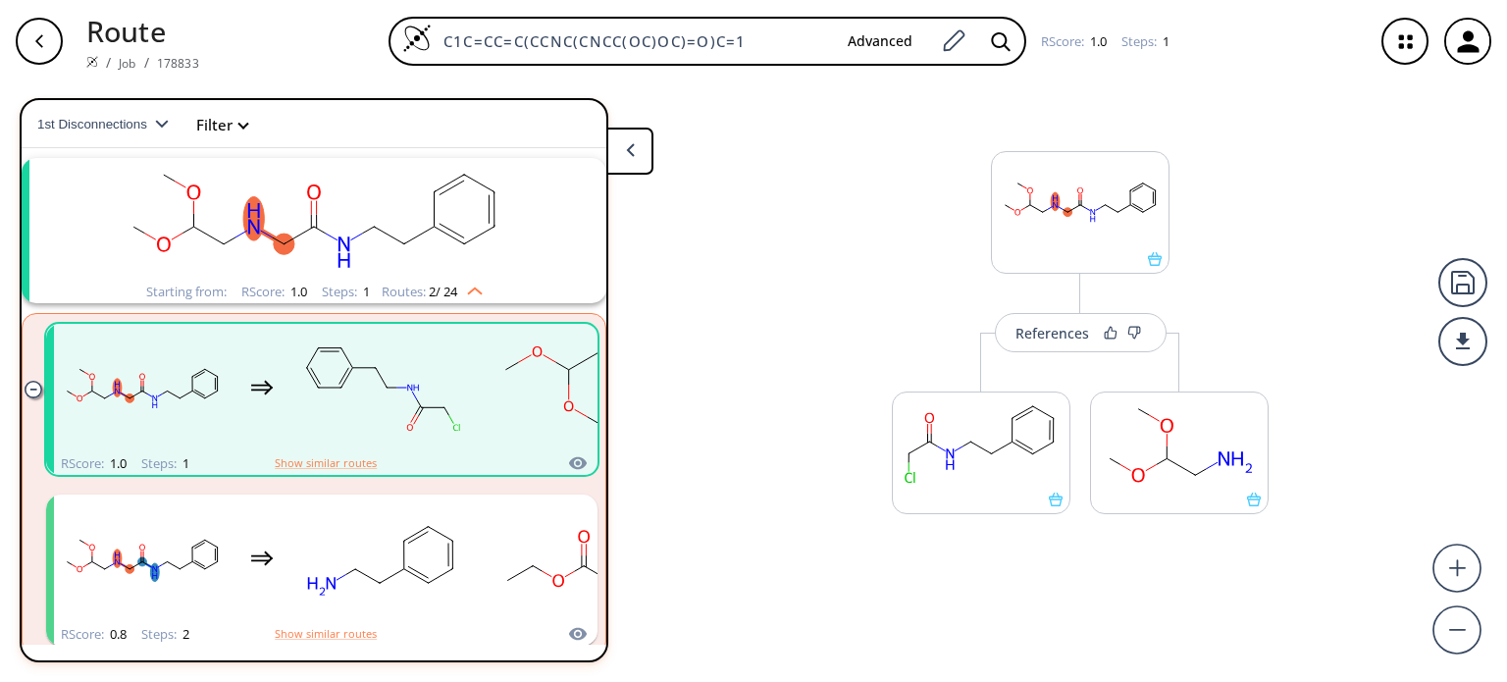
click at [1062, 338] on div "References" at bounding box center [1052, 333] width 74 height 13
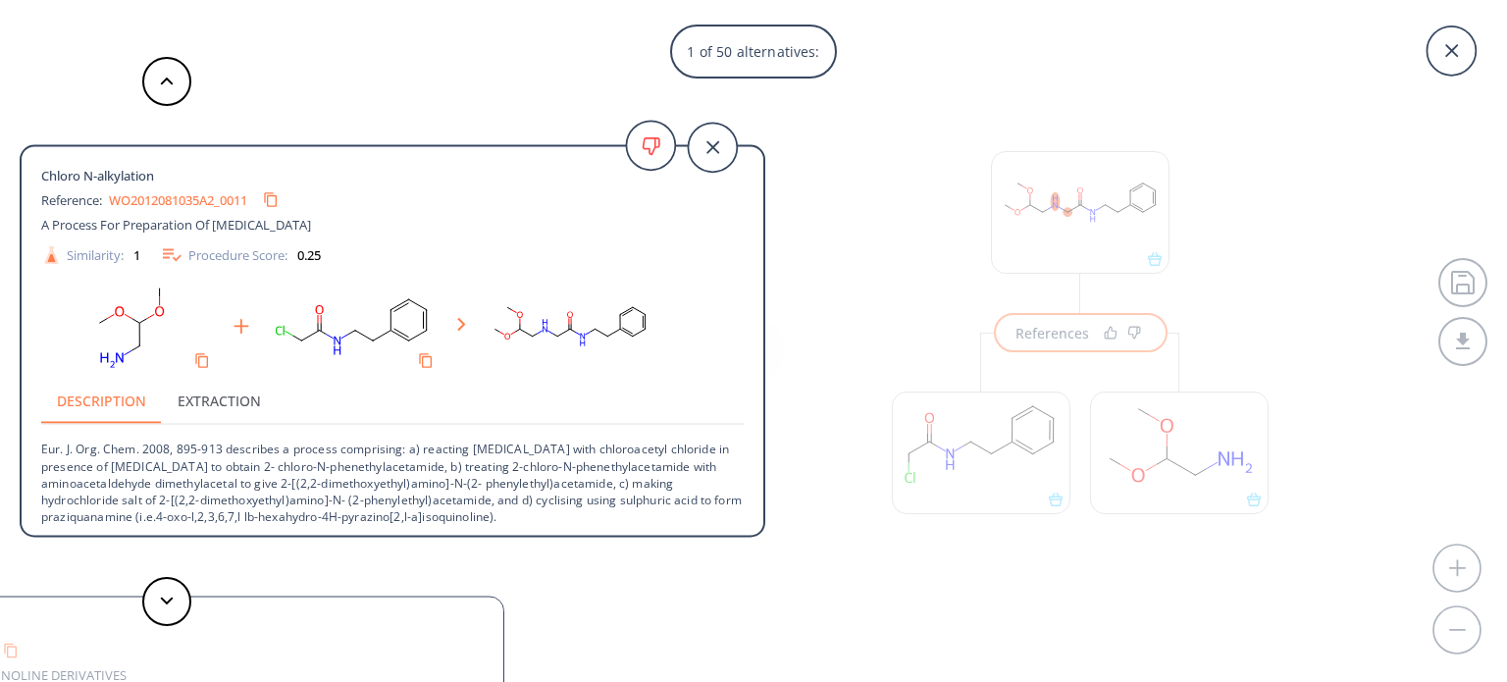
scroll to position [2, 0]
click at [177, 606] on button at bounding box center [166, 601] width 49 height 49
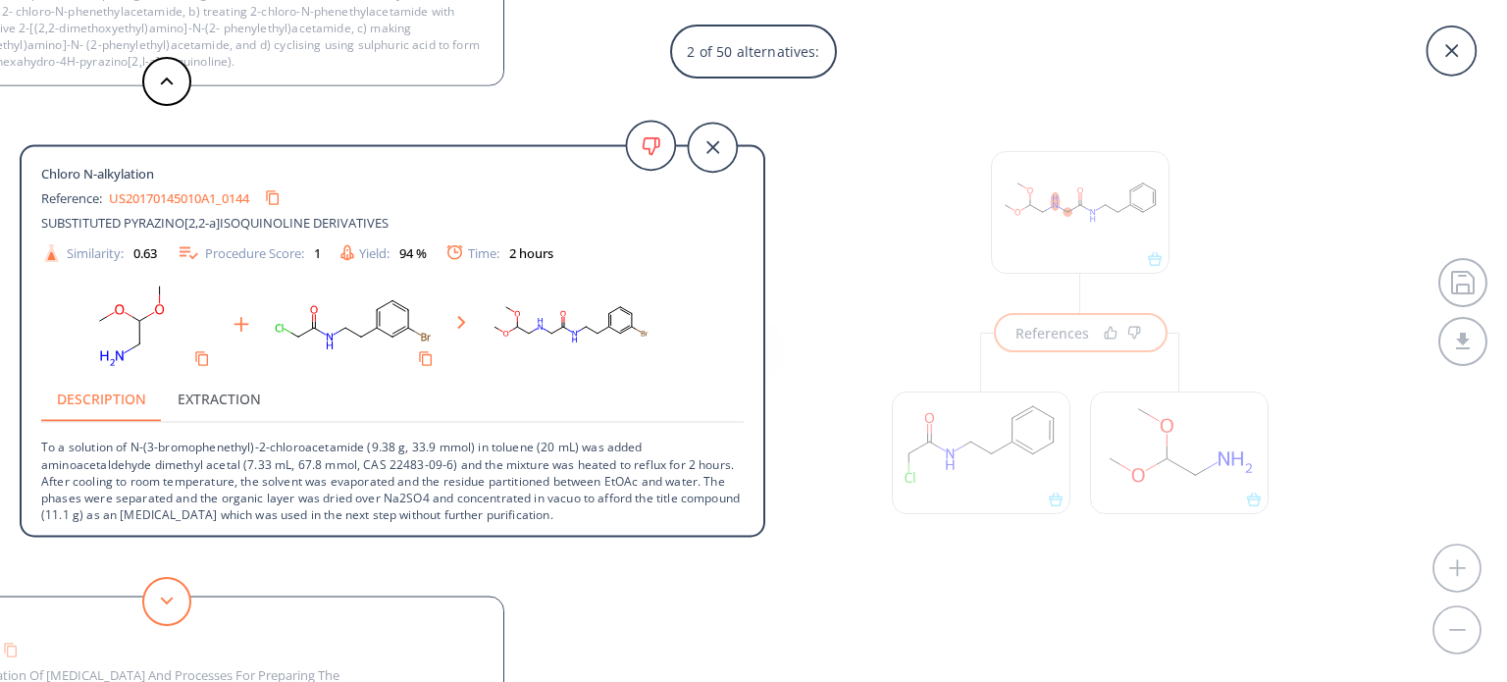
click at [166, 603] on polygon at bounding box center [167, 600] width 13 height 8
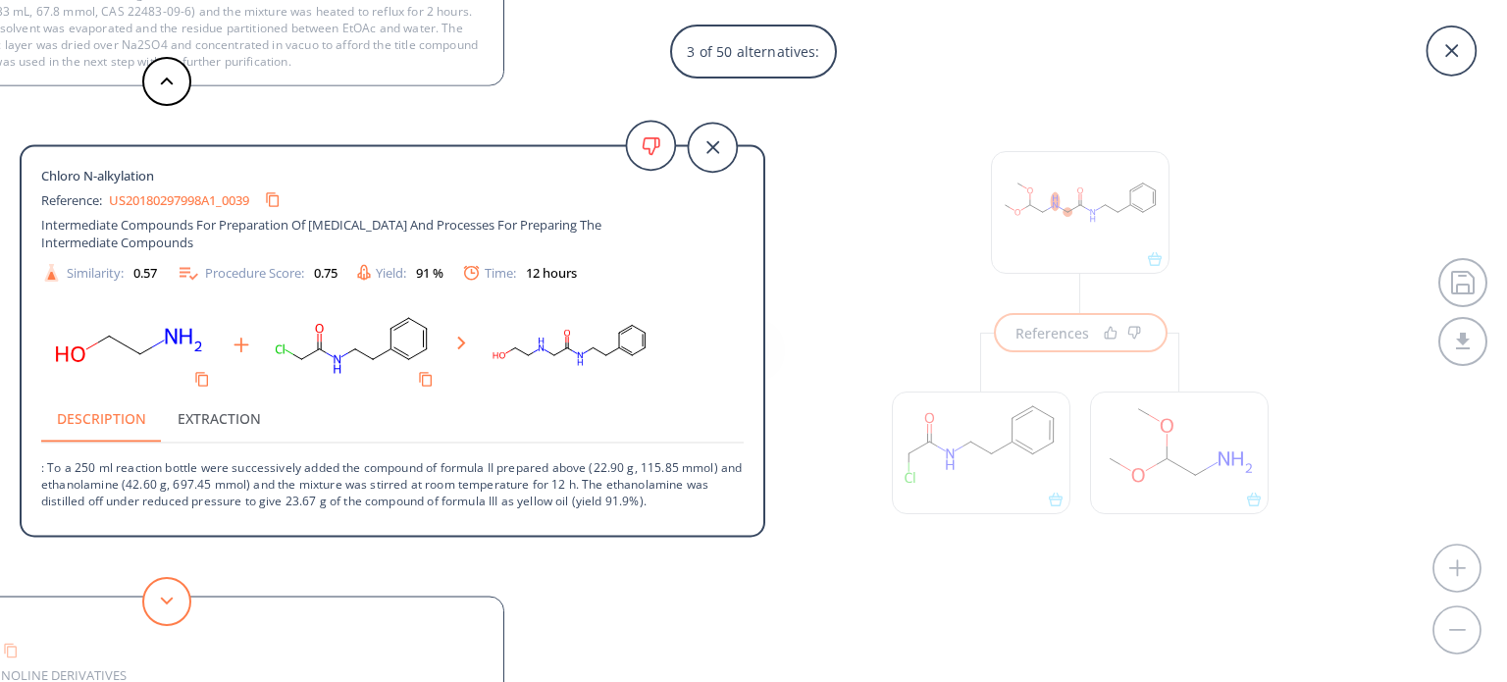
click at [184, 600] on button at bounding box center [166, 601] width 49 height 49
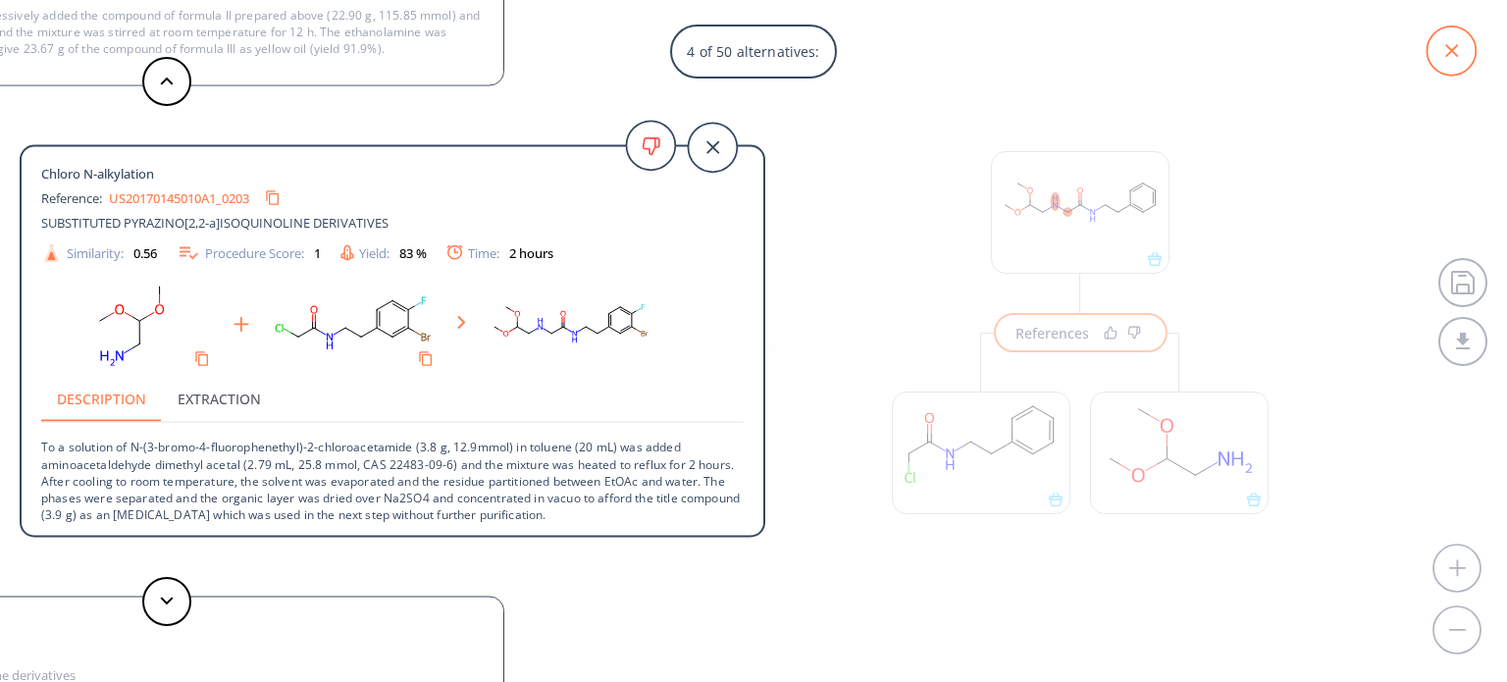
click at [1460, 55] on icon at bounding box center [1450, 50] width 49 height 49
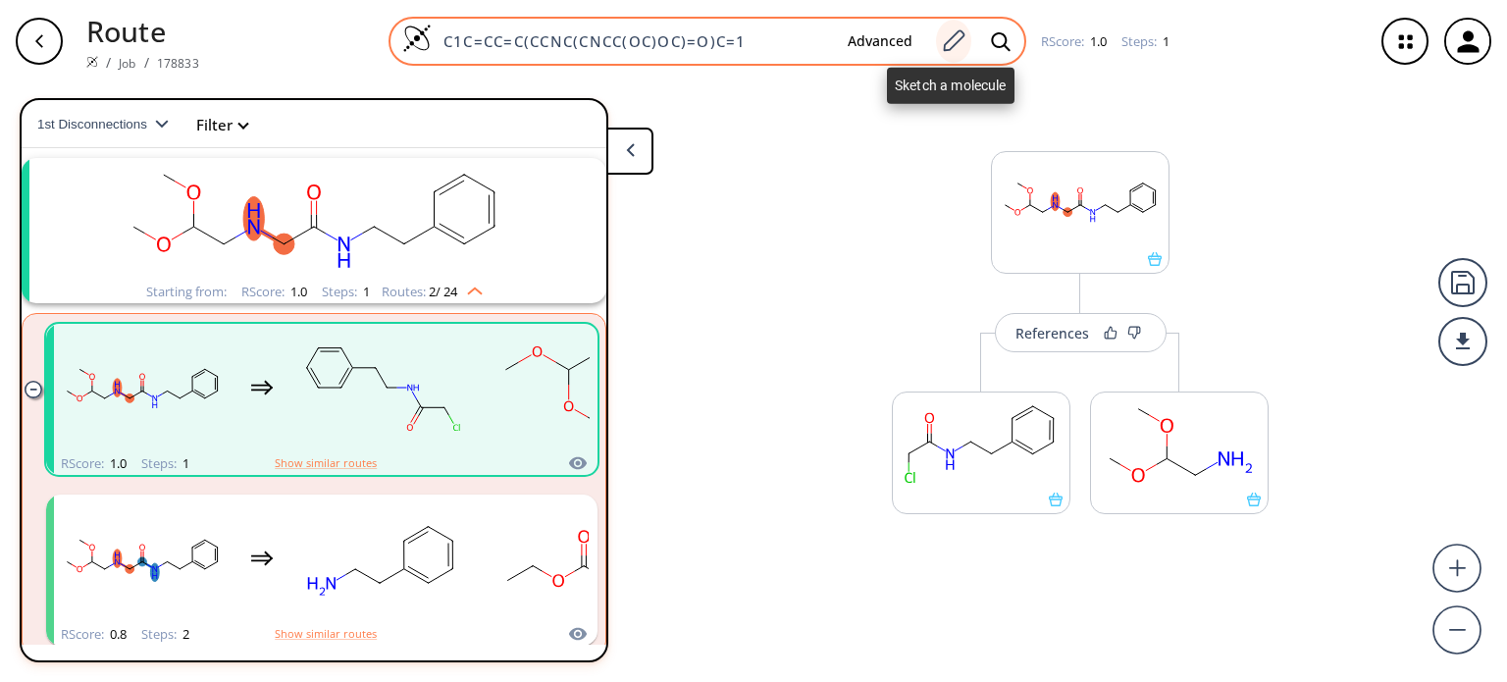
click at [955, 43] on icon at bounding box center [955, 40] width 22 height 22
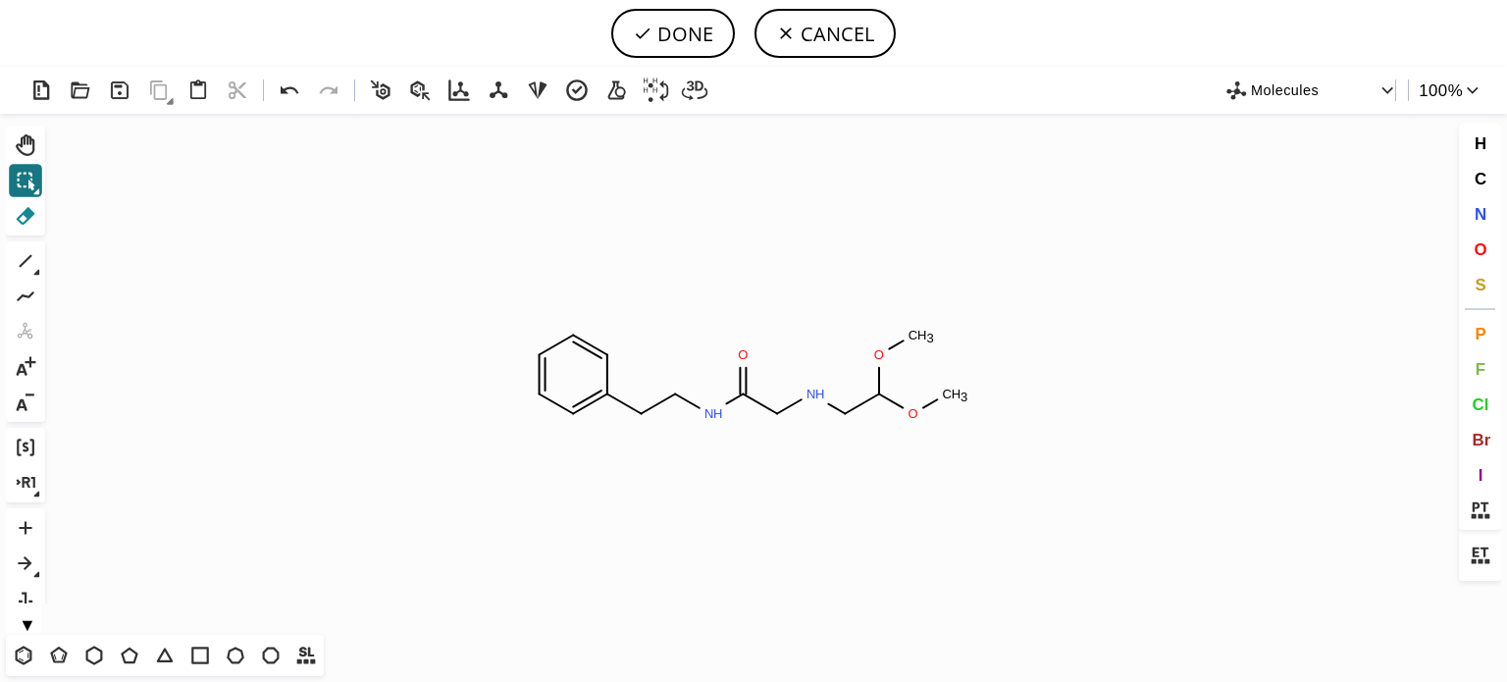
click at [28, 218] on icon at bounding box center [26, 216] width 19 height 18
click at [745, 403] on circle at bounding box center [743, 395] width 26 height 26
drag, startPoint x: 776, startPoint y: 407, endPoint x: 787, endPoint y: 403, distance: 11.5
click at [780, 407] on tspan "C" at bounding box center [777, 413] width 10 height 15
drag, startPoint x: 742, startPoint y: 357, endPoint x: 792, endPoint y: 373, distance: 52.4
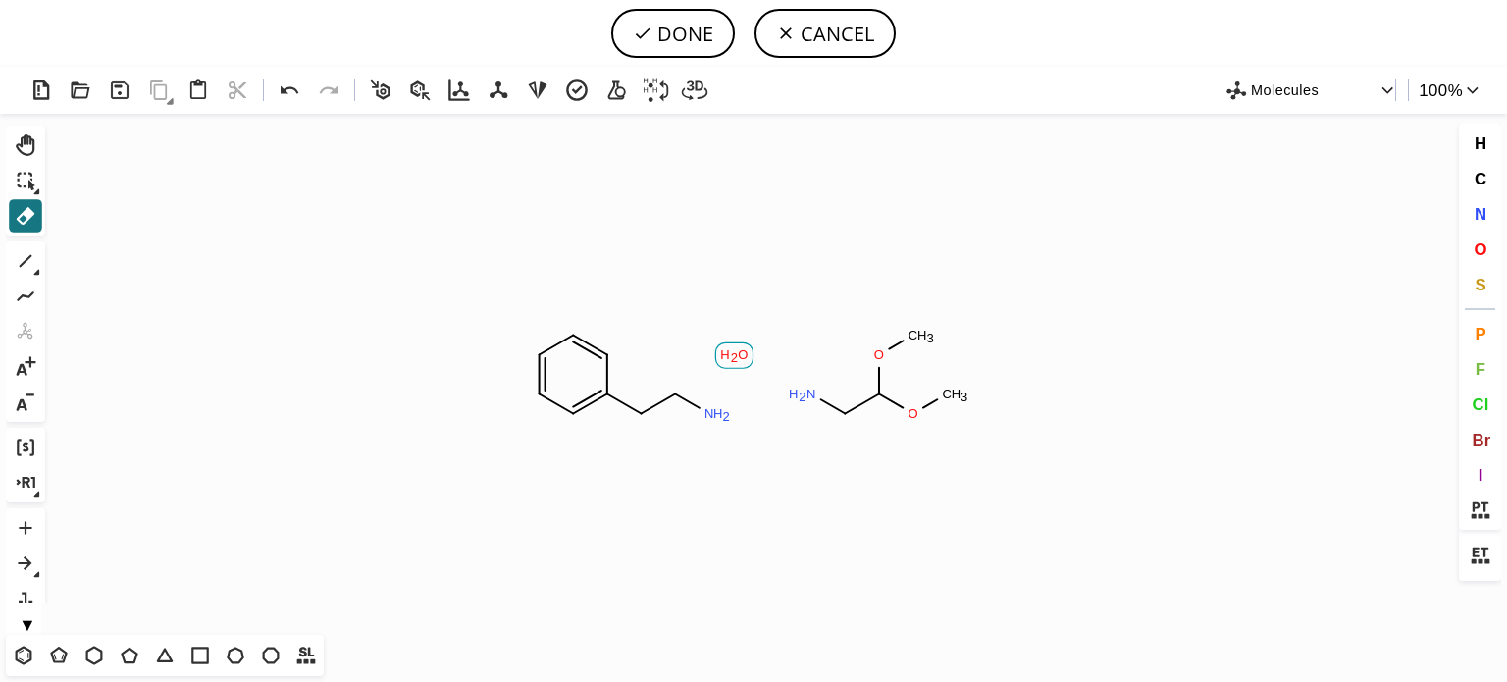
click at [750, 357] on icon "Created with Raphaël 2.3.0 O H 2 N H 2 N H 2 O C H 3 O C H 3" at bounding box center [753, 374] width 1401 height 521
click at [846, 419] on circle at bounding box center [845, 414] width 26 height 26
click at [891, 396] on icon at bounding box center [890, 400] width 37 height 31
click at [817, 395] on tspan "H" at bounding box center [820, 394] width 10 height 15
click at [886, 359] on circle at bounding box center [879, 355] width 26 height 26
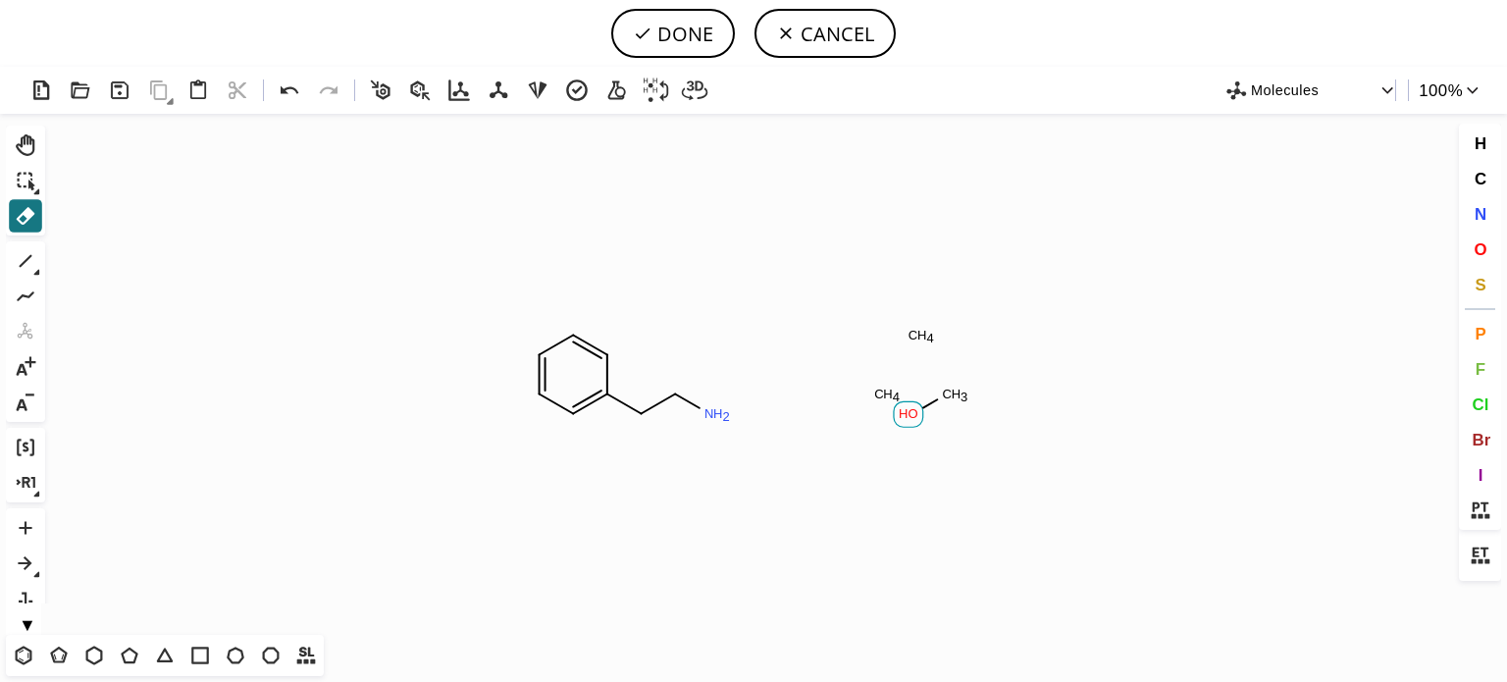
click at [907, 421] on rect at bounding box center [908, 414] width 29 height 26
drag, startPoint x: 887, startPoint y: 399, endPoint x: 899, endPoint y: 398, distance: 11.8
click at [887, 398] on tspan "H" at bounding box center [888, 394] width 10 height 15
click at [945, 398] on tspan "C" at bounding box center [947, 394] width 10 height 15
click at [910, 318] on icon "Created with Raphaël 2.3.0 N H 2 C H 4" at bounding box center [753, 374] width 1401 height 521
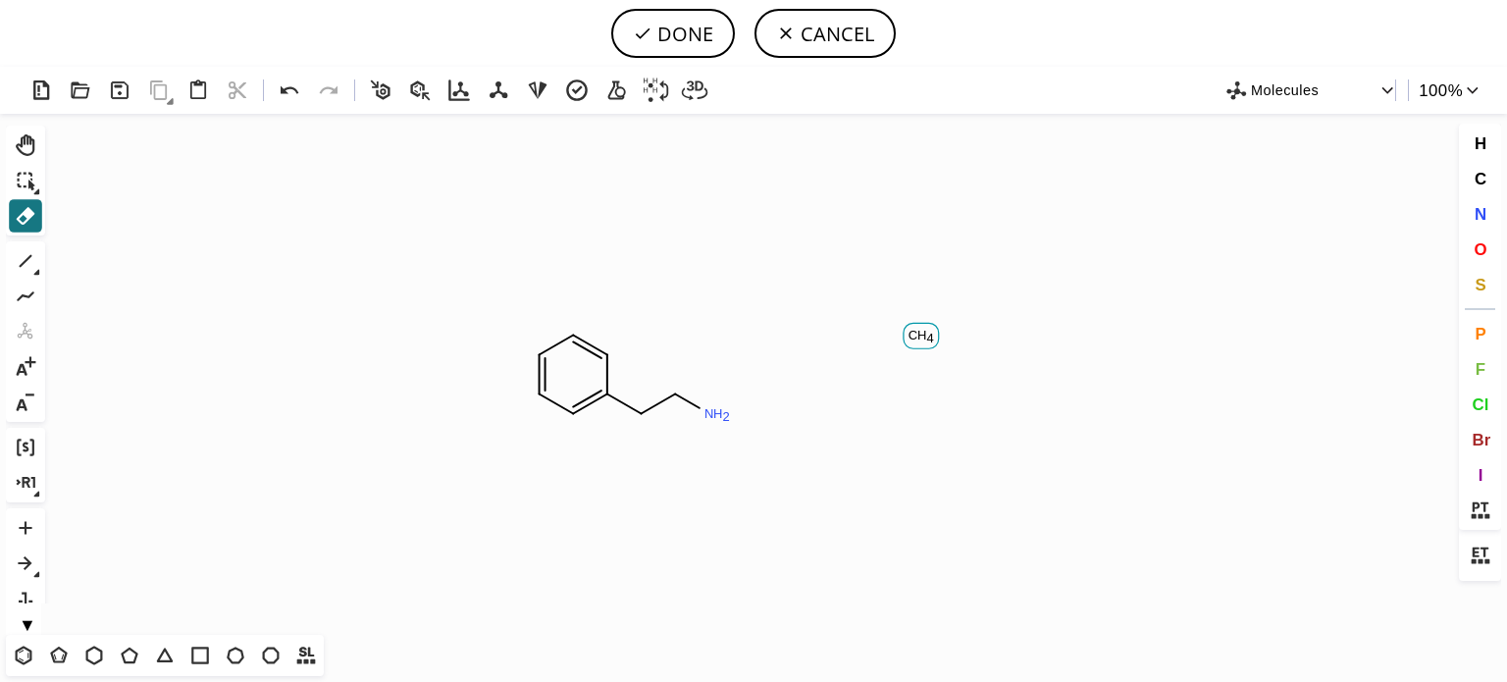
click at [918, 336] on tspan "H" at bounding box center [922, 335] width 10 height 15
click at [683, 33] on button "DONE" at bounding box center [673, 33] width 124 height 49
type input "C1=CC(CCN)=CC=C1"
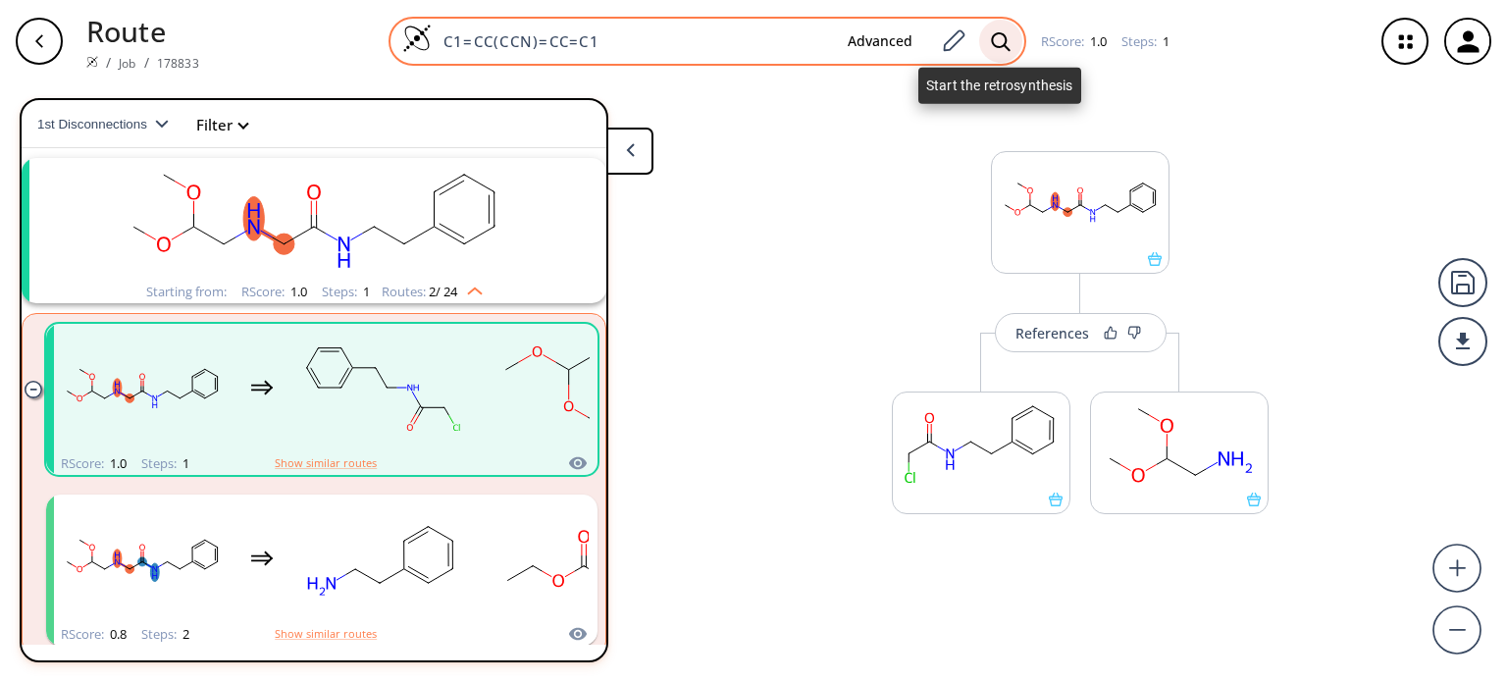
click at [1001, 40] on icon at bounding box center [1001, 41] width 20 height 21
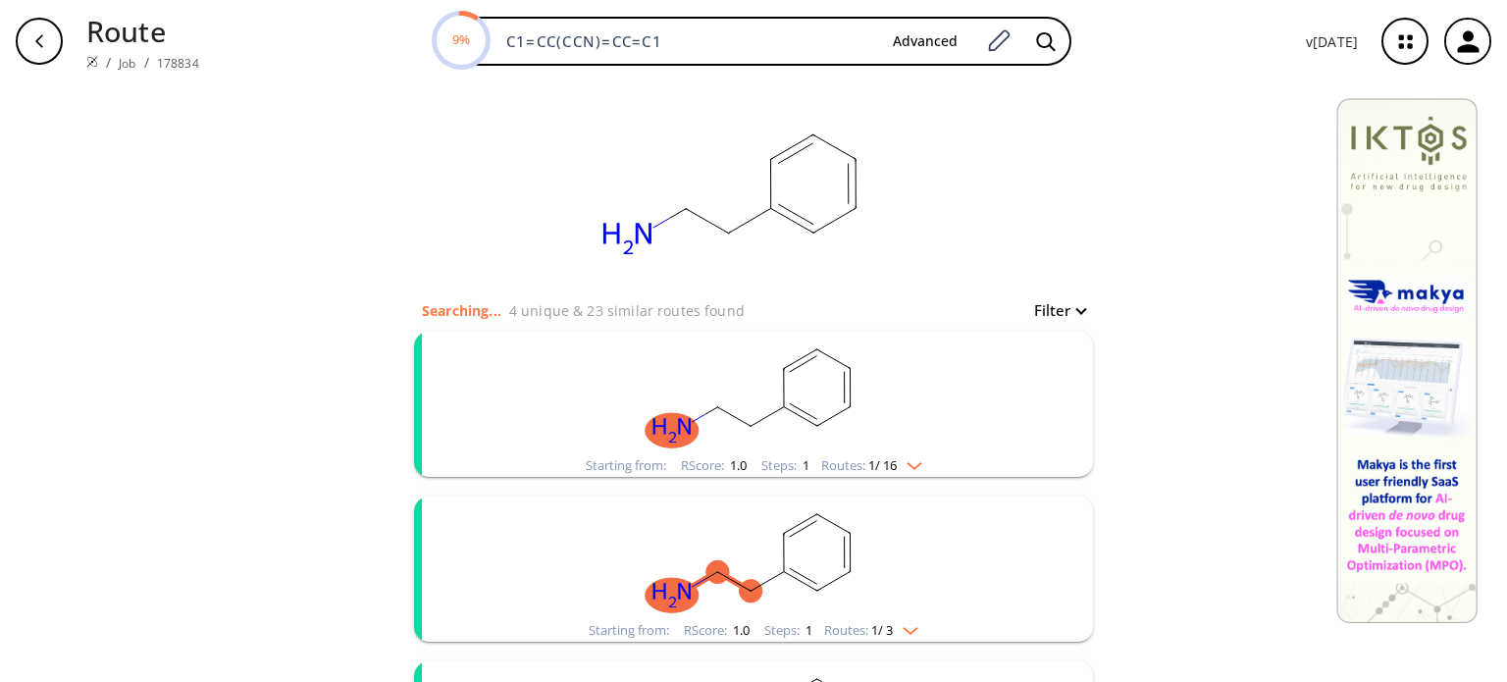
click at [899, 461] on img "clusters" at bounding box center [910, 462] width 26 height 16
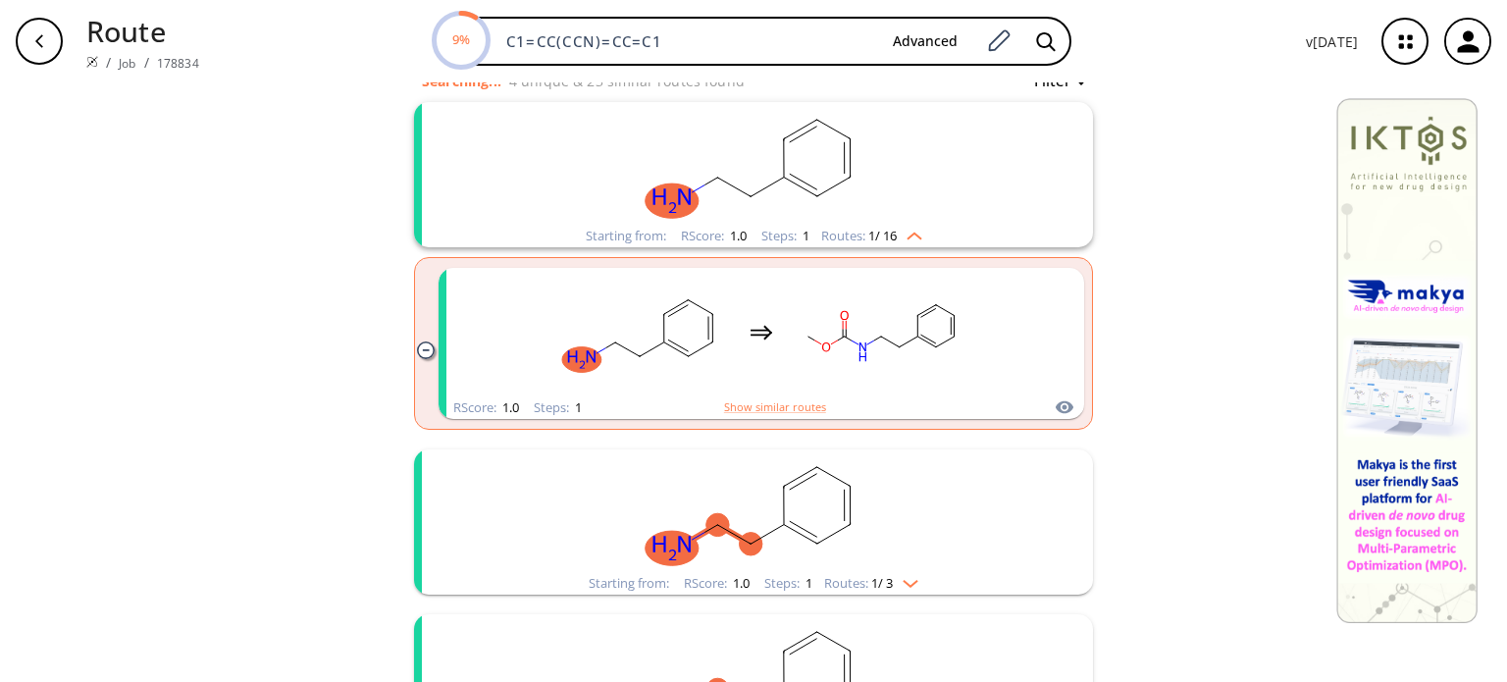
scroll to position [294, 0]
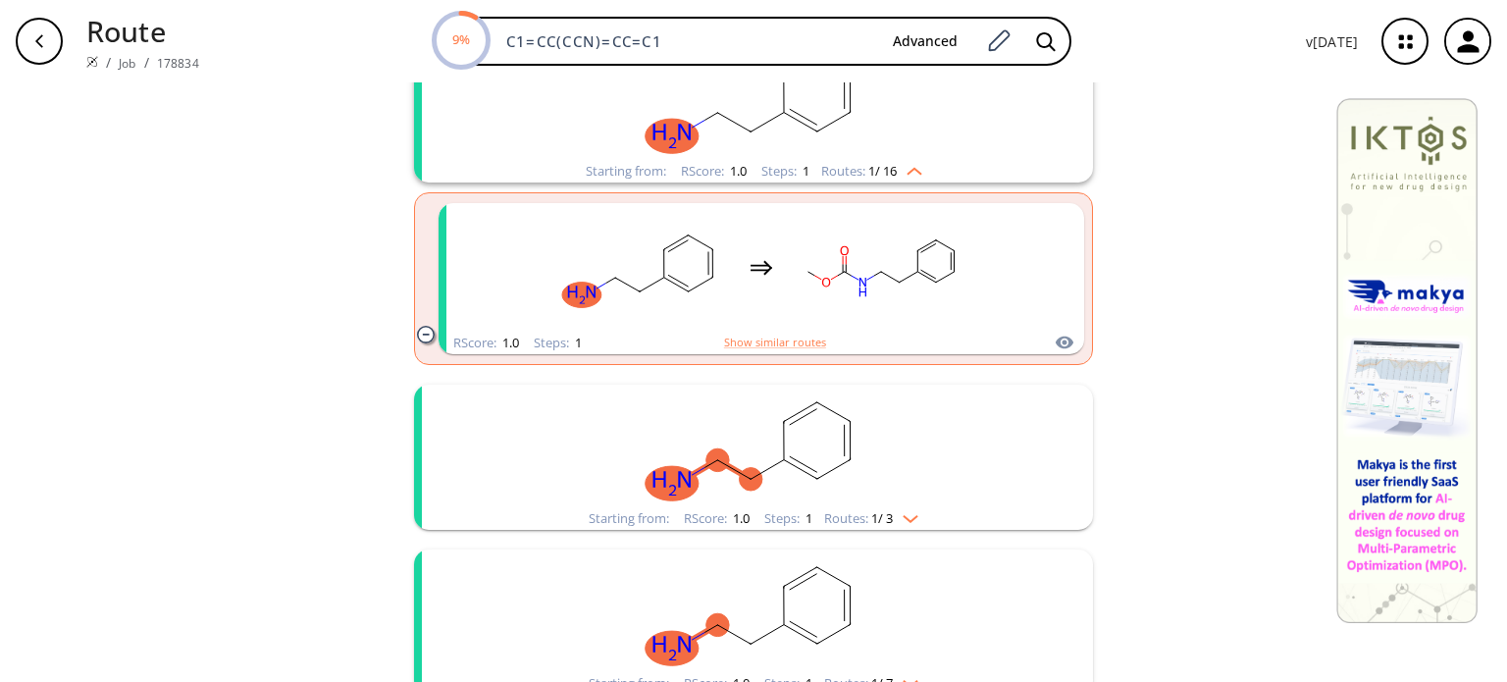
click at [898, 516] on img "clusters" at bounding box center [906, 515] width 26 height 16
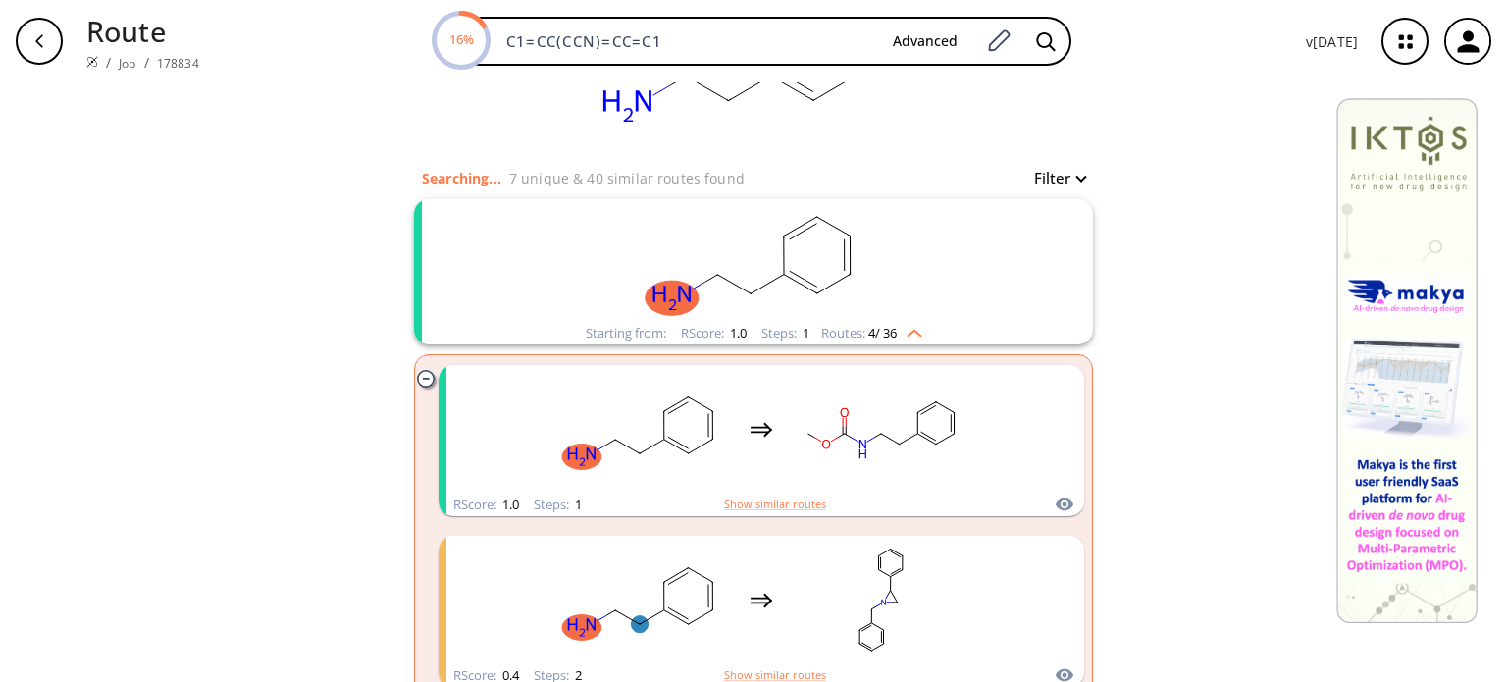
scroll to position [98, 0]
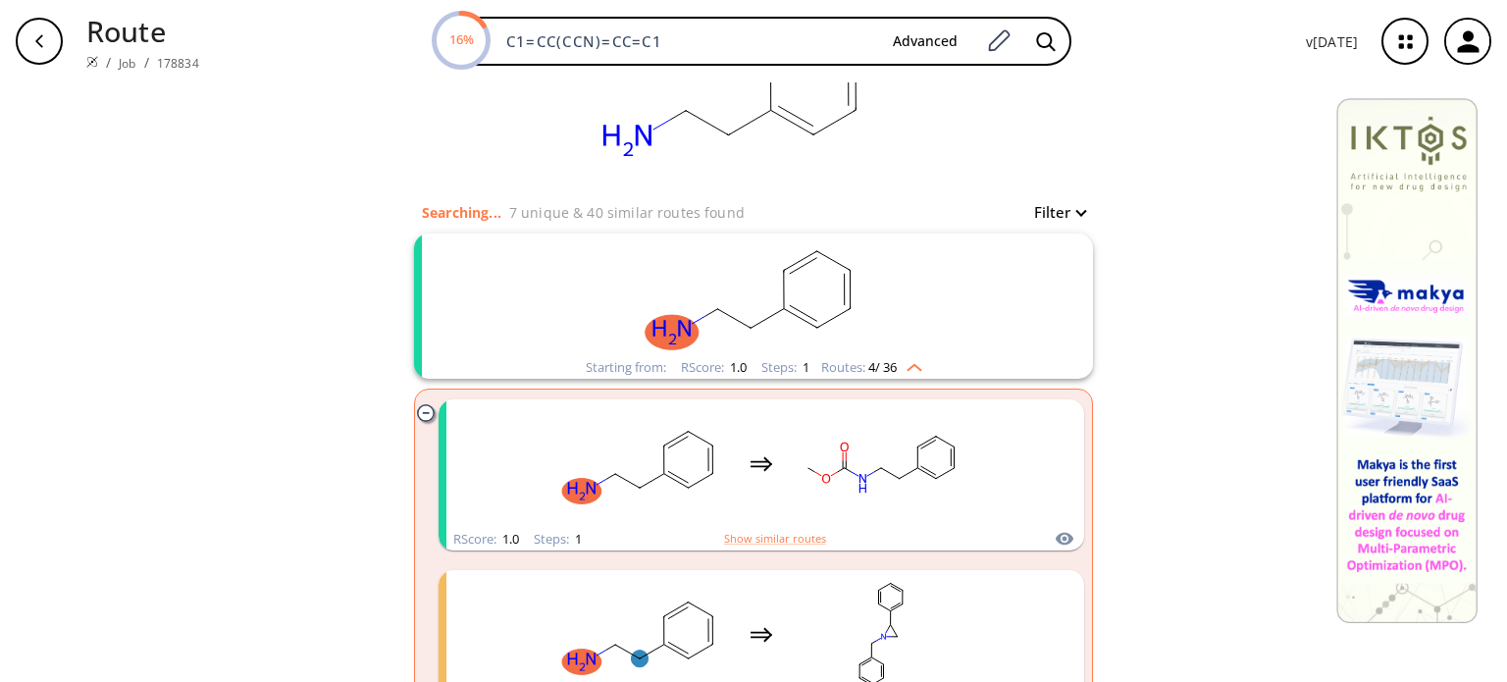
click at [749, 324] on ellipse "clusters" at bounding box center [751, 328] width 23 height 23
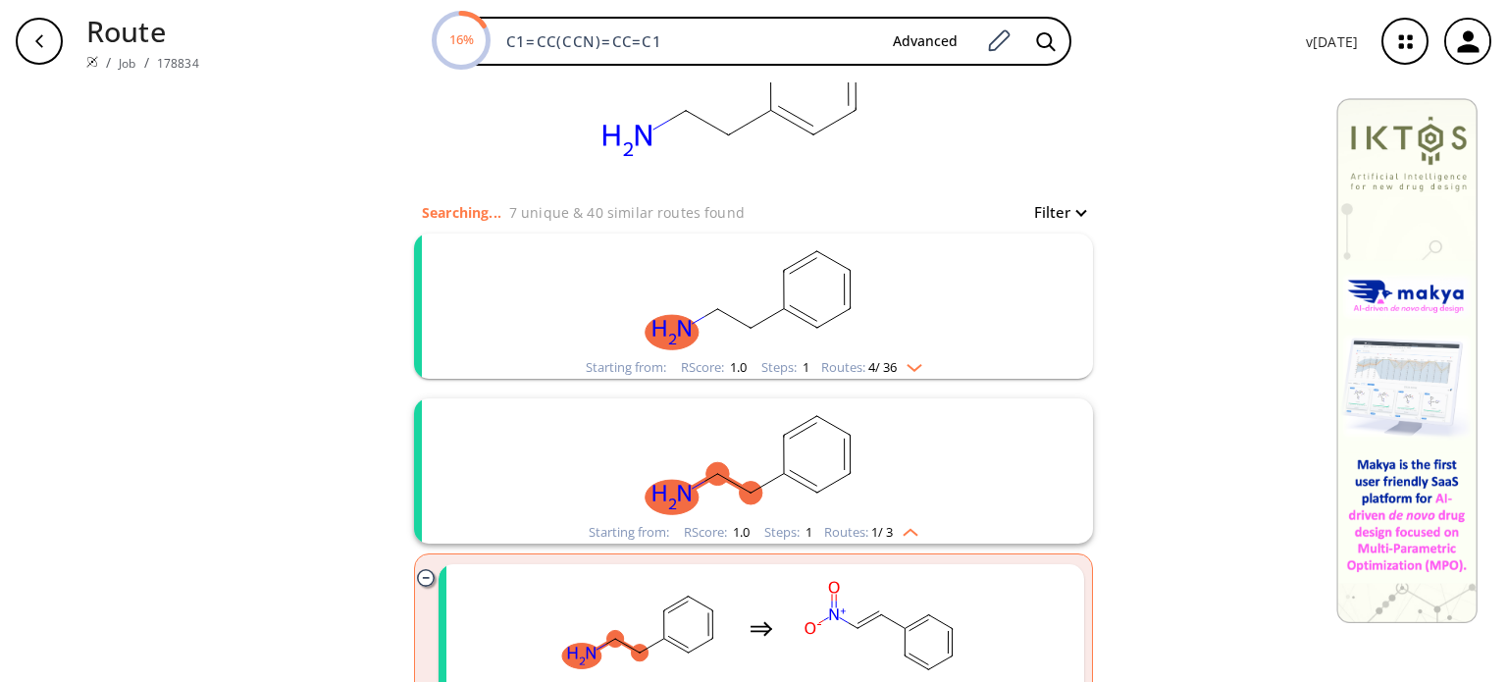
click at [749, 323] on ellipse "clusters" at bounding box center [751, 328] width 23 height 23
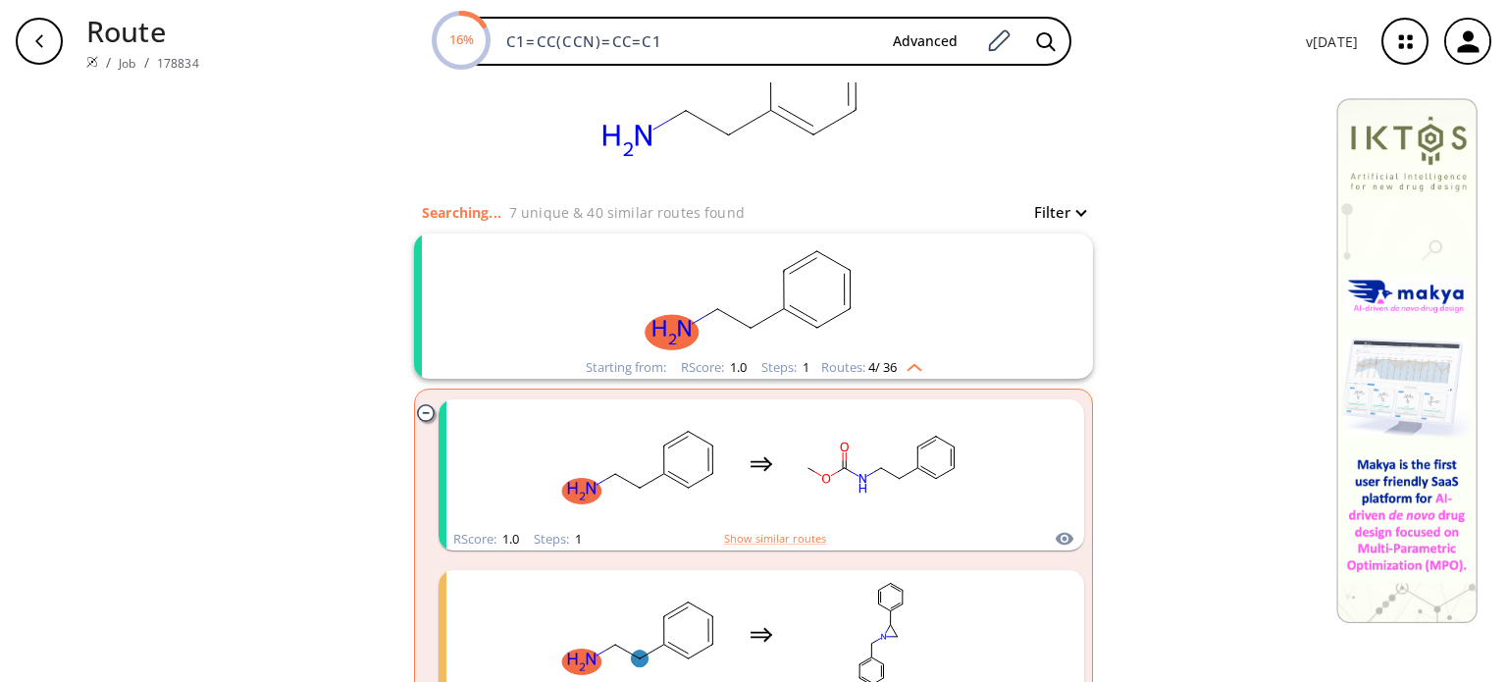
scroll to position [0, 0]
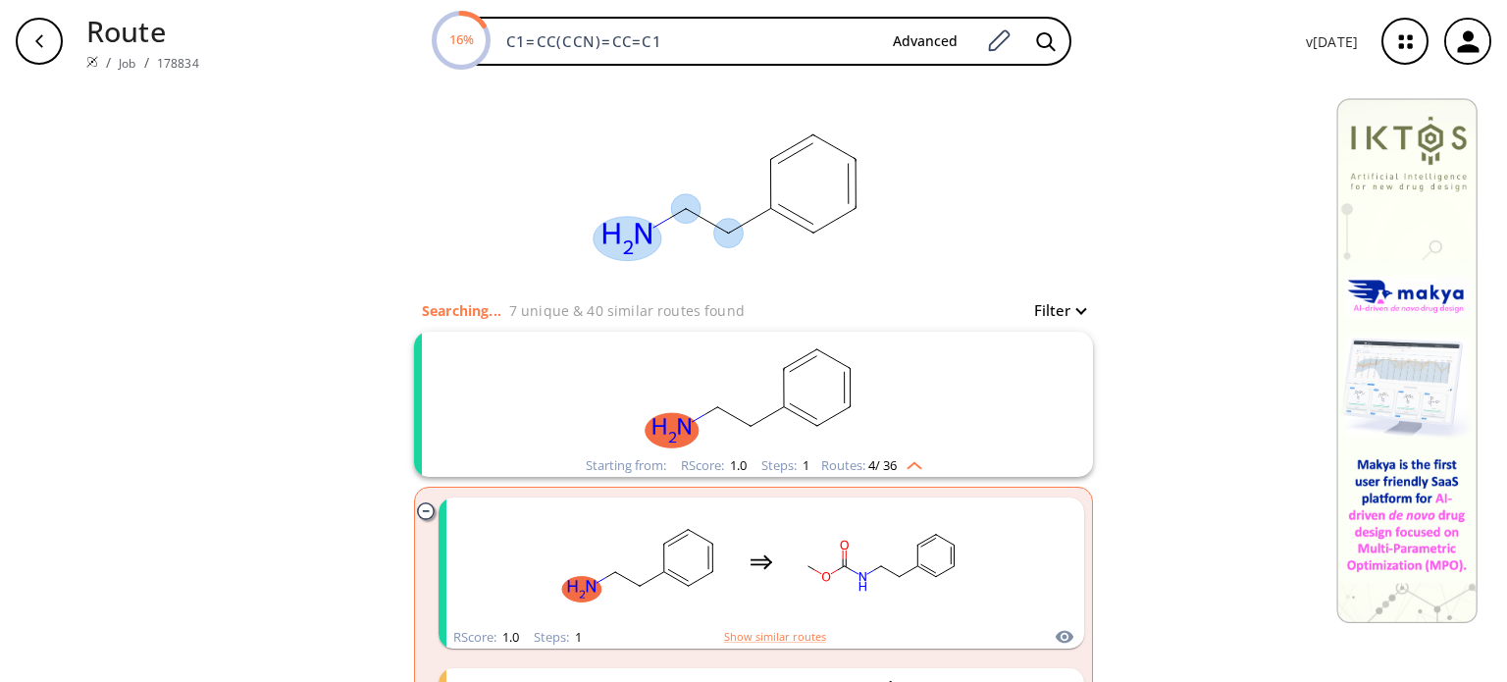
click at [773, 192] on rect at bounding box center [732, 190] width 392 height 216
click at [746, 414] on rect "clusters" at bounding box center [753, 393] width 510 height 123
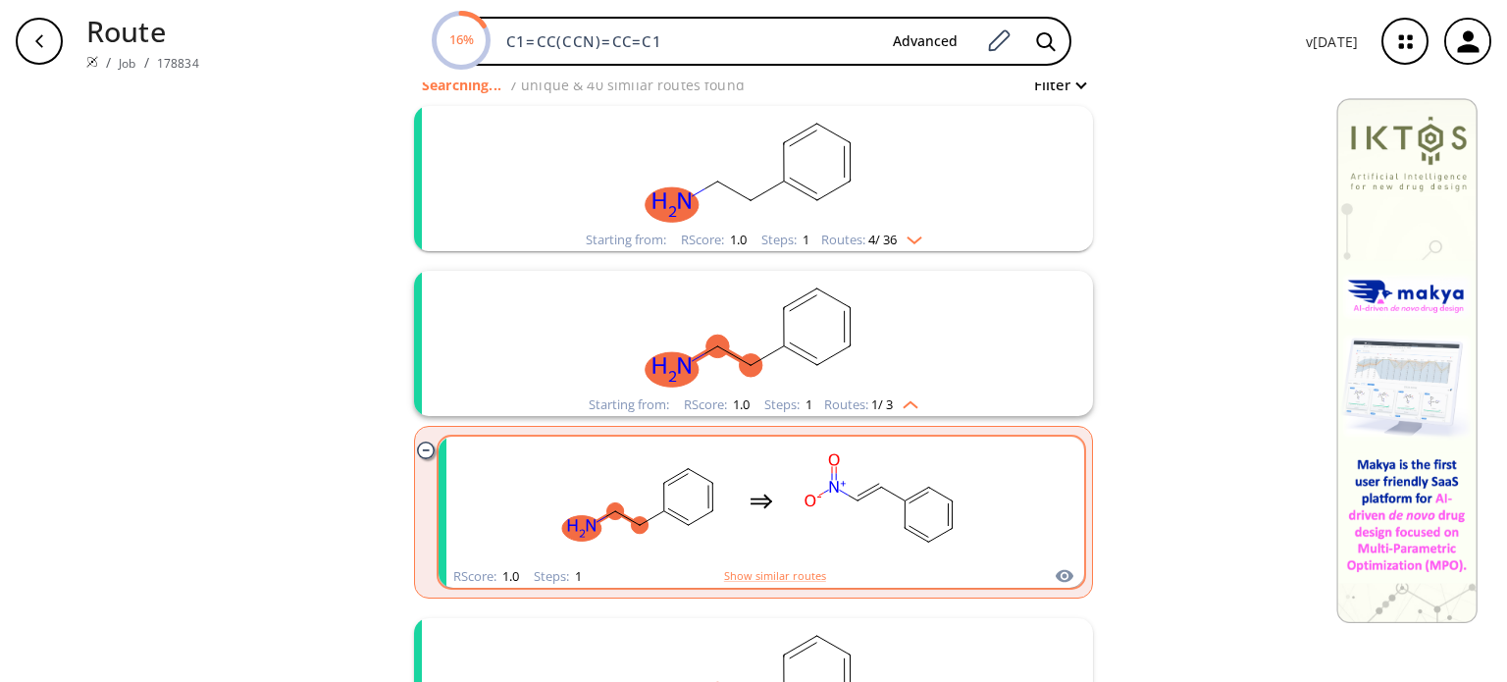
scroll to position [392, 0]
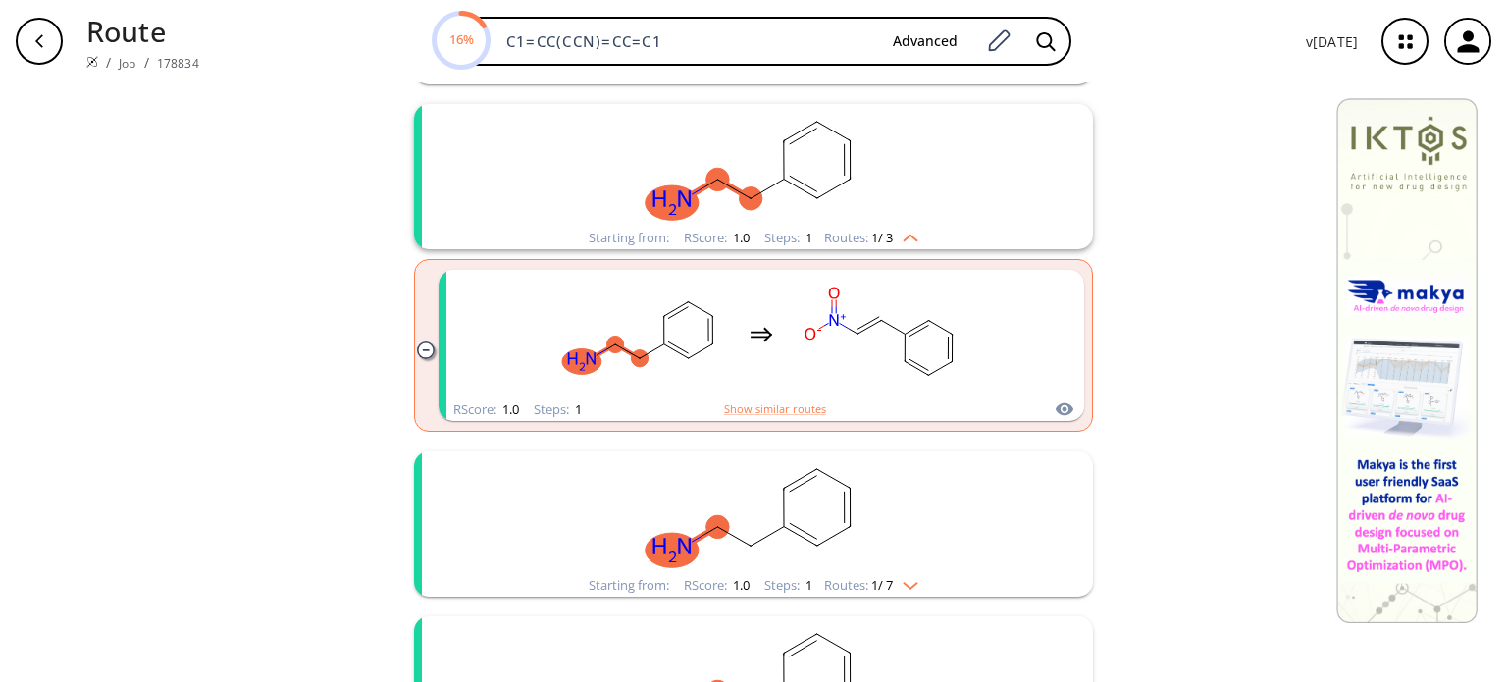
click at [914, 580] on img "clusters" at bounding box center [906, 582] width 26 height 16
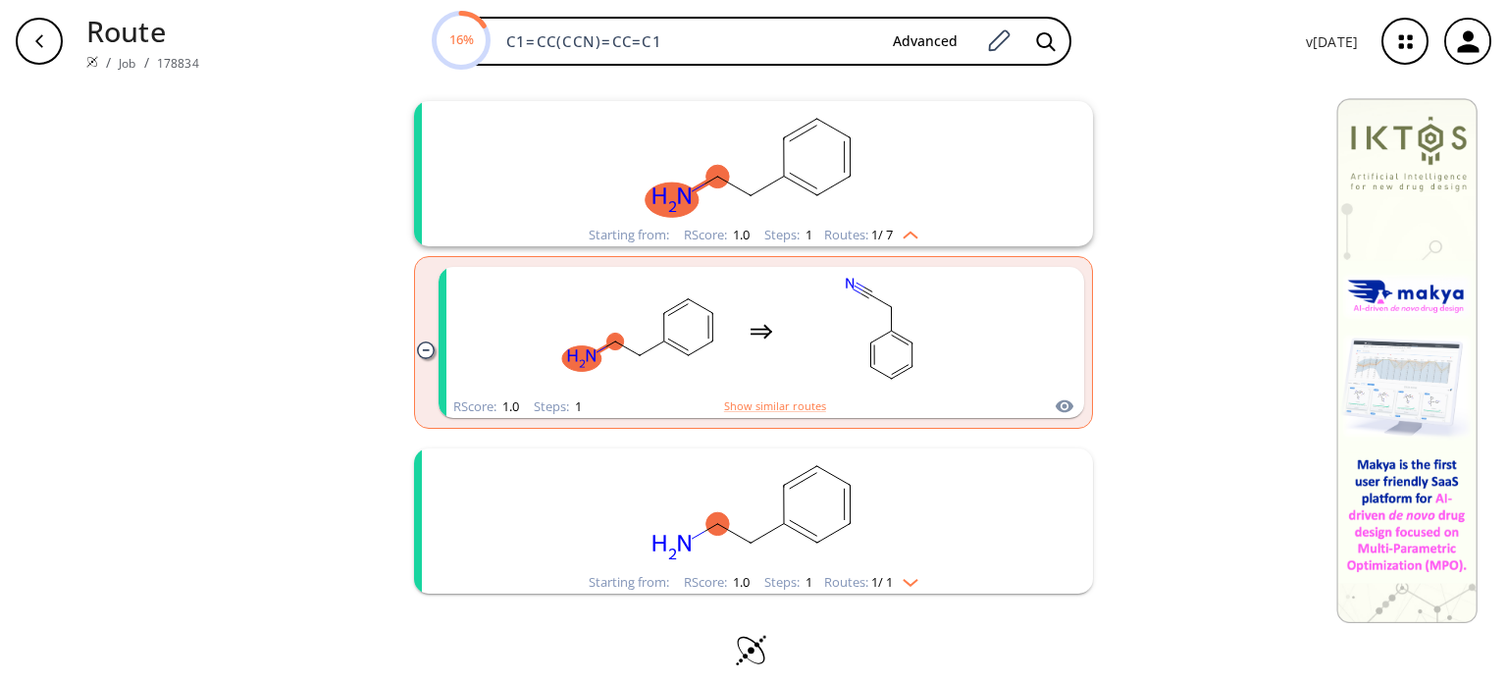
scroll to position [761, 0]
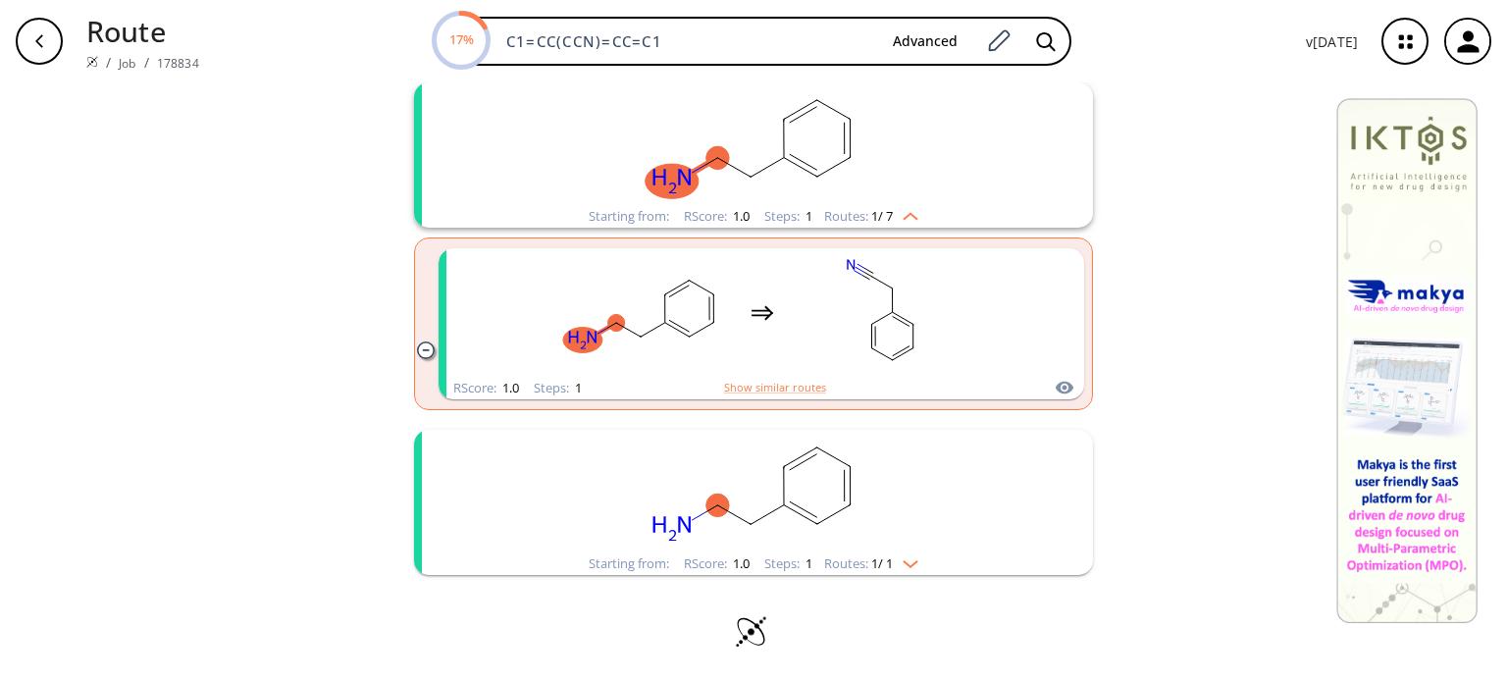
click at [918, 558] on div "Starting from: RScore : 1.0 Steps : 1 Routes: 1 / 1" at bounding box center [753, 563] width 359 height 23
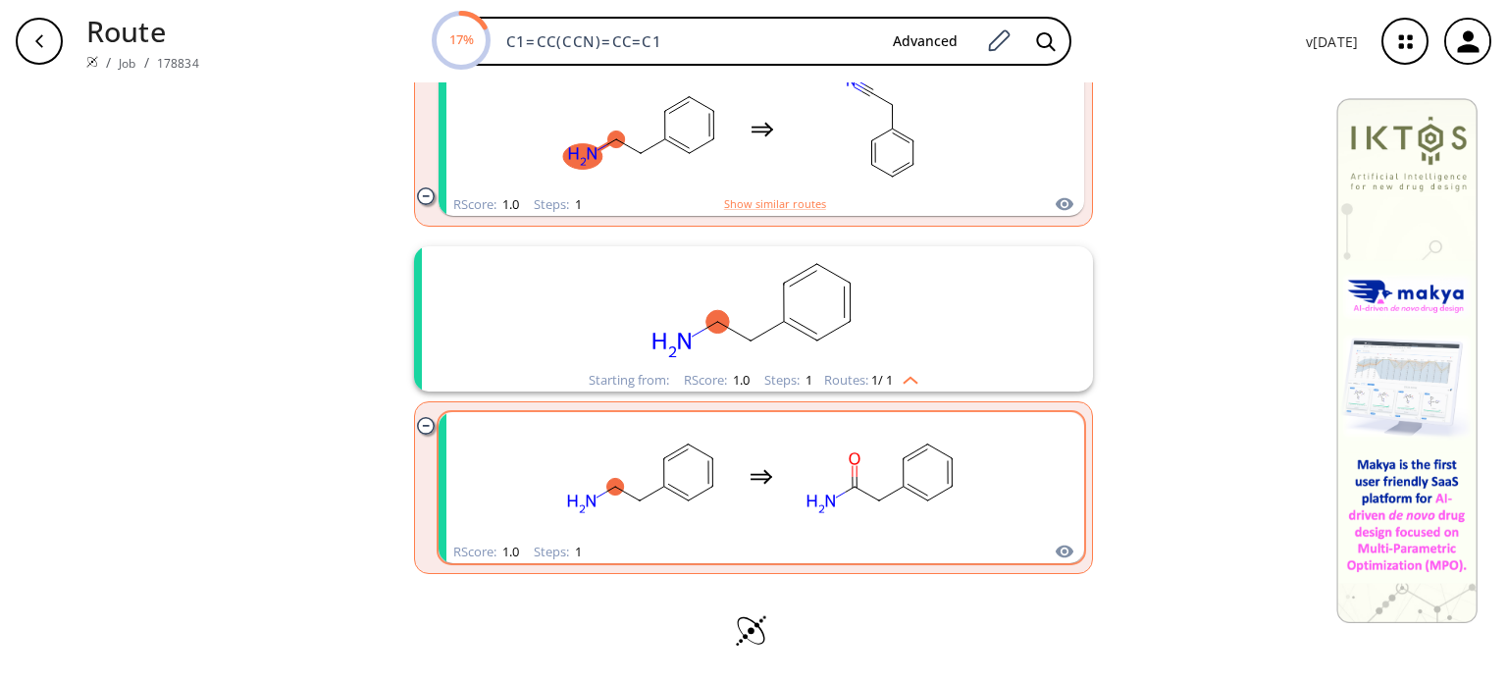
scroll to position [944, 0]
click at [794, 482] on rect "clusters" at bounding box center [881, 477] width 177 height 123
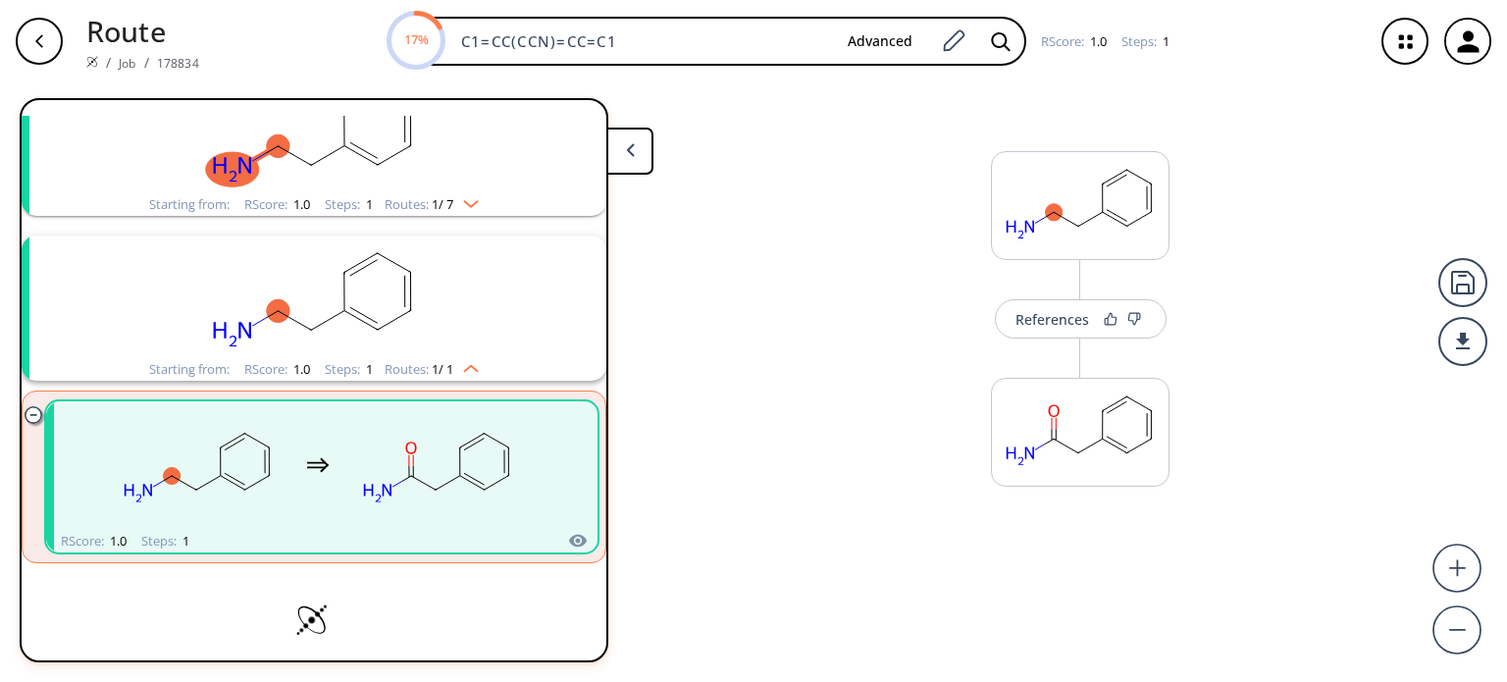
scroll to position [463, 0]
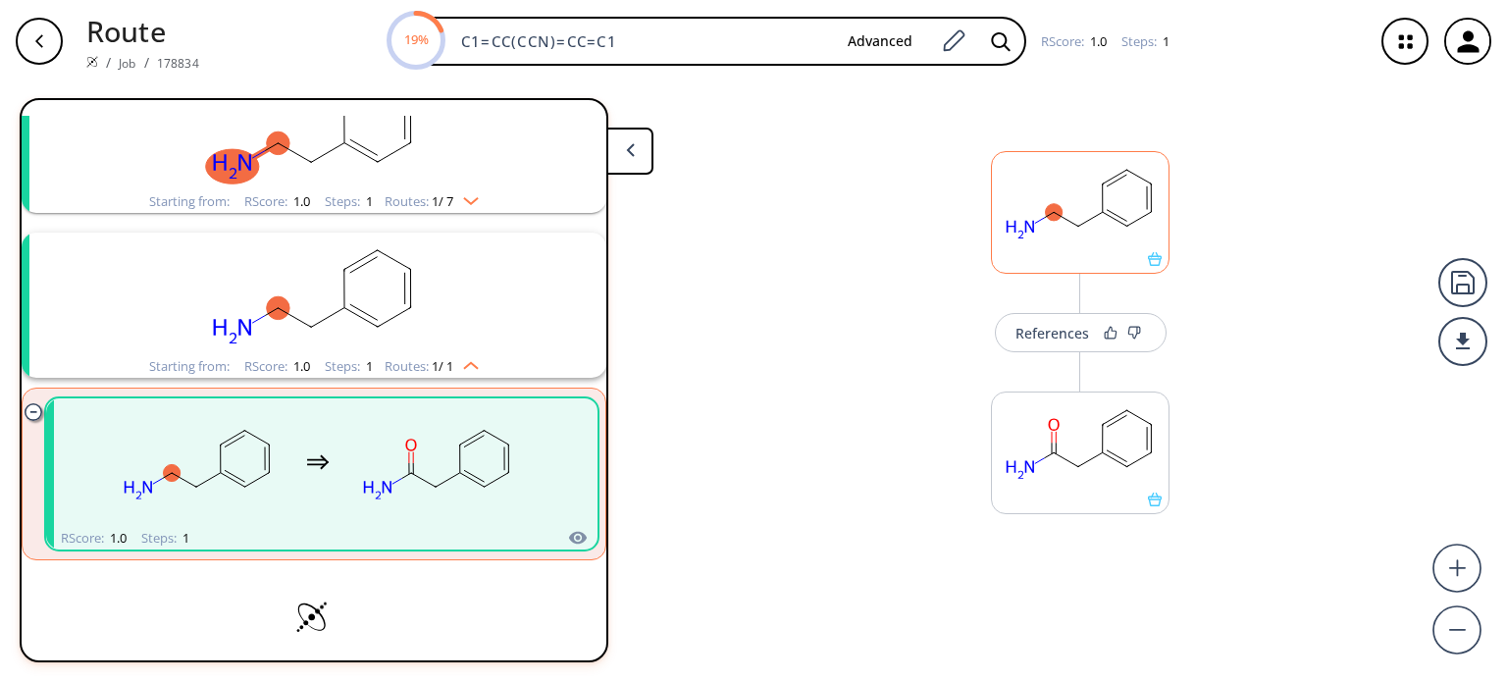
click at [1080, 244] on rect at bounding box center [1080, 202] width 177 height 100
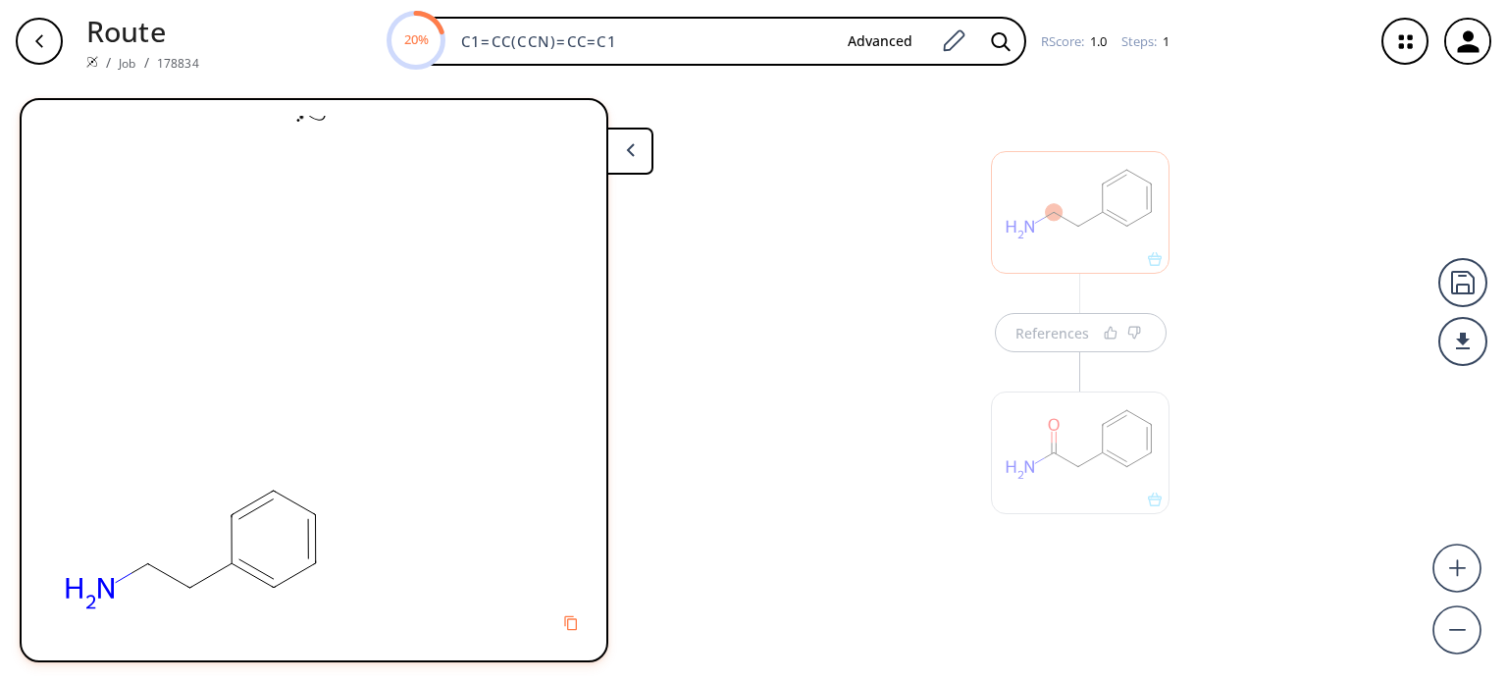
scroll to position [0, 0]
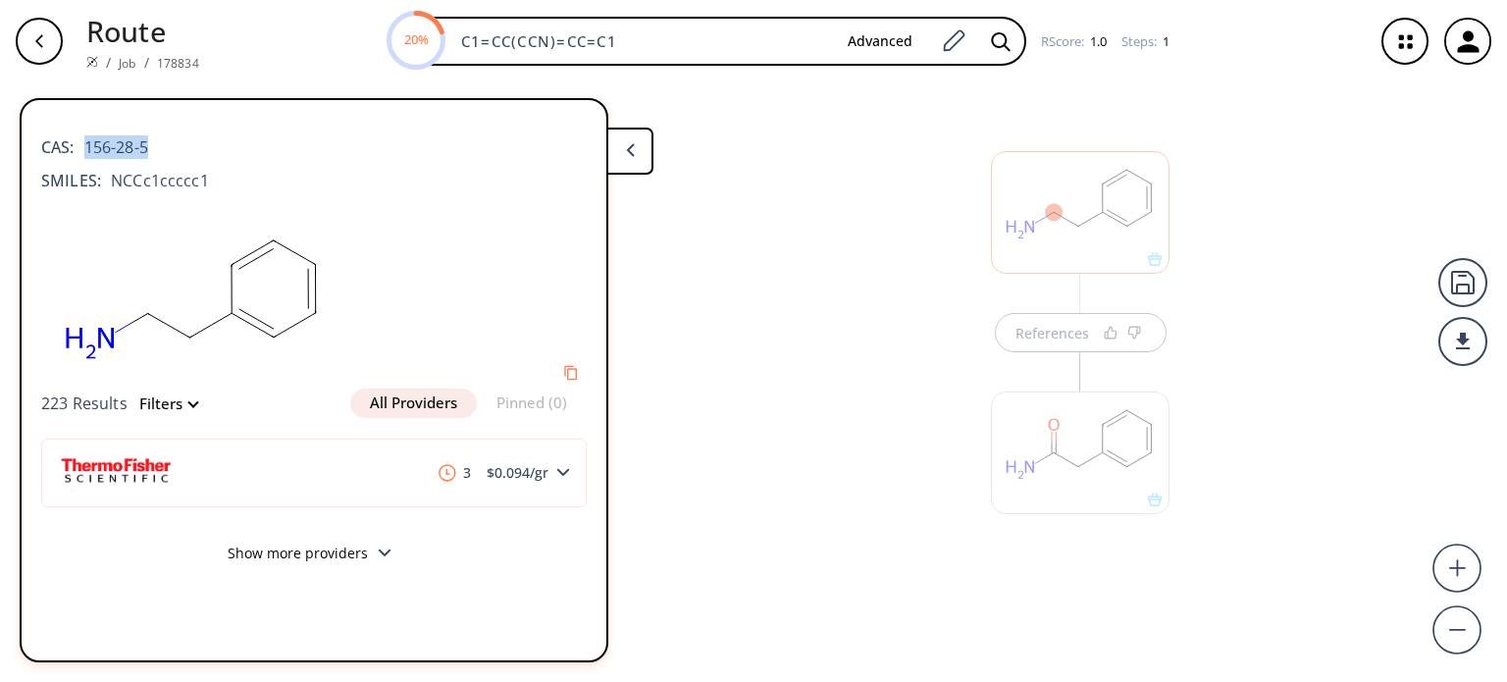
drag, startPoint x: 177, startPoint y: 148, endPoint x: 94, endPoint y: 163, distance: 83.7
click at [87, 153] on div "CAS: 156-28-5" at bounding box center [313, 137] width 545 height 43
copy span "156-28-5"
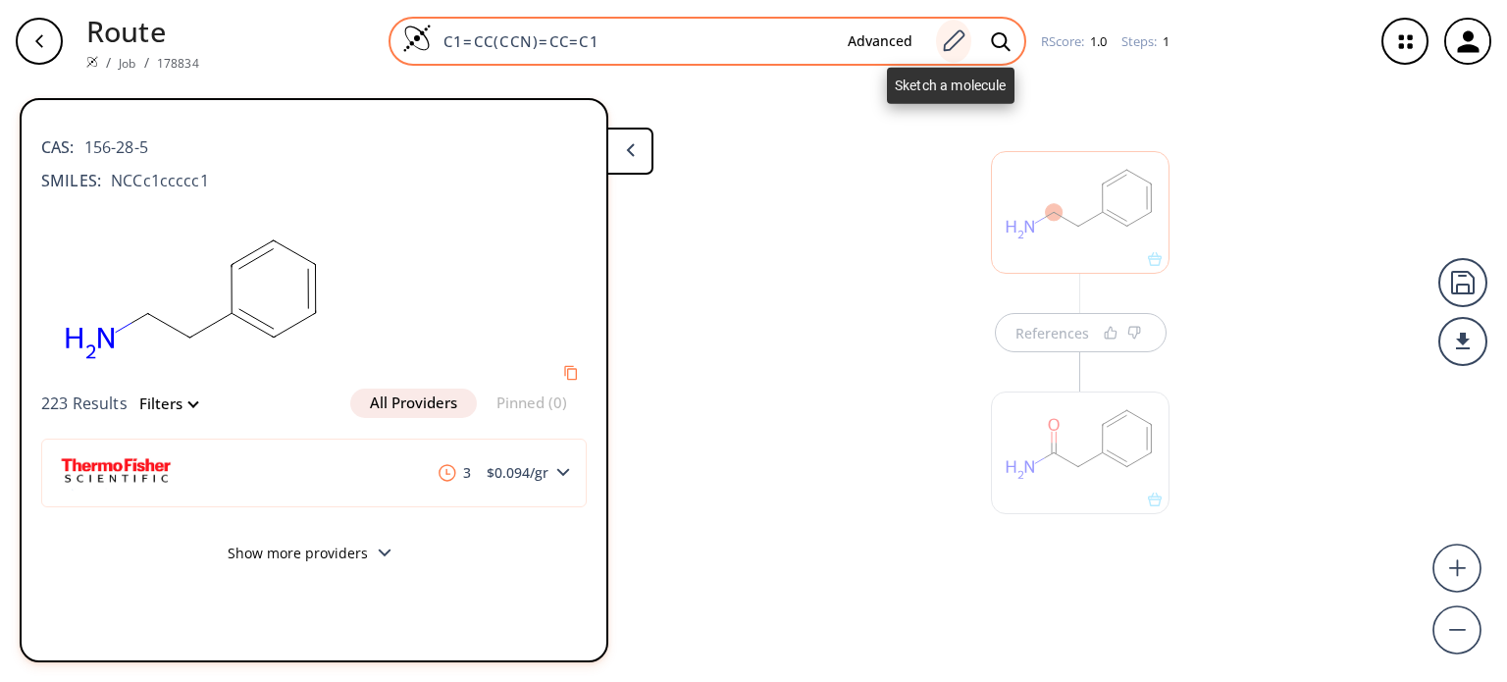
click at [957, 37] on icon at bounding box center [953, 41] width 26 height 26
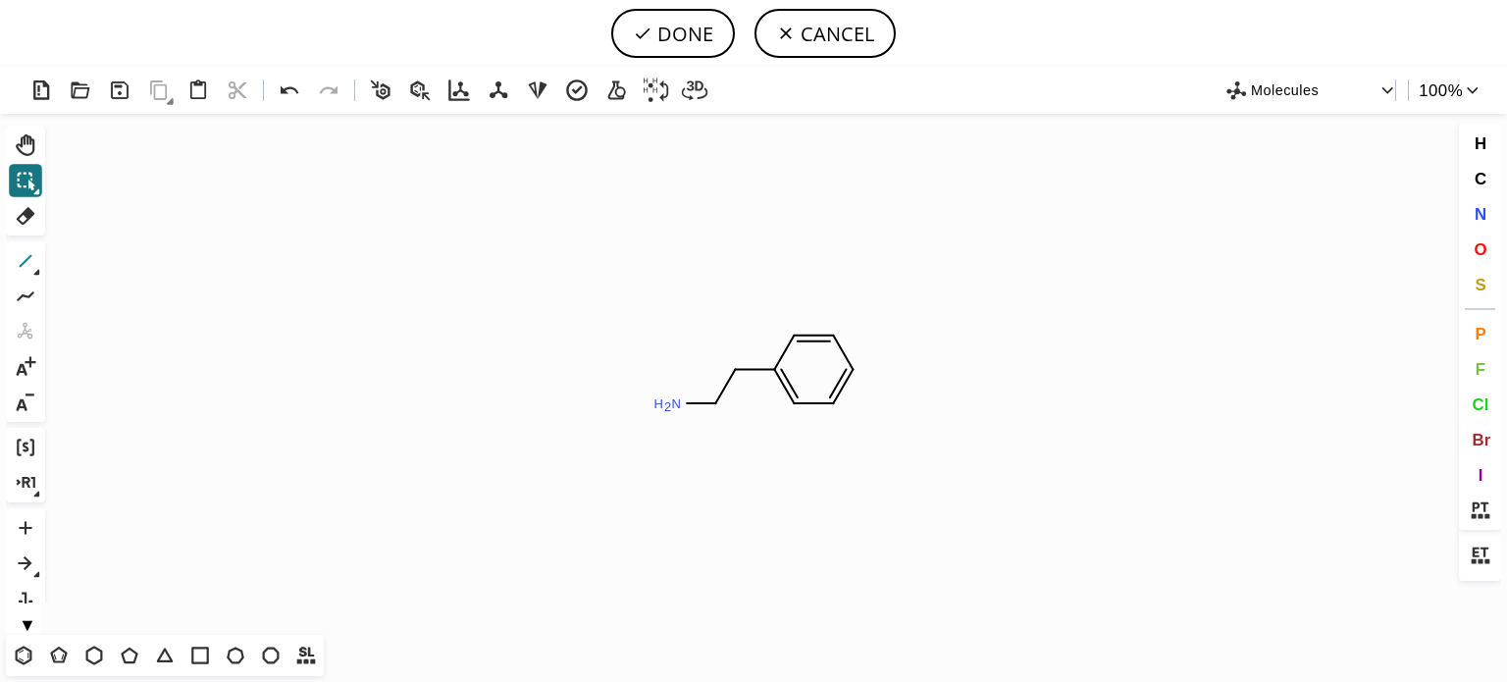
click at [16, 254] on icon at bounding box center [26, 261] width 26 height 26
drag, startPoint x: 655, startPoint y: 441, endPoint x: 656, endPoint y: 451, distance: 9.9
drag, startPoint x: 679, startPoint y: 477, endPoint x: 665, endPoint y: 483, distance: 14.9
drag, startPoint x: 1475, startPoint y: 251, endPoint x: 1154, endPoint y: 311, distance: 327.3
click at [1474, 251] on span "O" at bounding box center [1480, 248] width 13 height 19
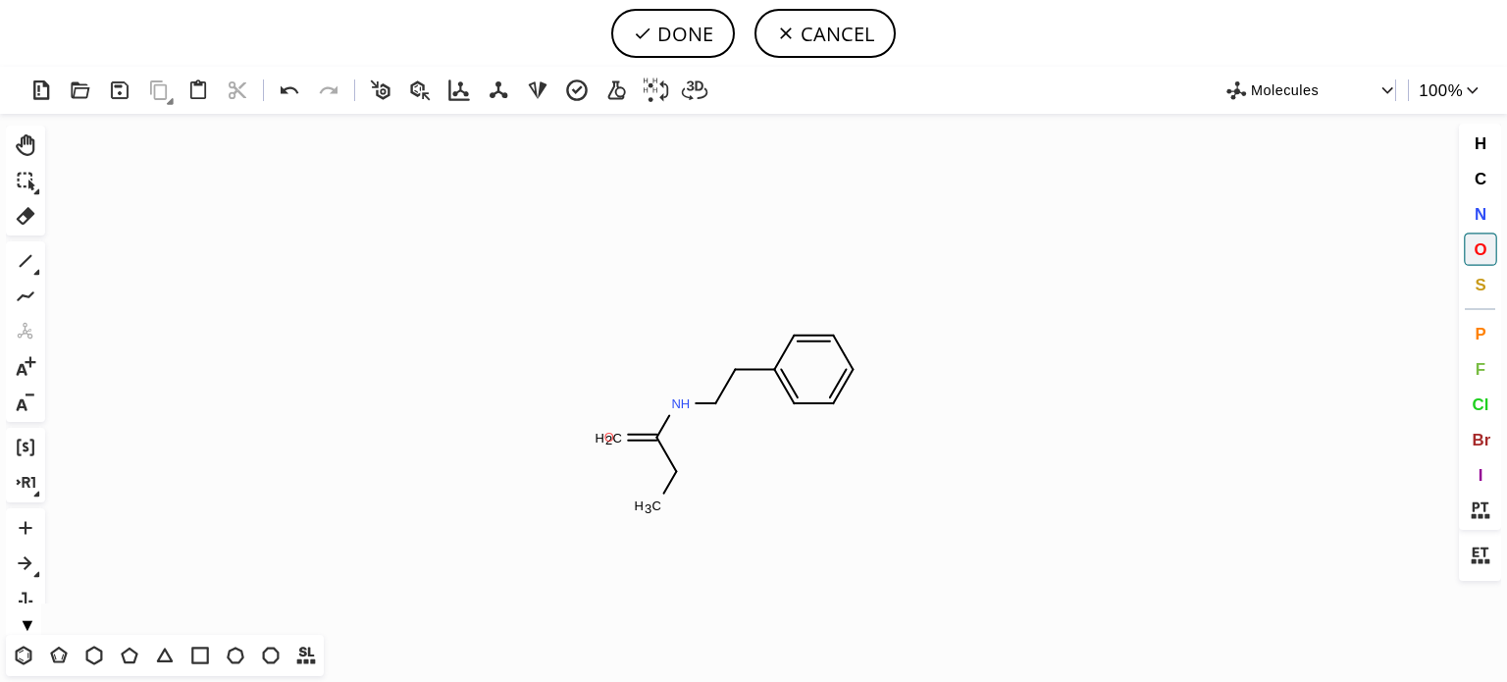
drag, startPoint x: 609, startPoint y: 437, endPoint x: 585, endPoint y: 528, distance: 94.5
click at [608, 439] on tspan "O" at bounding box center [609, 437] width 10 height 15
click at [1483, 411] on span "Cl" at bounding box center [1480, 403] width 17 height 19
drag, startPoint x: 661, startPoint y: 509, endPoint x: 651, endPoint y: 431, distance: 79.1
click at [660, 508] on tspan "Cl" at bounding box center [661, 509] width 13 height 15
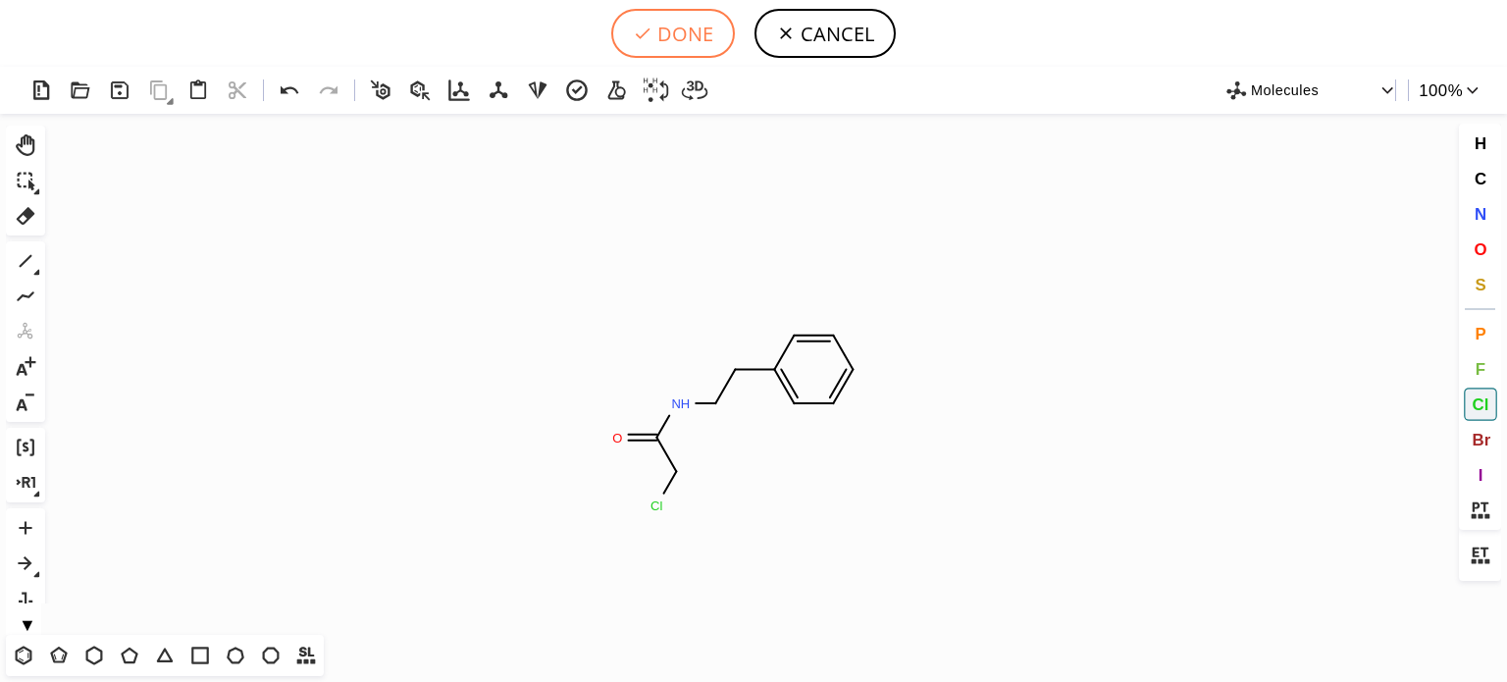
click at [668, 44] on button "DONE" at bounding box center [673, 33] width 124 height 49
type input "C1C=CC=C(CCNC(CCl)=O)C=1"
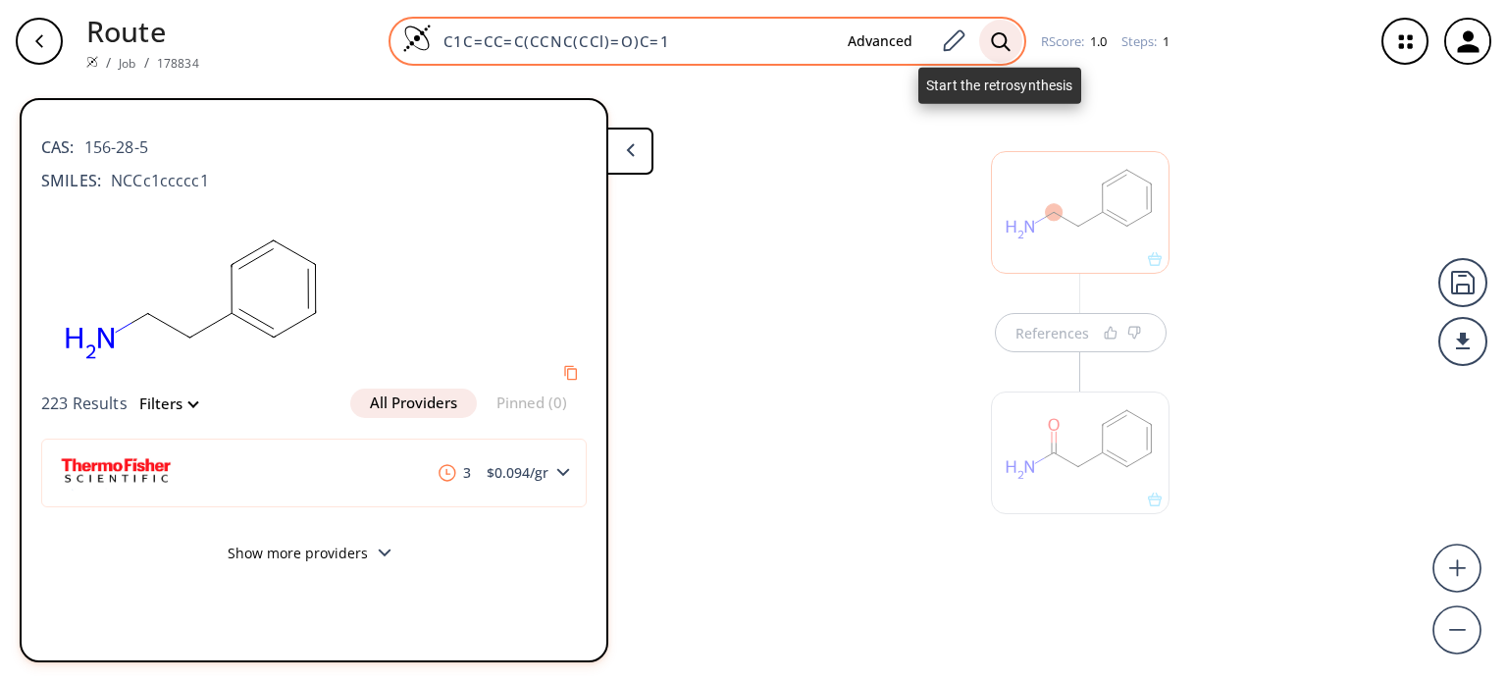
click at [991, 35] on icon at bounding box center [1000, 40] width 19 height 19
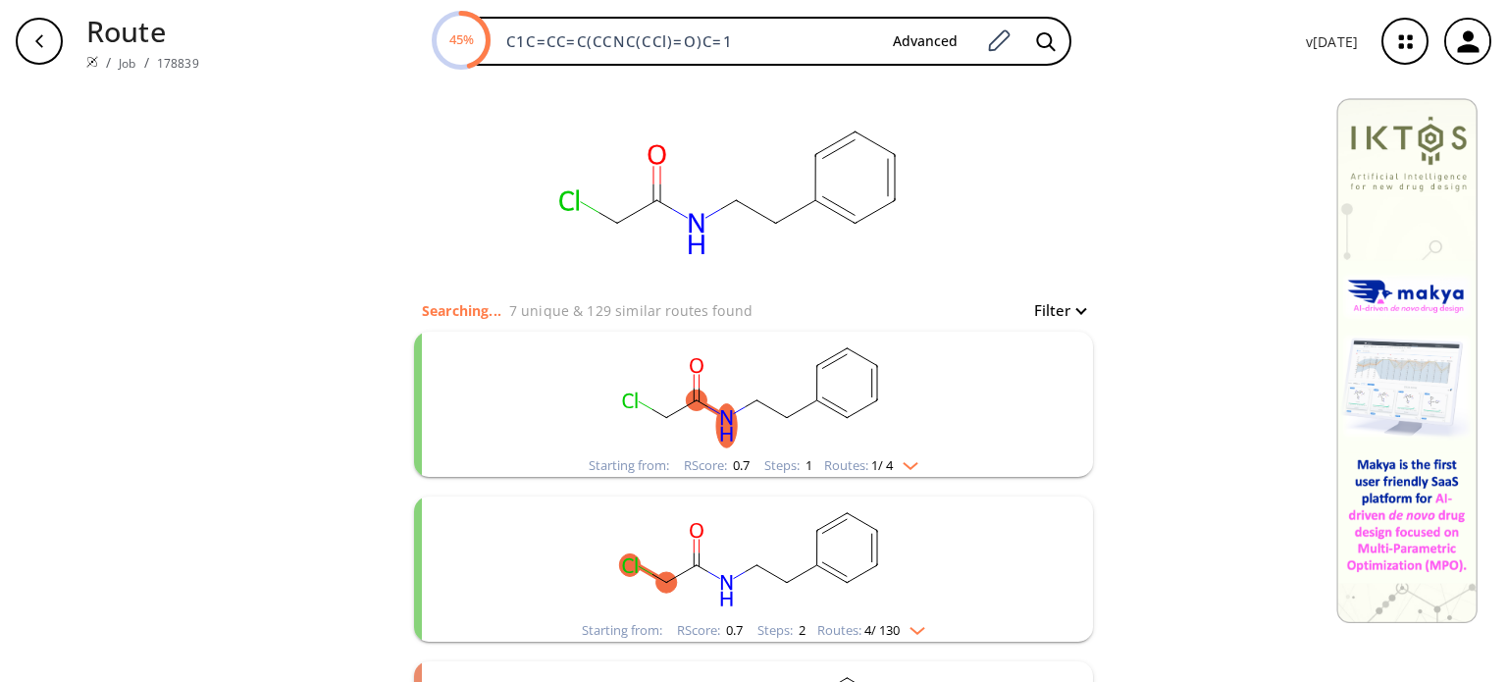
click at [896, 463] on img "clusters" at bounding box center [906, 462] width 26 height 16
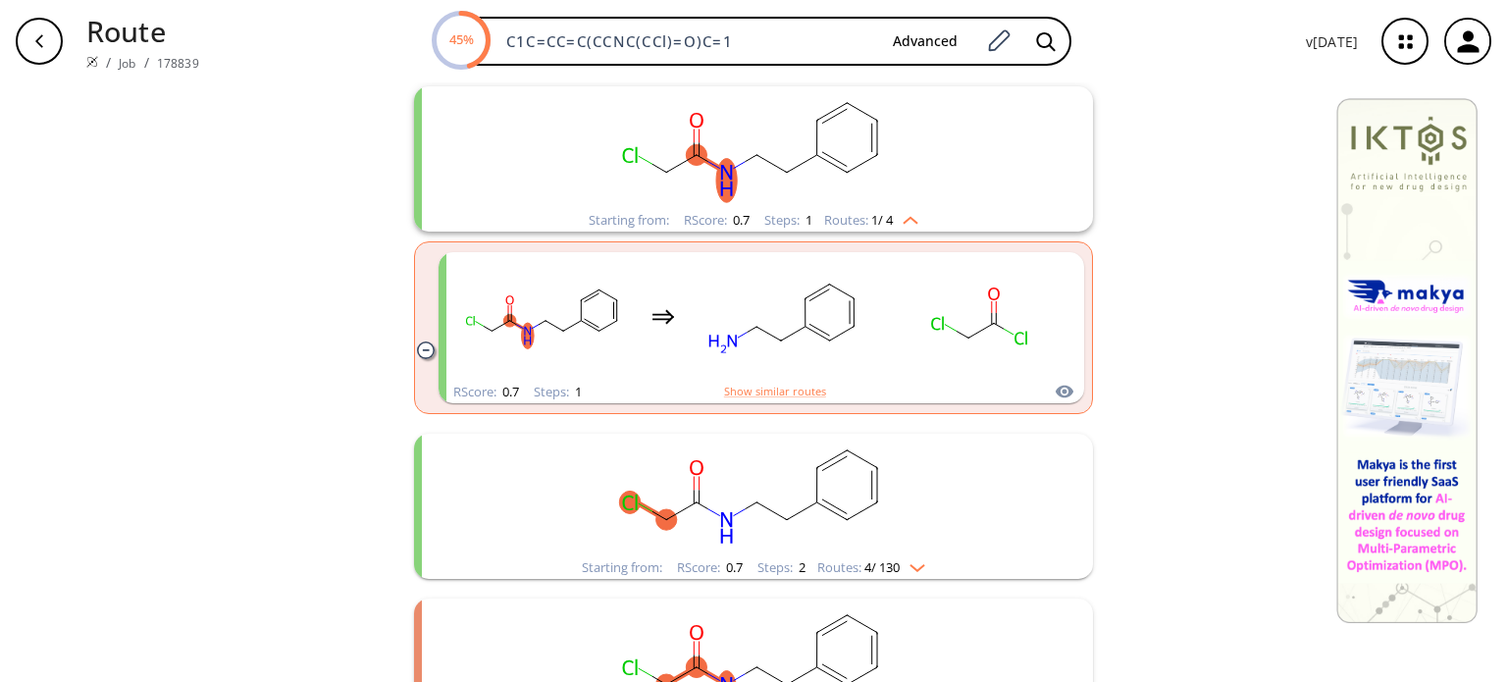
scroll to position [294, 0]
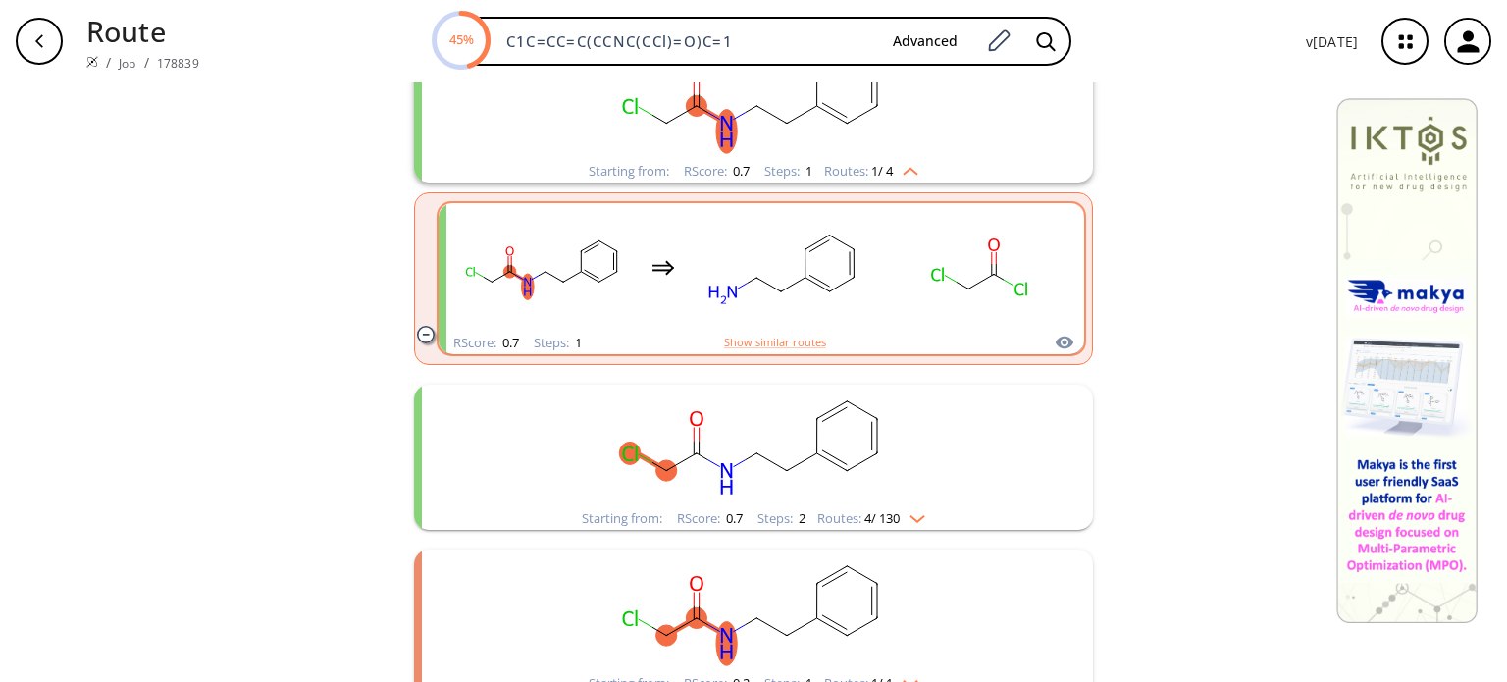
click at [840, 233] on rect "clusters" at bounding box center [783, 267] width 177 height 123
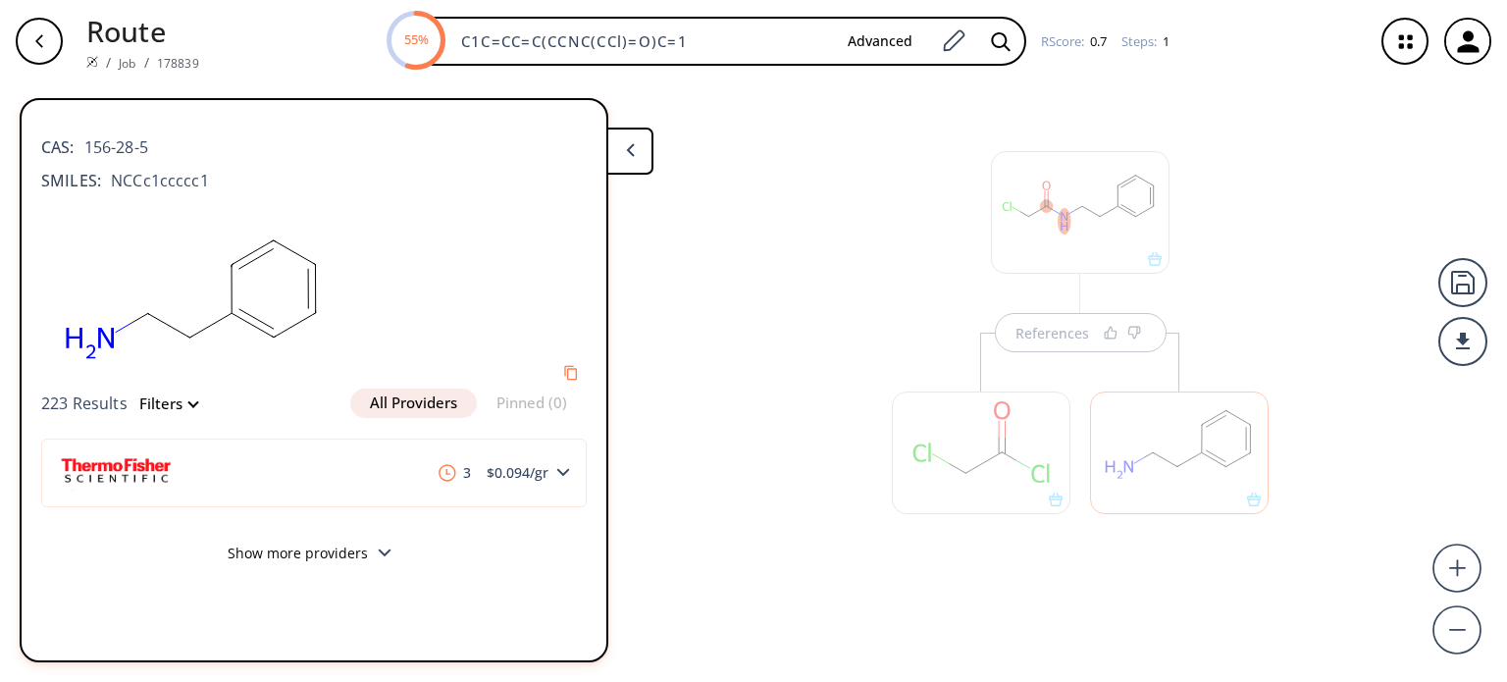
click at [1047, 345] on div at bounding box center [981, 443] width 198 height 221
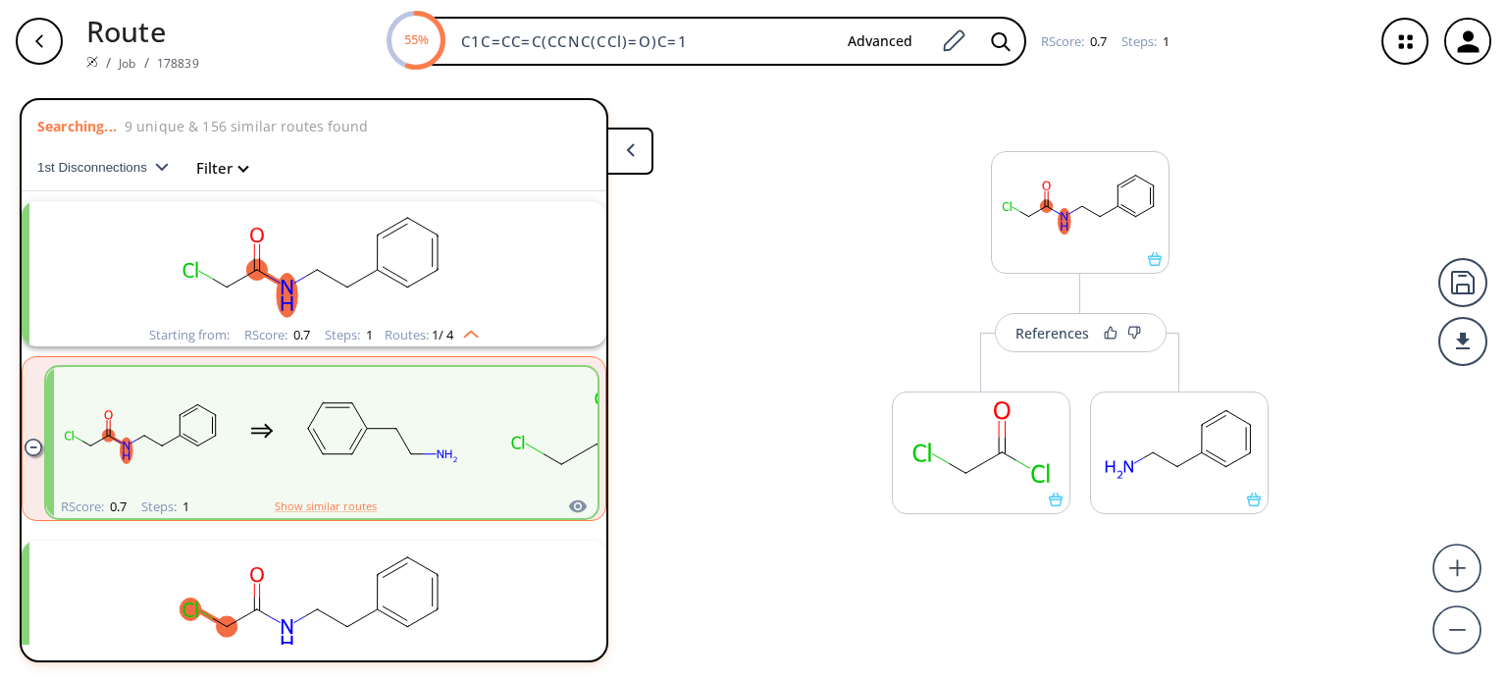
scroll to position [43, 0]
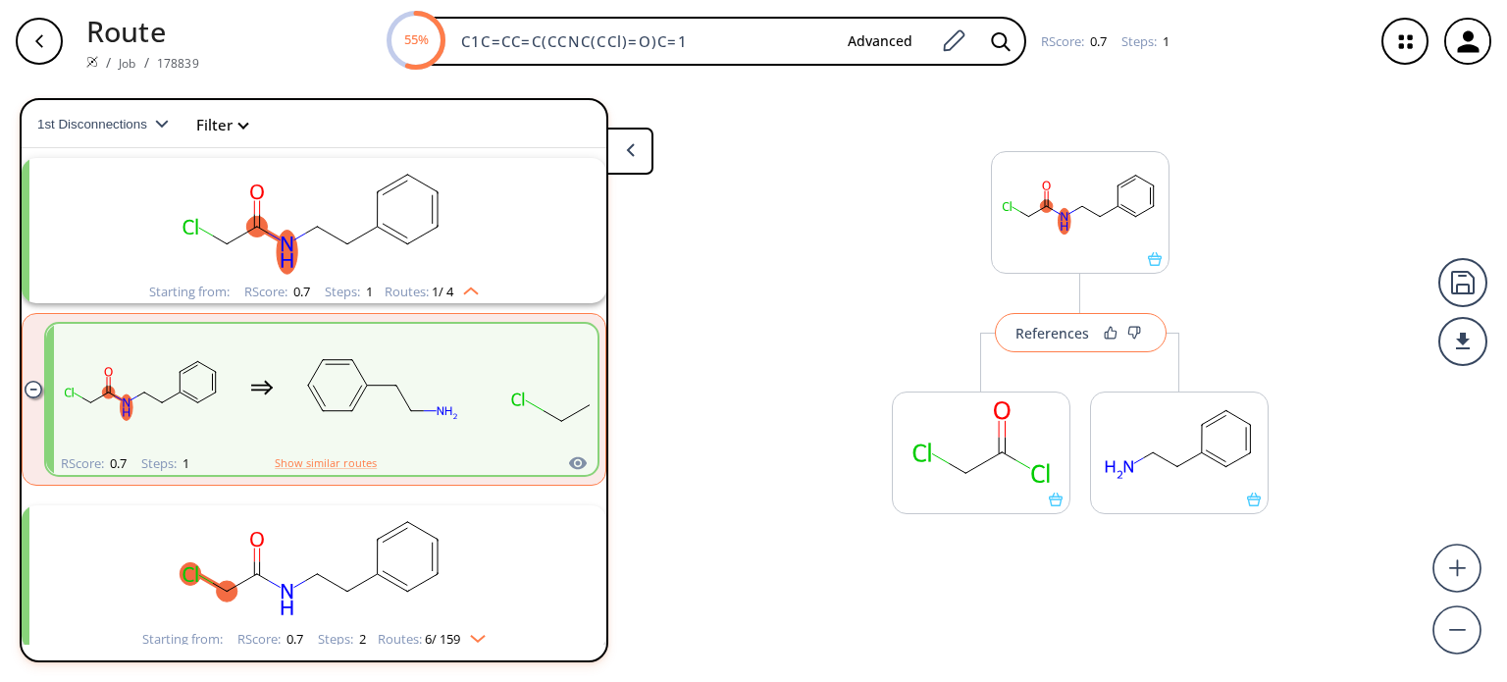
click at [1046, 330] on div "References" at bounding box center [1052, 333] width 74 height 13
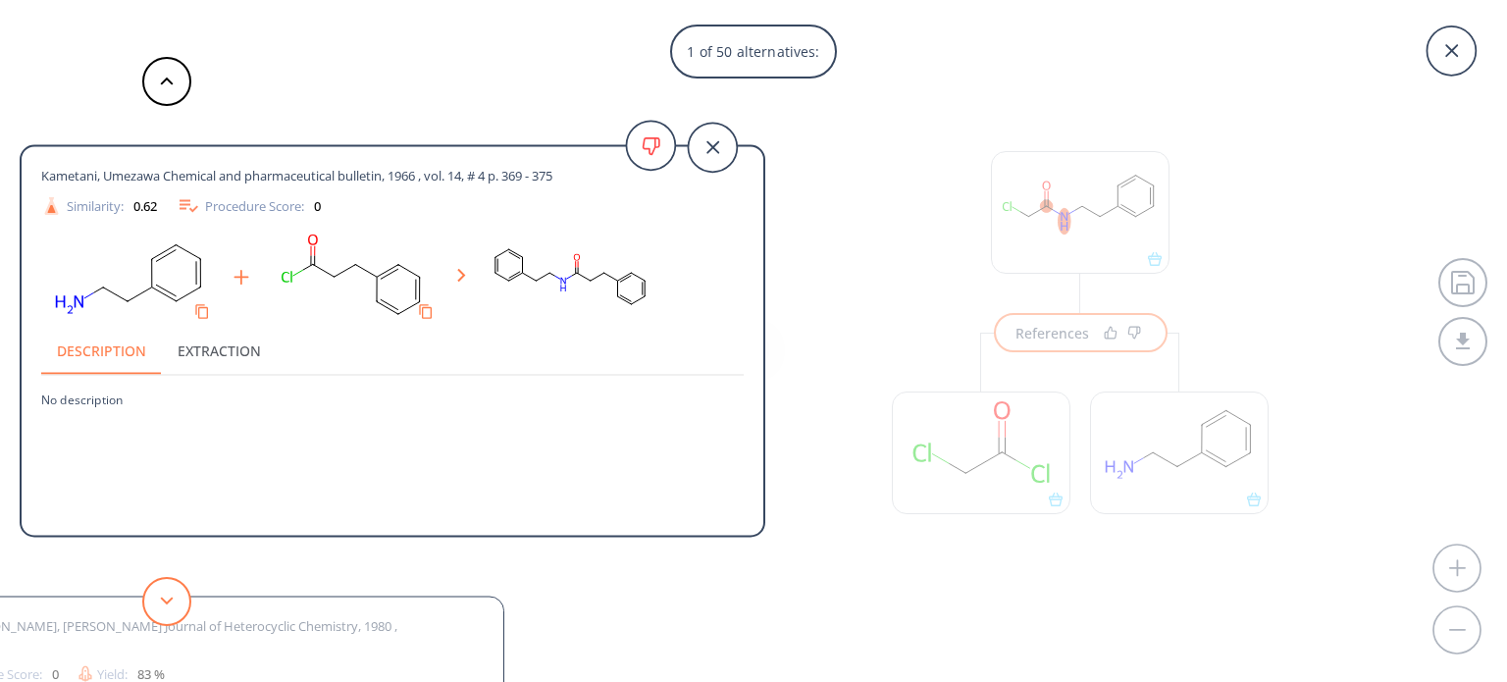
click at [169, 604] on icon at bounding box center [167, 600] width 14 height 9
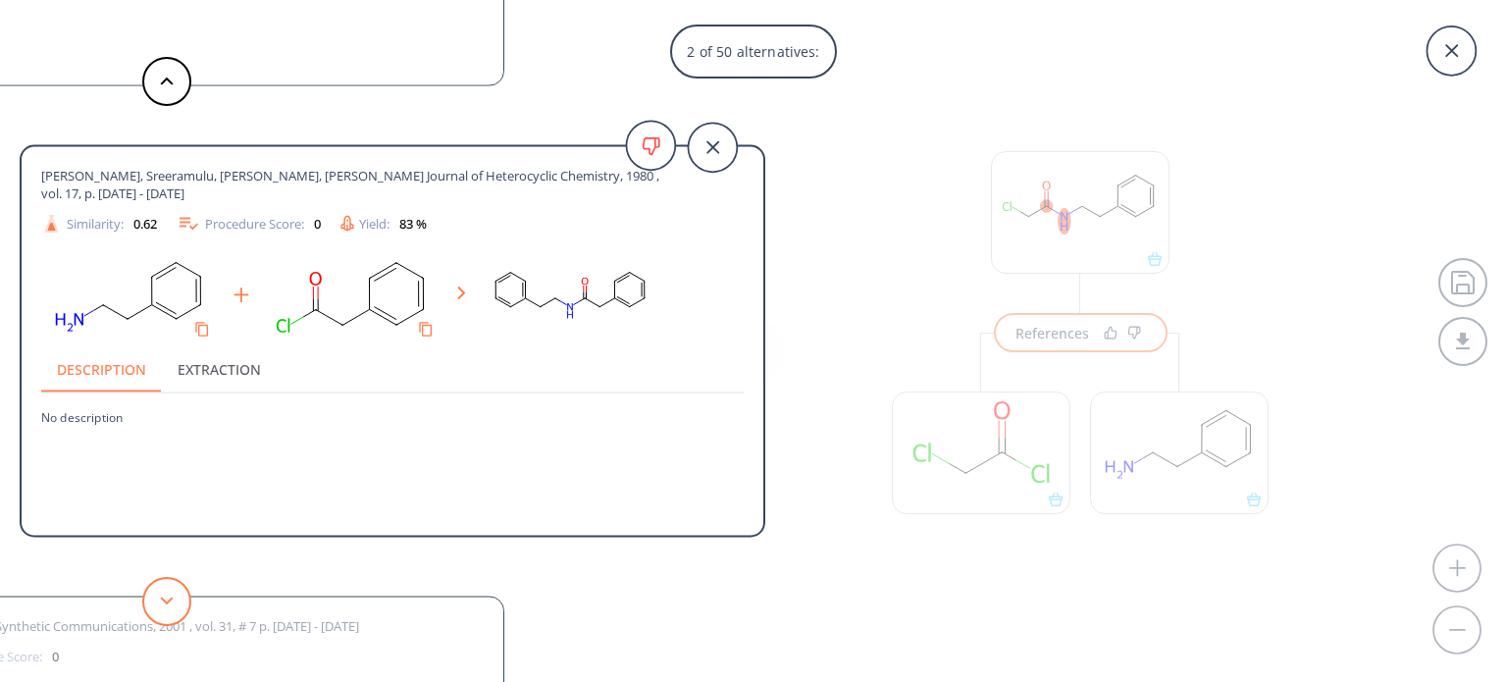
click at [172, 604] on icon at bounding box center [167, 600] width 14 height 9
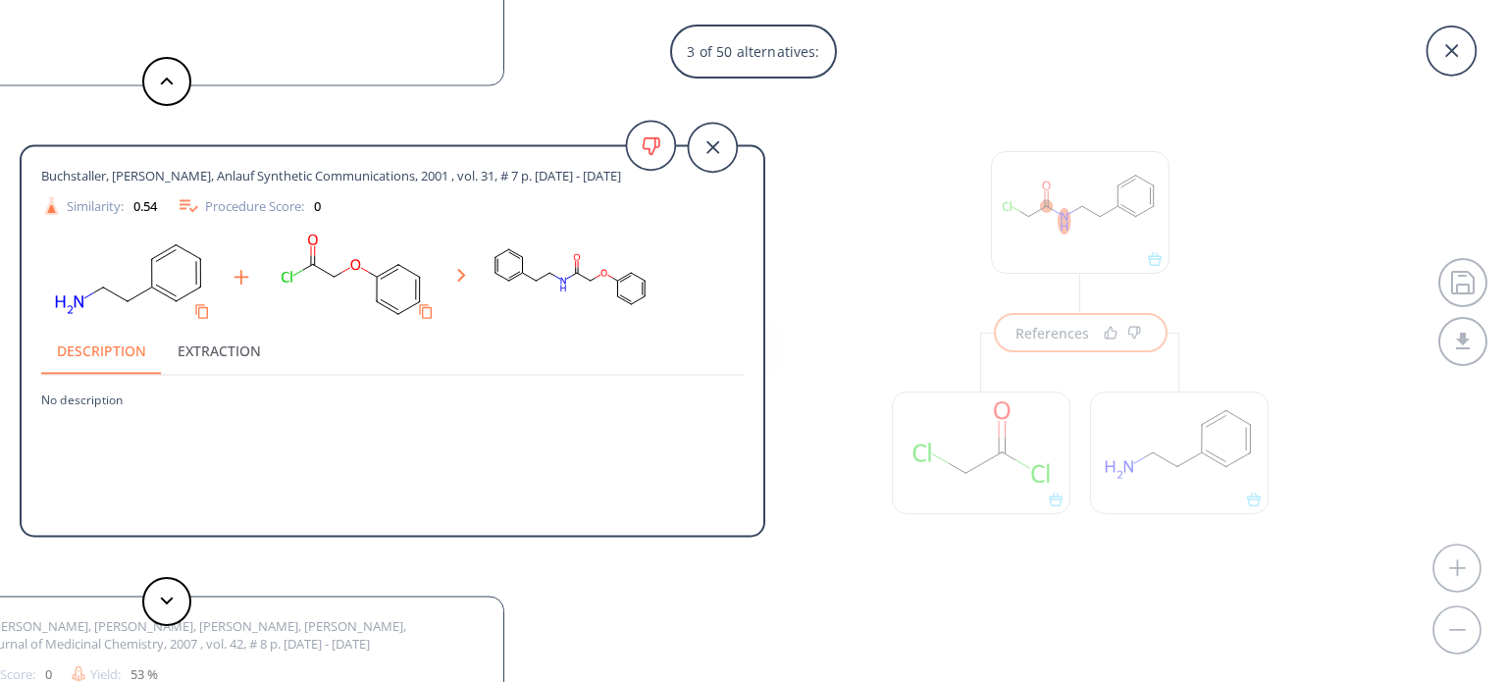
drag, startPoint x: 188, startPoint y: 606, endPoint x: 216, endPoint y: 617, distance: 29.5
click at [216, 617] on div "Kametani, Umezawa Chemical and pharmaceutical bulletin, 1966 , vol. 14, # 4 p. …" at bounding box center [382, 341] width 765 height 682
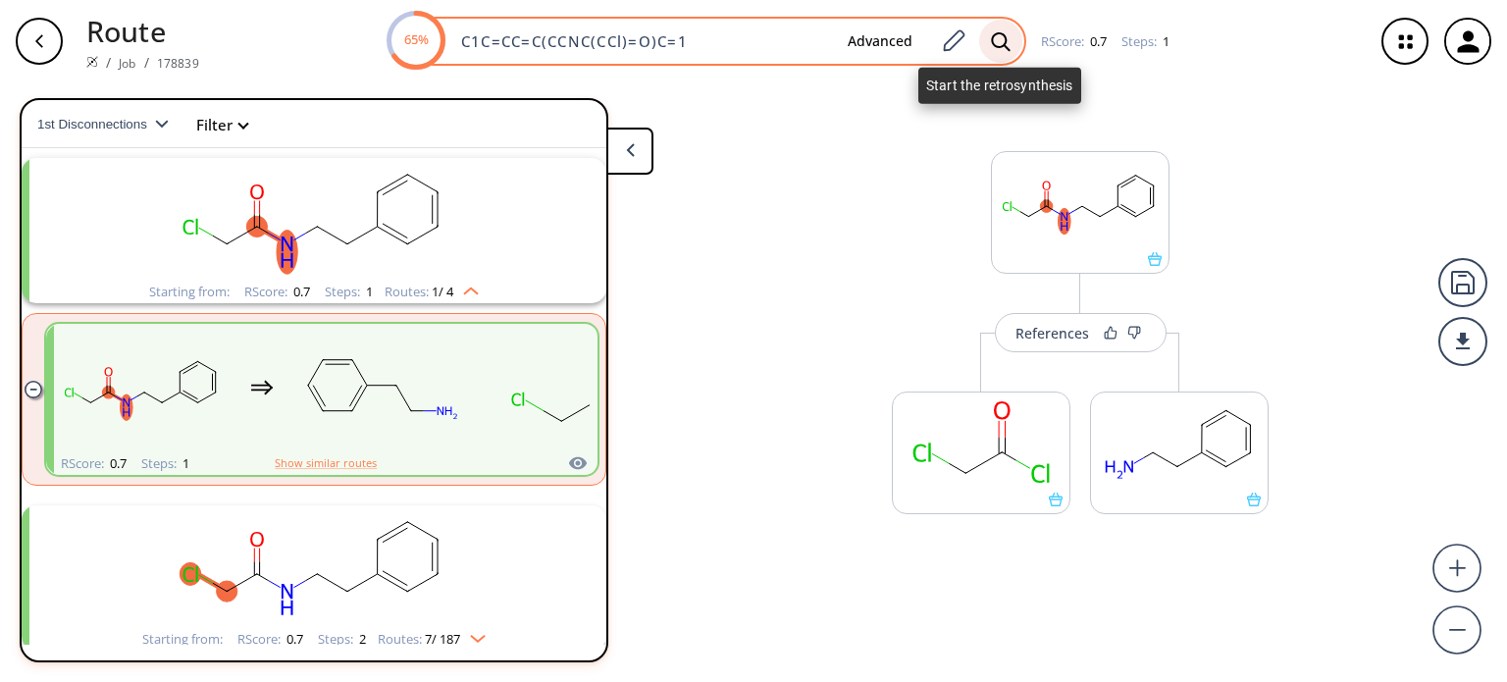
click at [997, 31] on icon at bounding box center [1000, 40] width 19 height 19
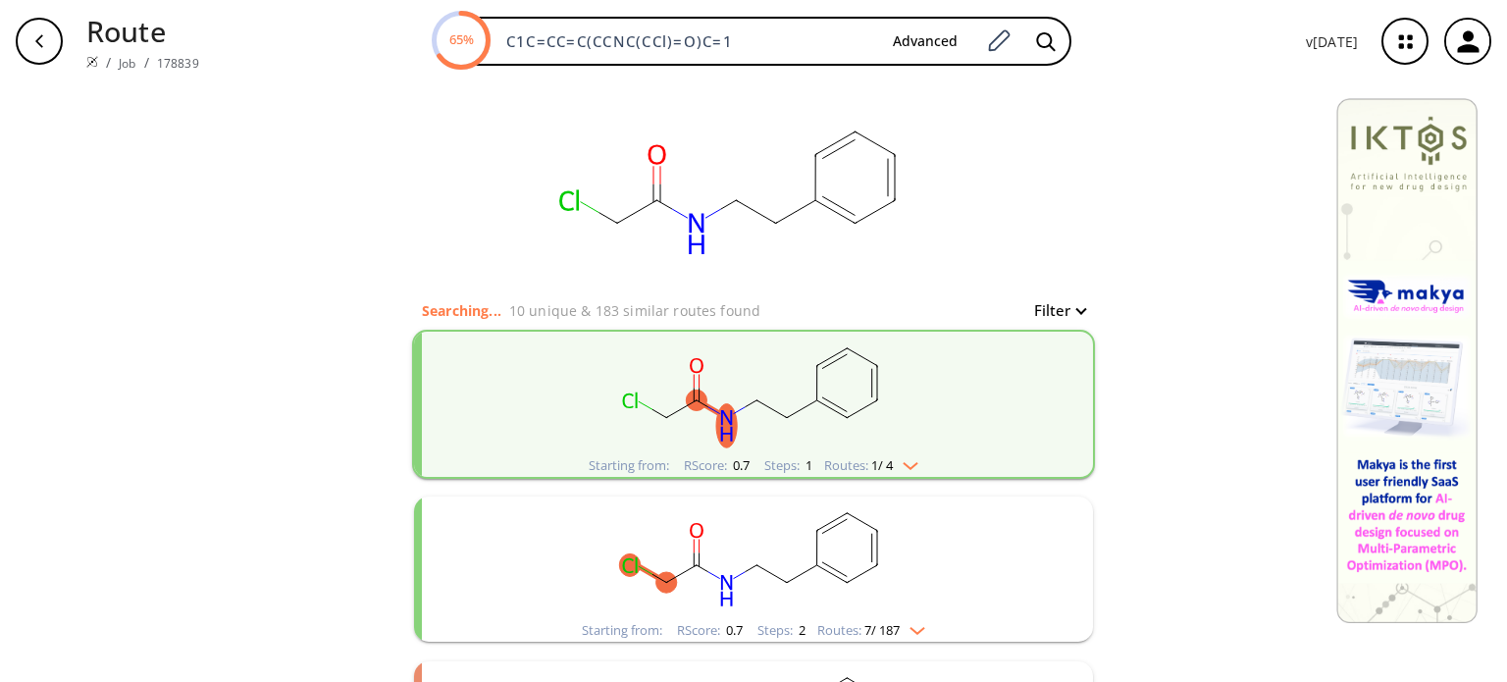
click at [913, 631] on img "clusters" at bounding box center [913, 627] width 26 height 16
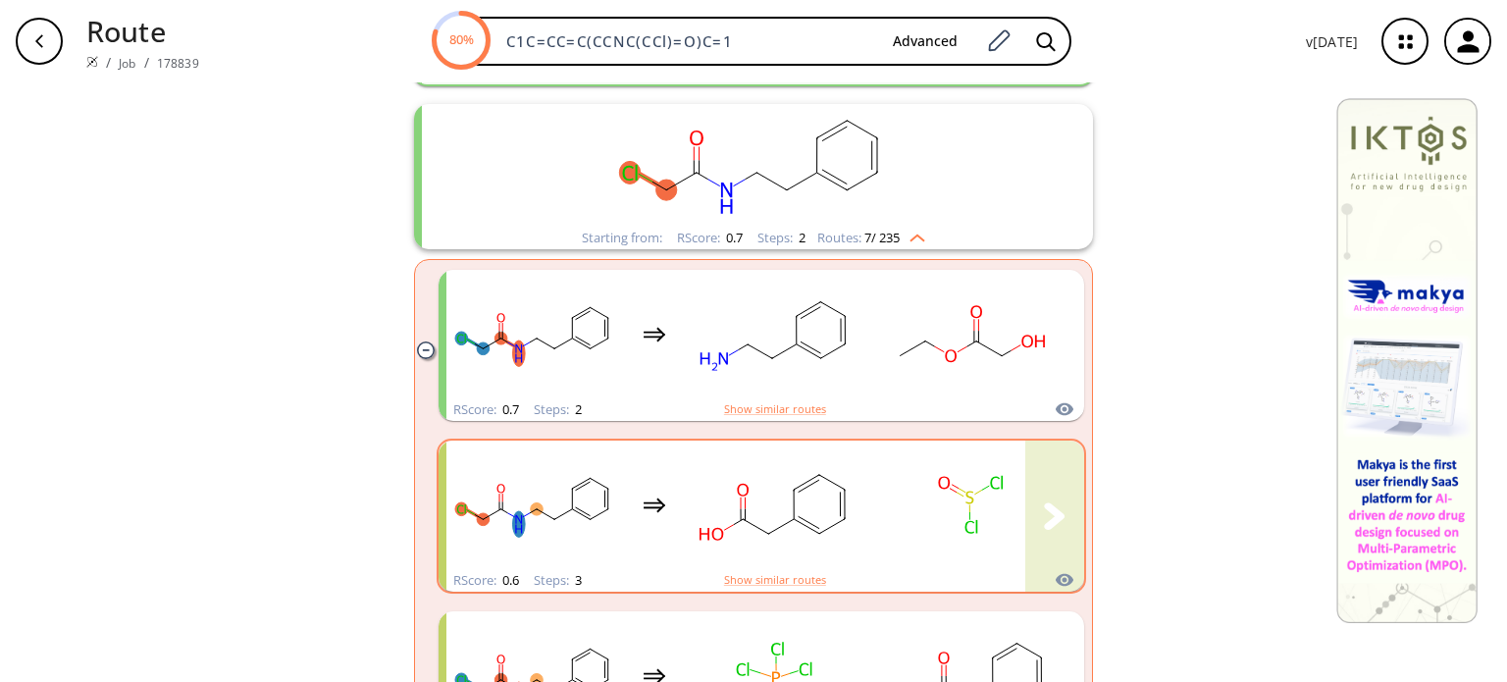
scroll to position [196, 0]
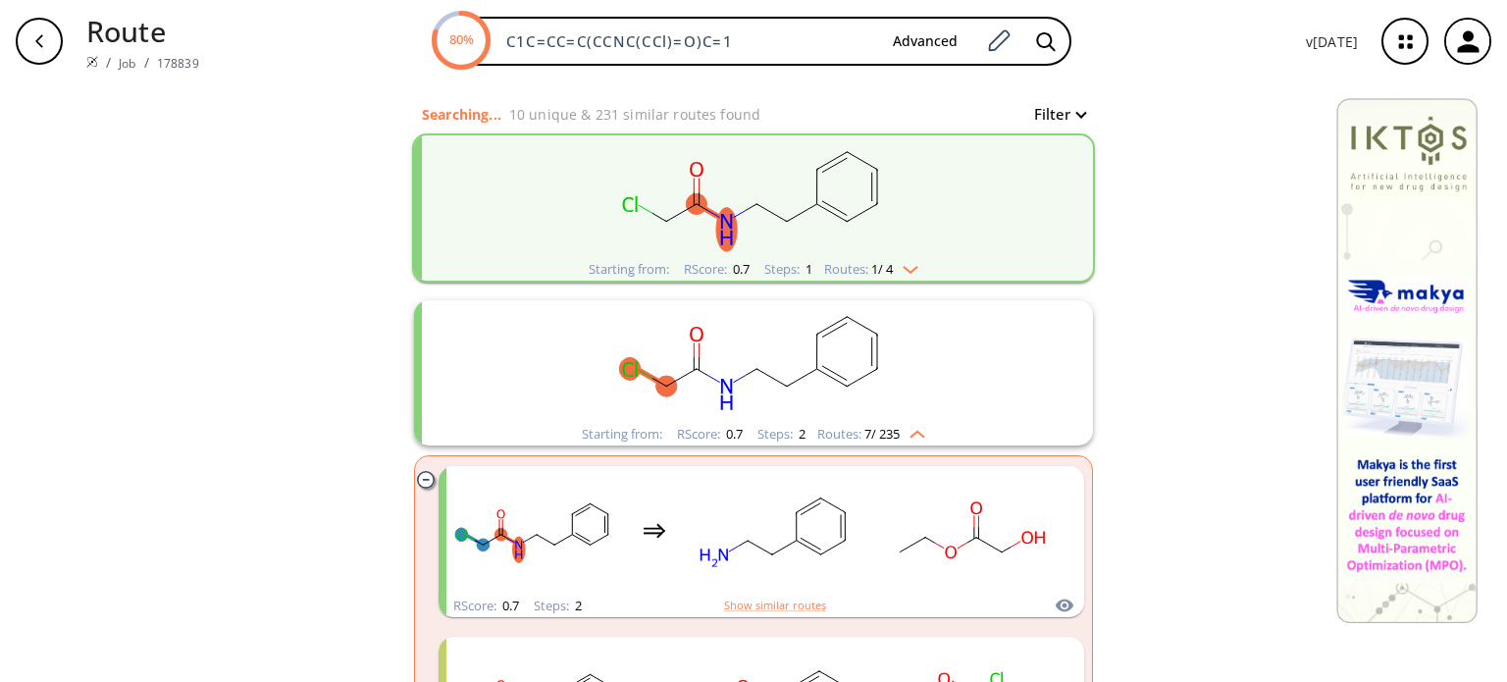
click at [910, 273] on div "Routes: 1 / 4" at bounding box center [871, 269] width 94 height 13
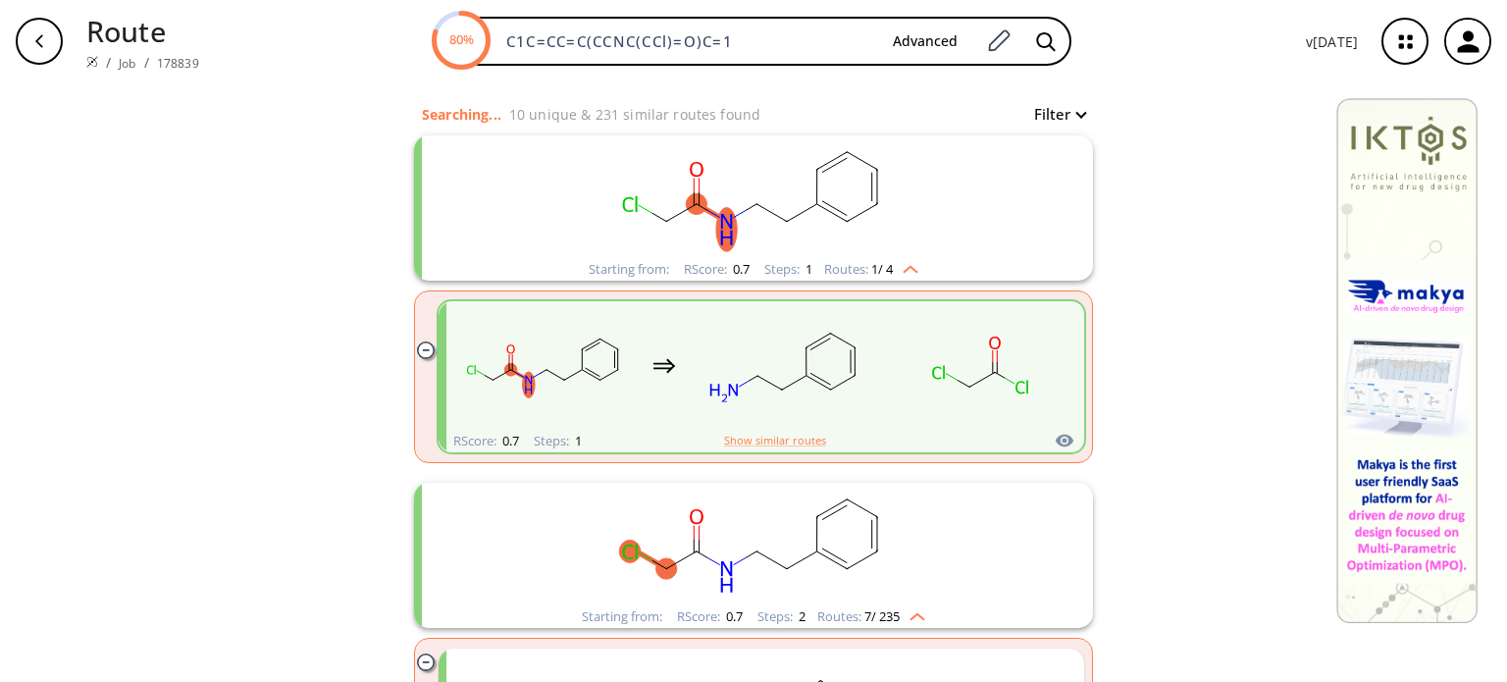
click at [816, 381] on icon "clusters" at bounding box center [820, 379] width 21 height 12
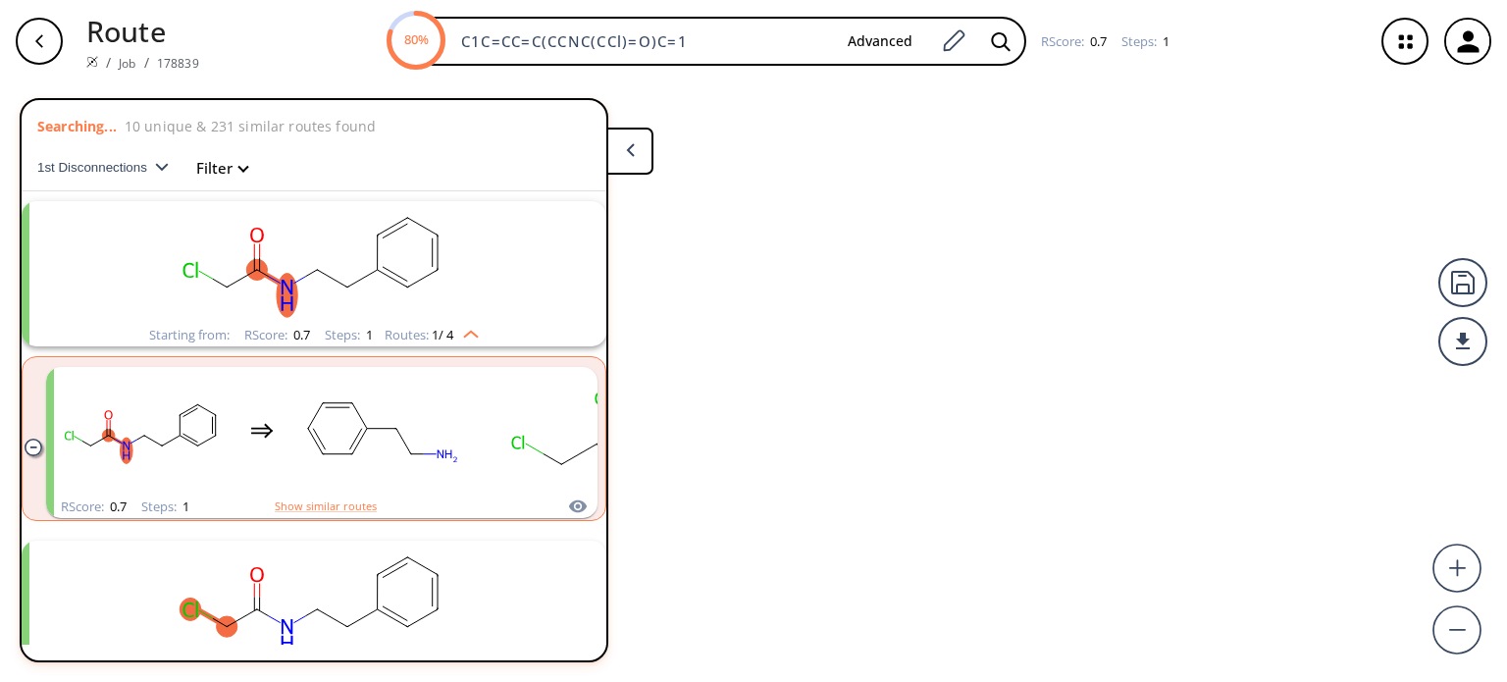
scroll to position [43, 0]
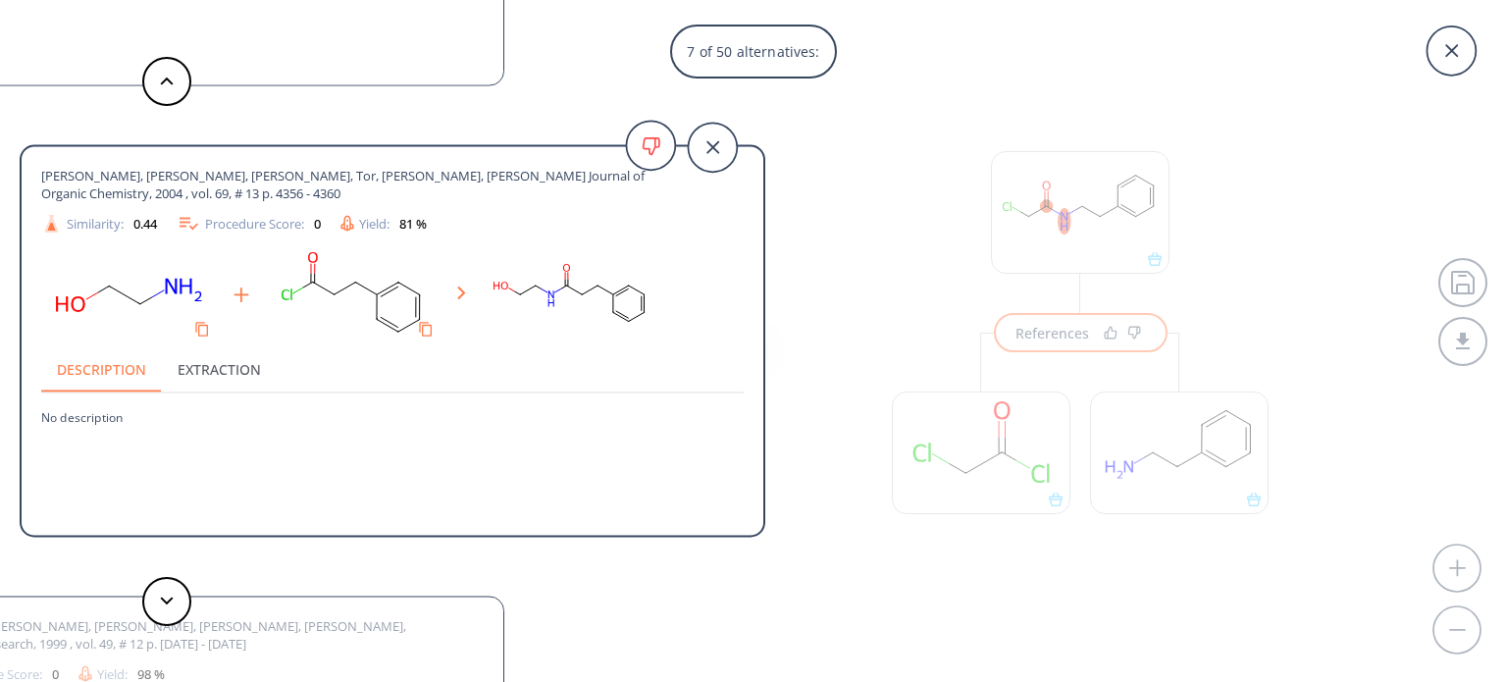
click at [171, 595] on button at bounding box center [166, 601] width 49 height 49
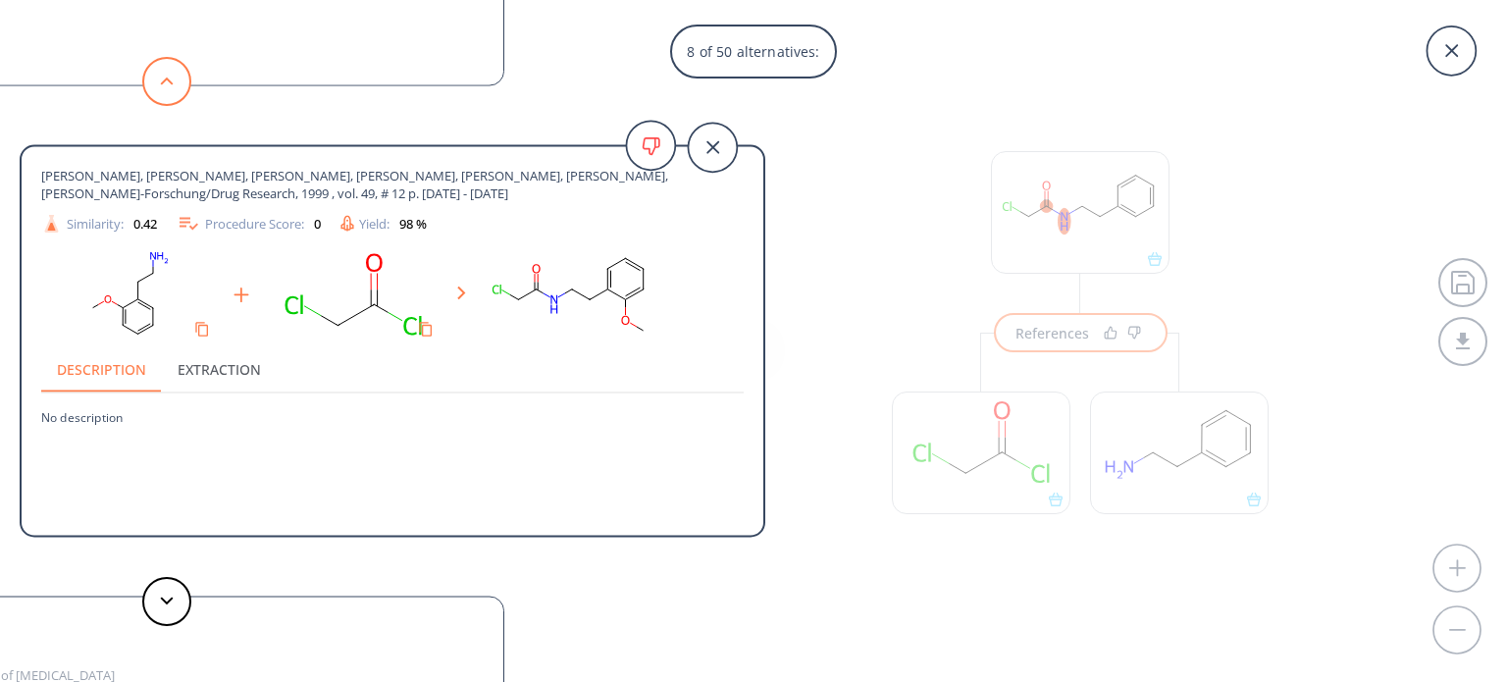
click at [176, 89] on button at bounding box center [166, 81] width 49 height 49
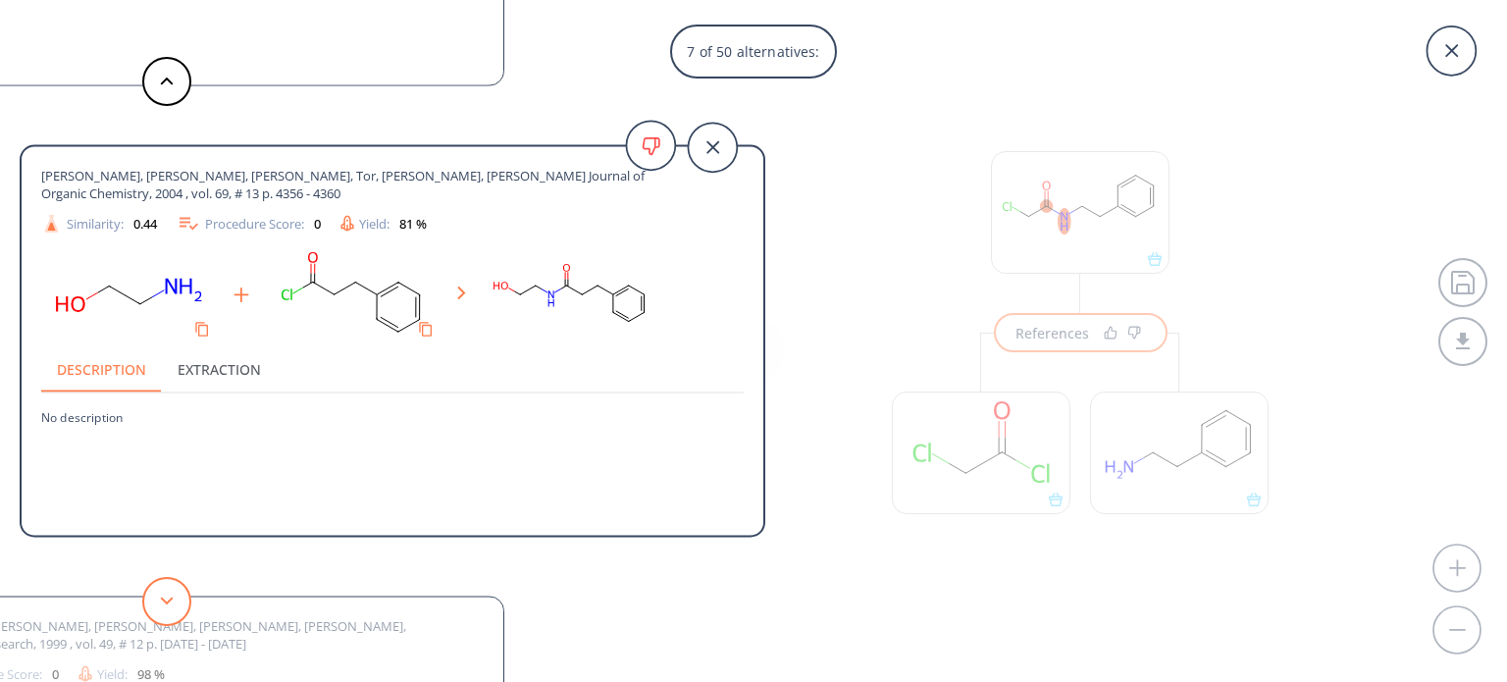
click at [176, 609] on button at bounding box center [166, 601] width 49 height 49
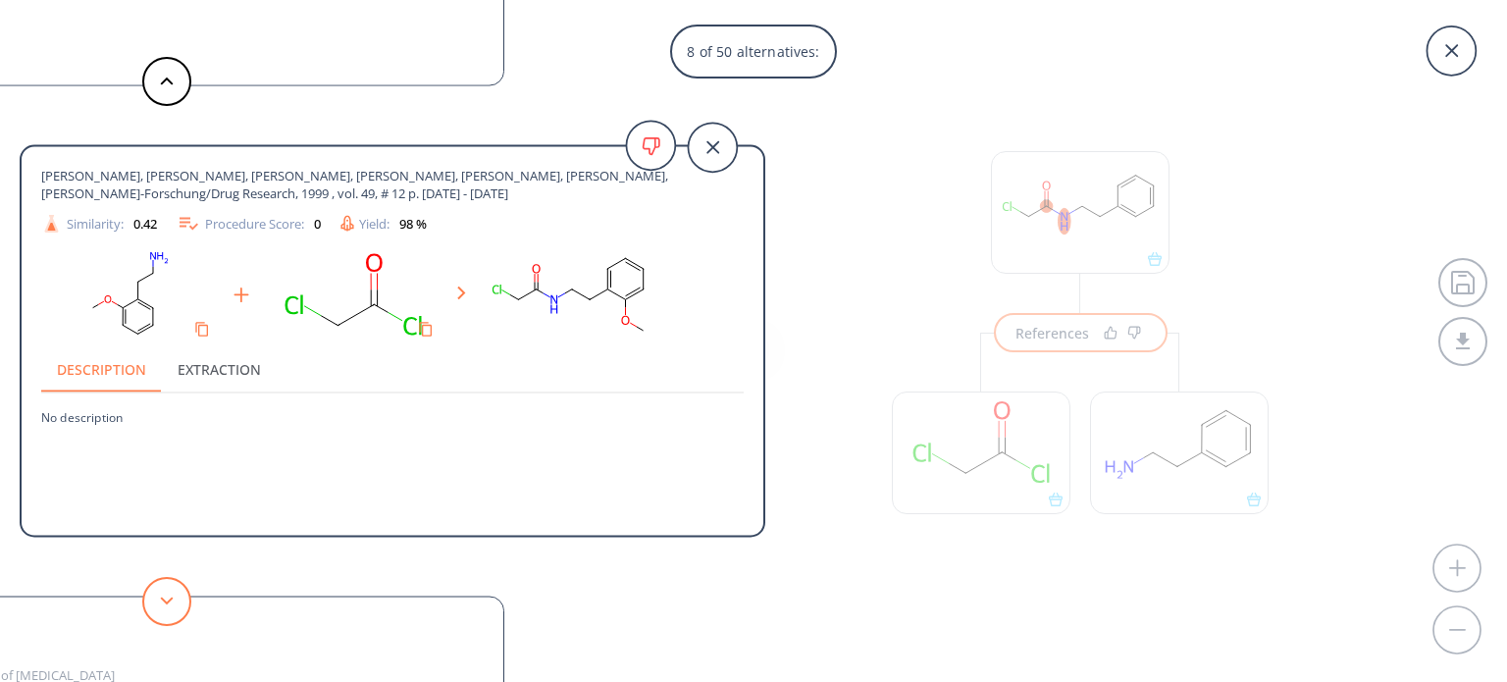
click at [176, 609] on button at bounding box center [166, 601] width 49 height 49
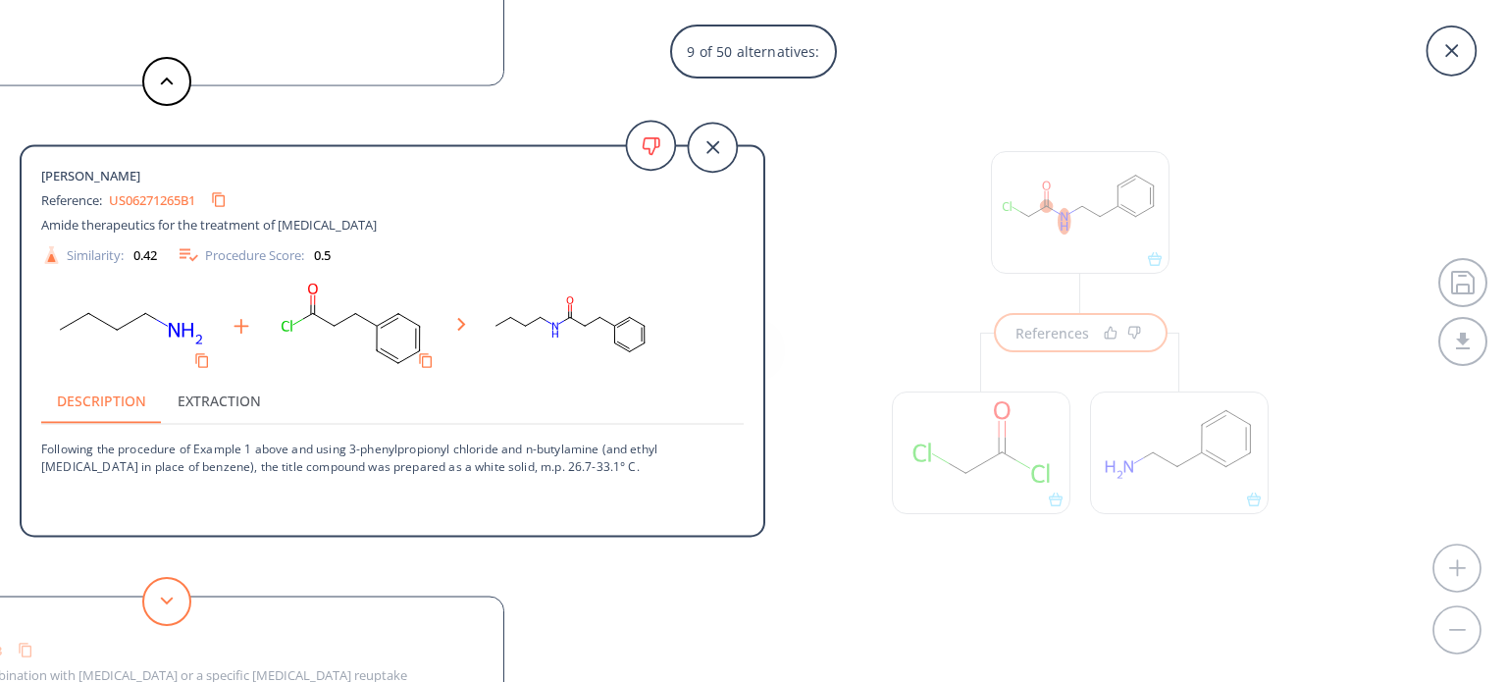
click at [176, 609] on button at bounding box center [166, 601] width 49 height 49
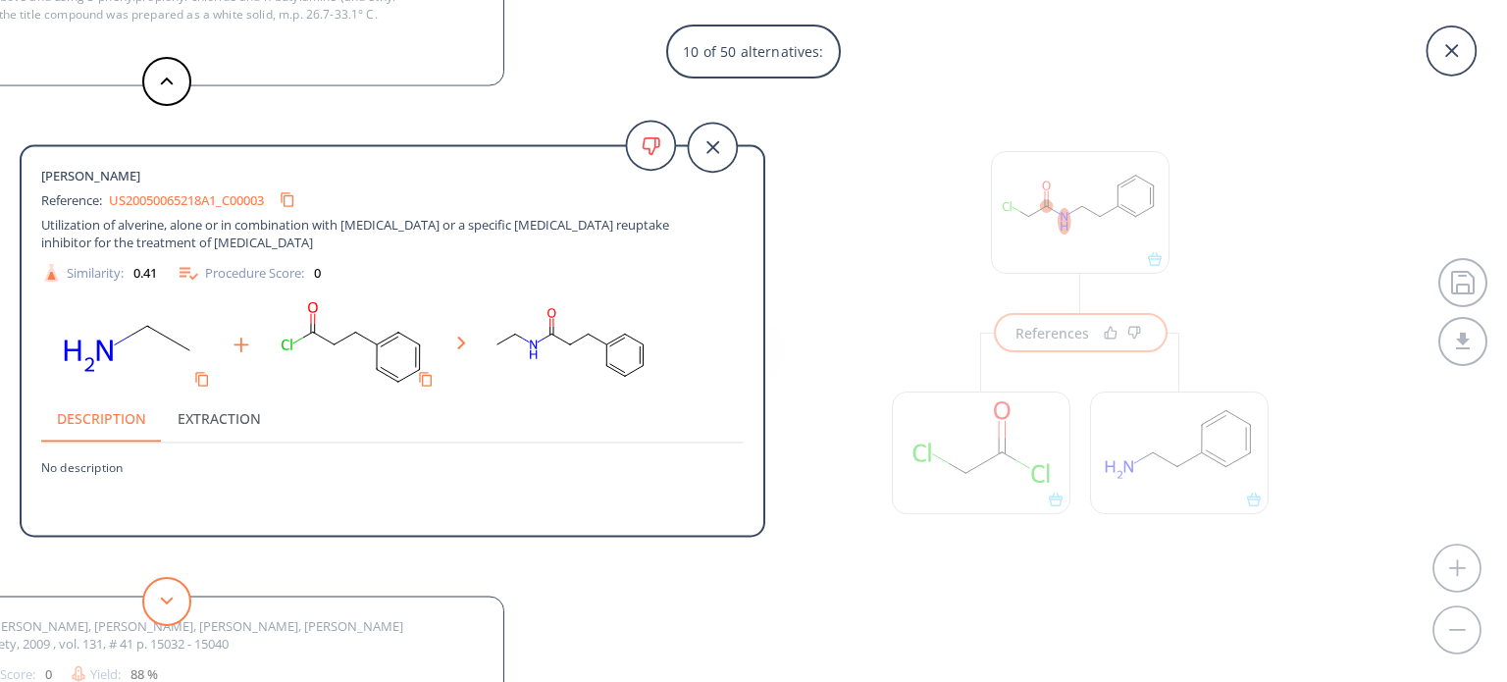
click at [176, 609] on button at bounding box center [166, 601] width 49 height 49
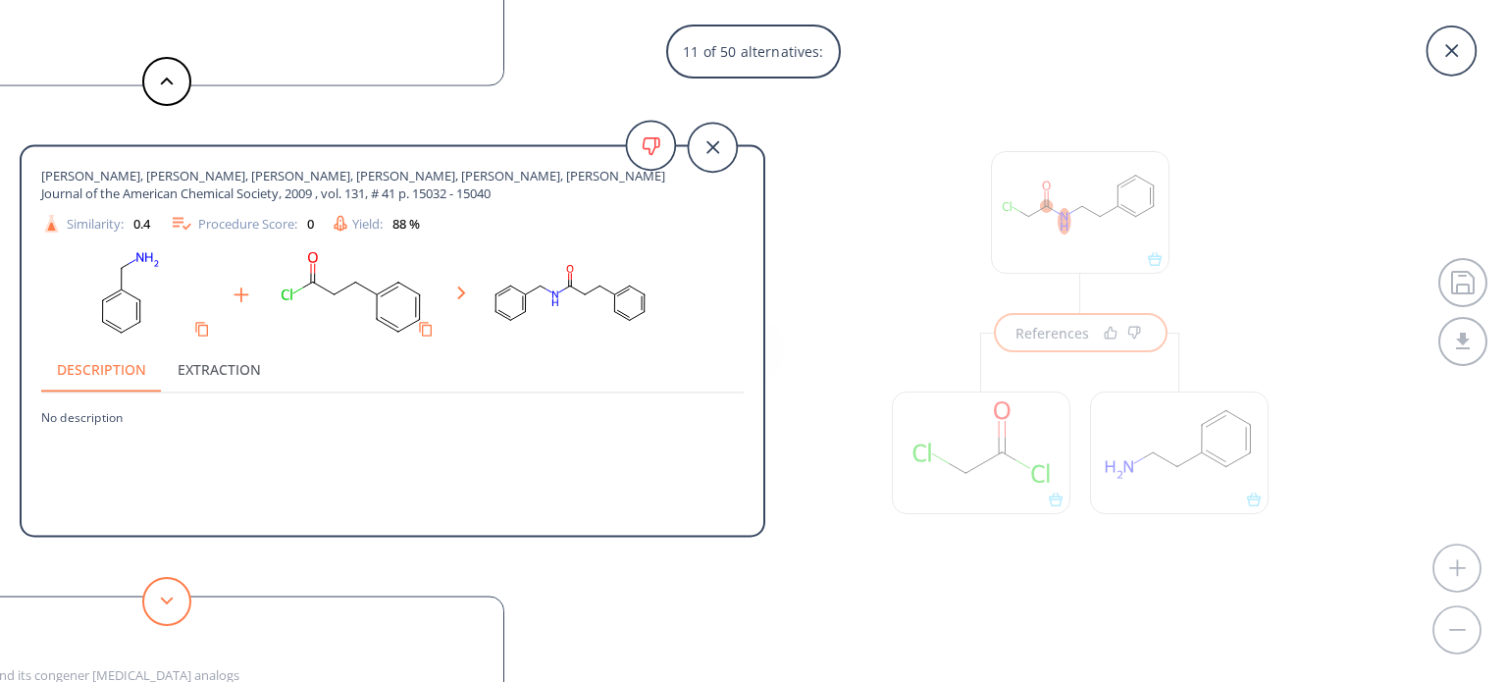
click at [176, 609] on button at bounding box center [166, 601] width 49 height 49
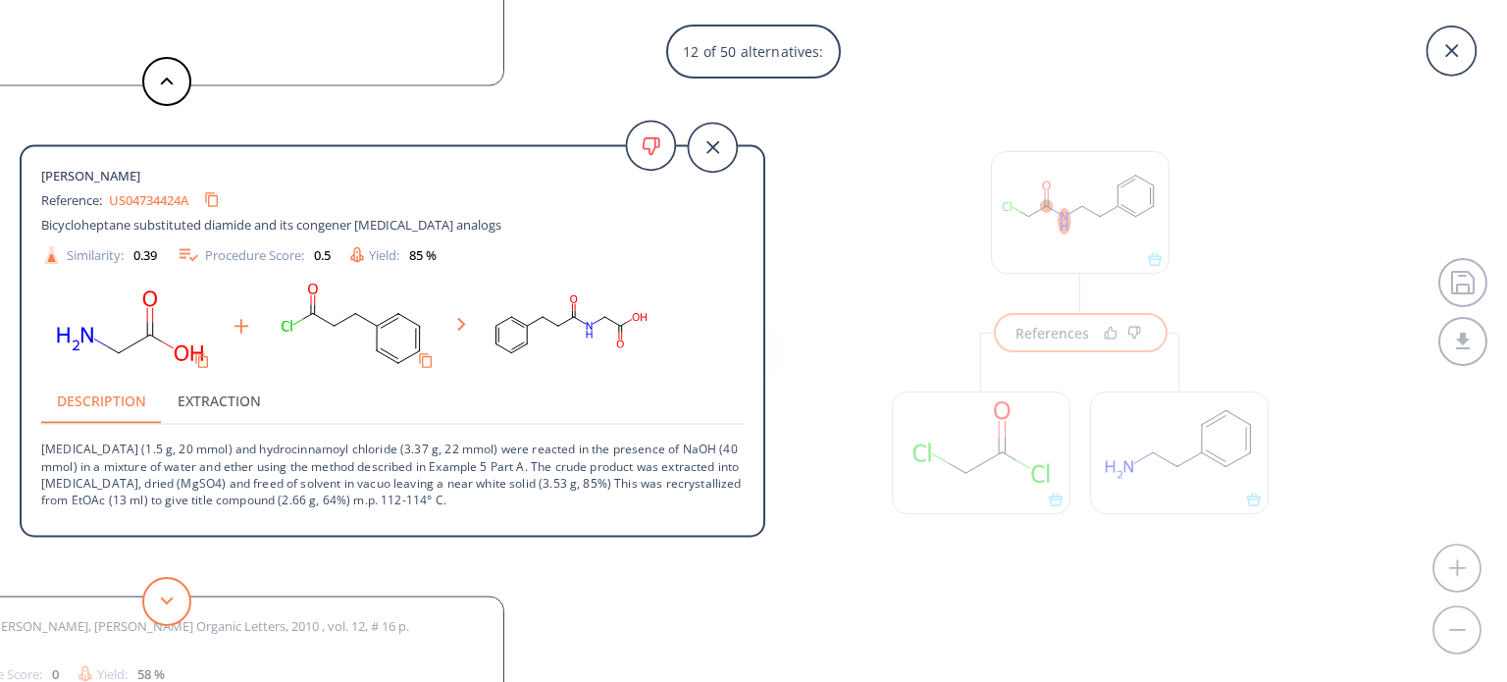
click at [176, 609] on button at bounding box center [166, 601] width 49 height 49
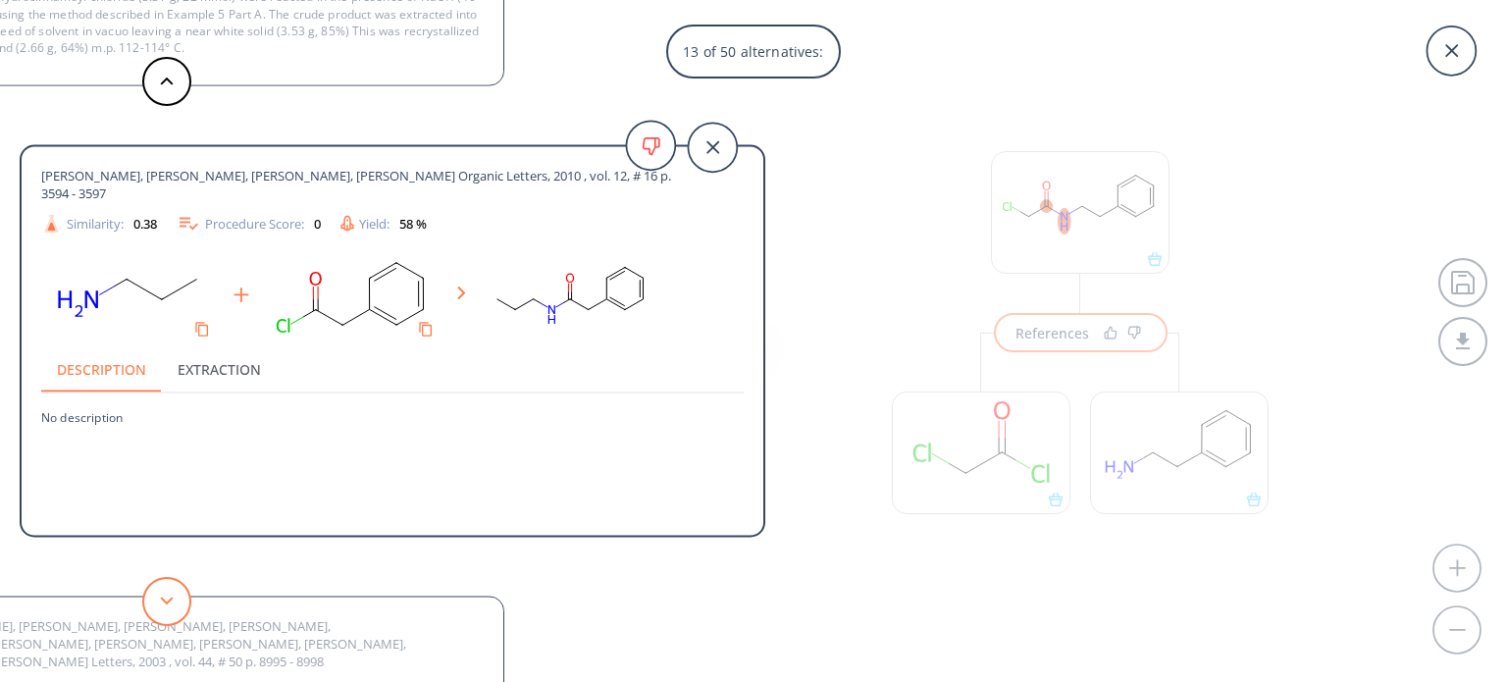
click at [176, 609] on button at bounding box center [166, 601] width 49 height 49
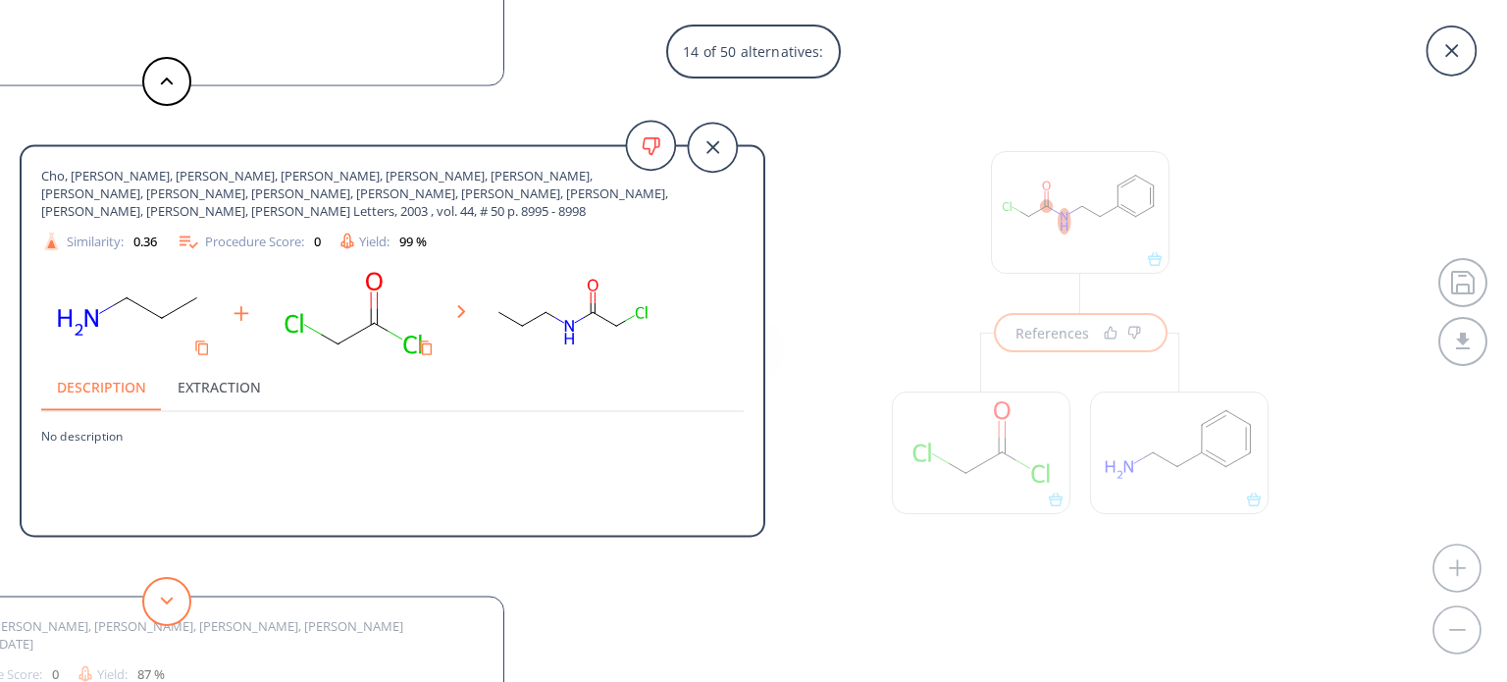
click at [176, 609] on button at bounding box center [166, 601] width 49 height 49
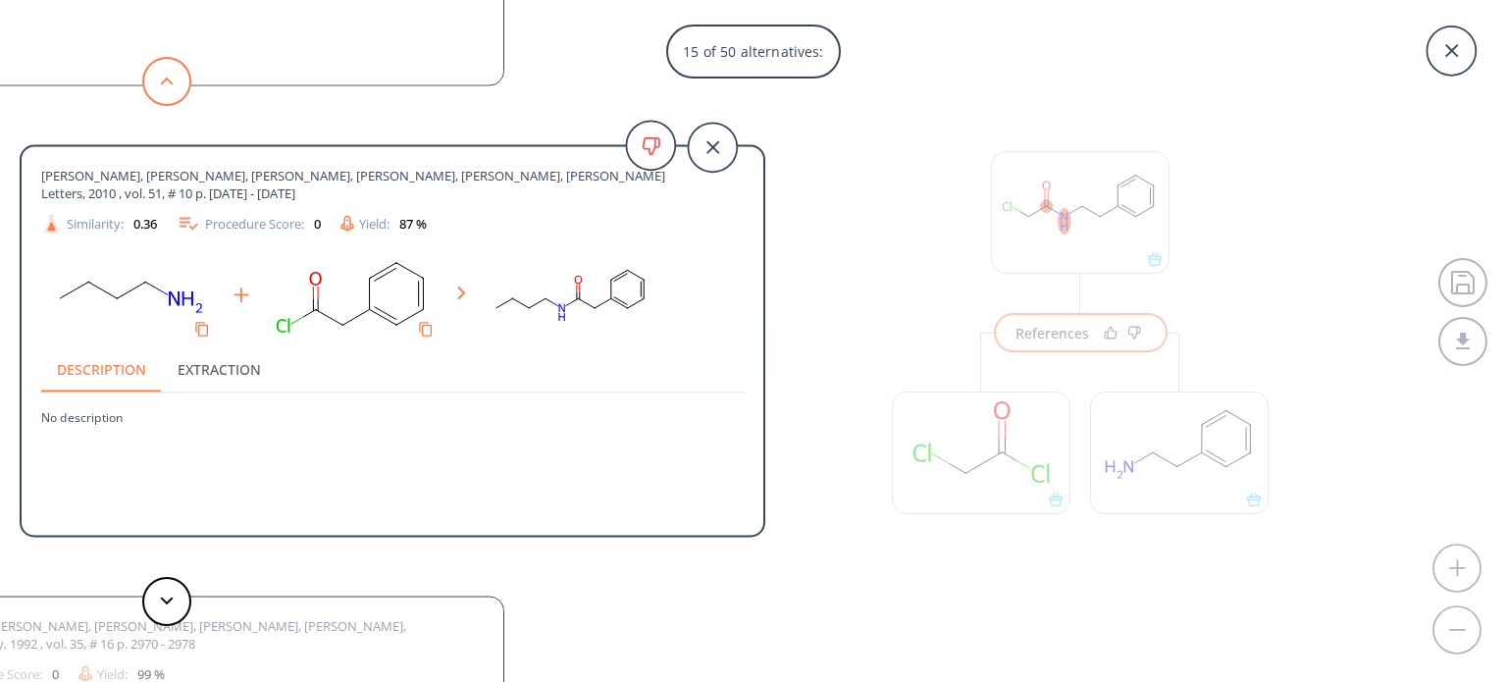
click at [170, 88] on button at bounding box center [166, 81] width 49 height 49
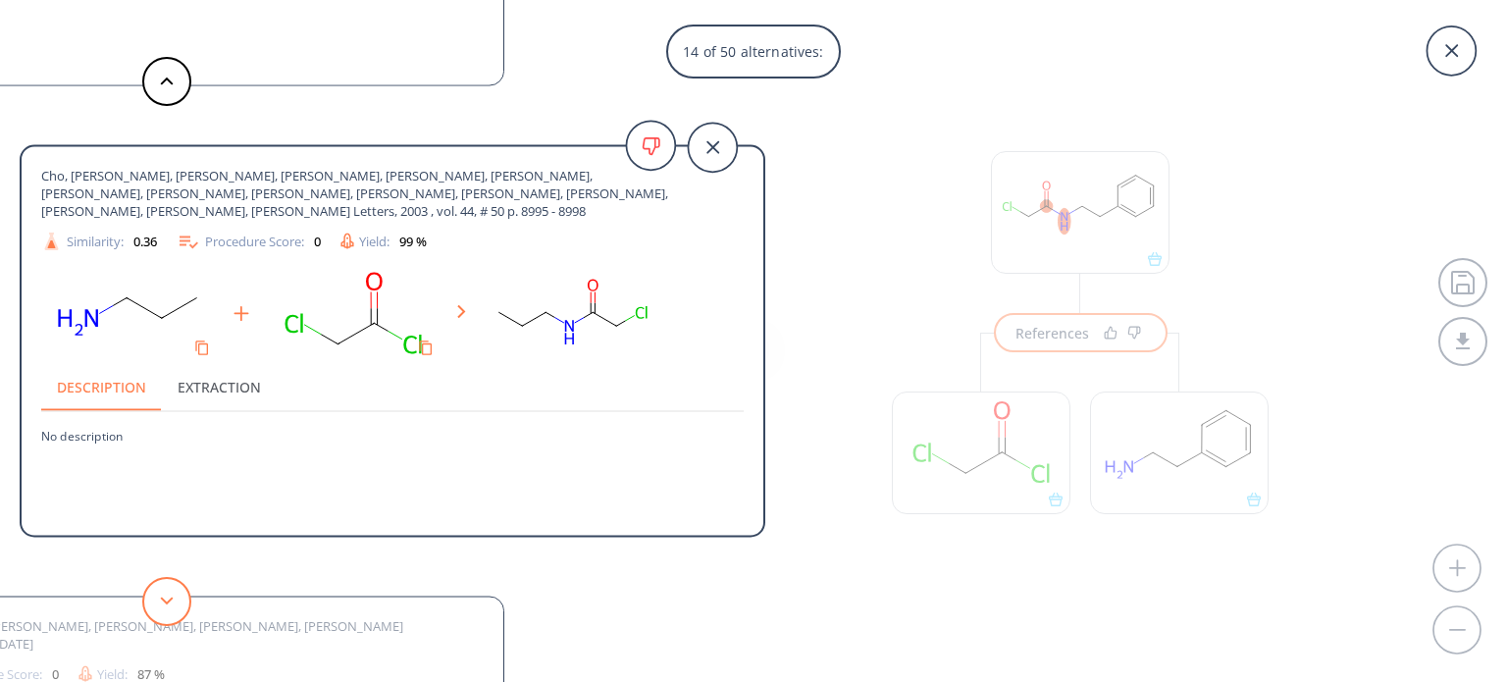
click at [170, 591] on button at bounding box center [166, 601] width 49 height 49
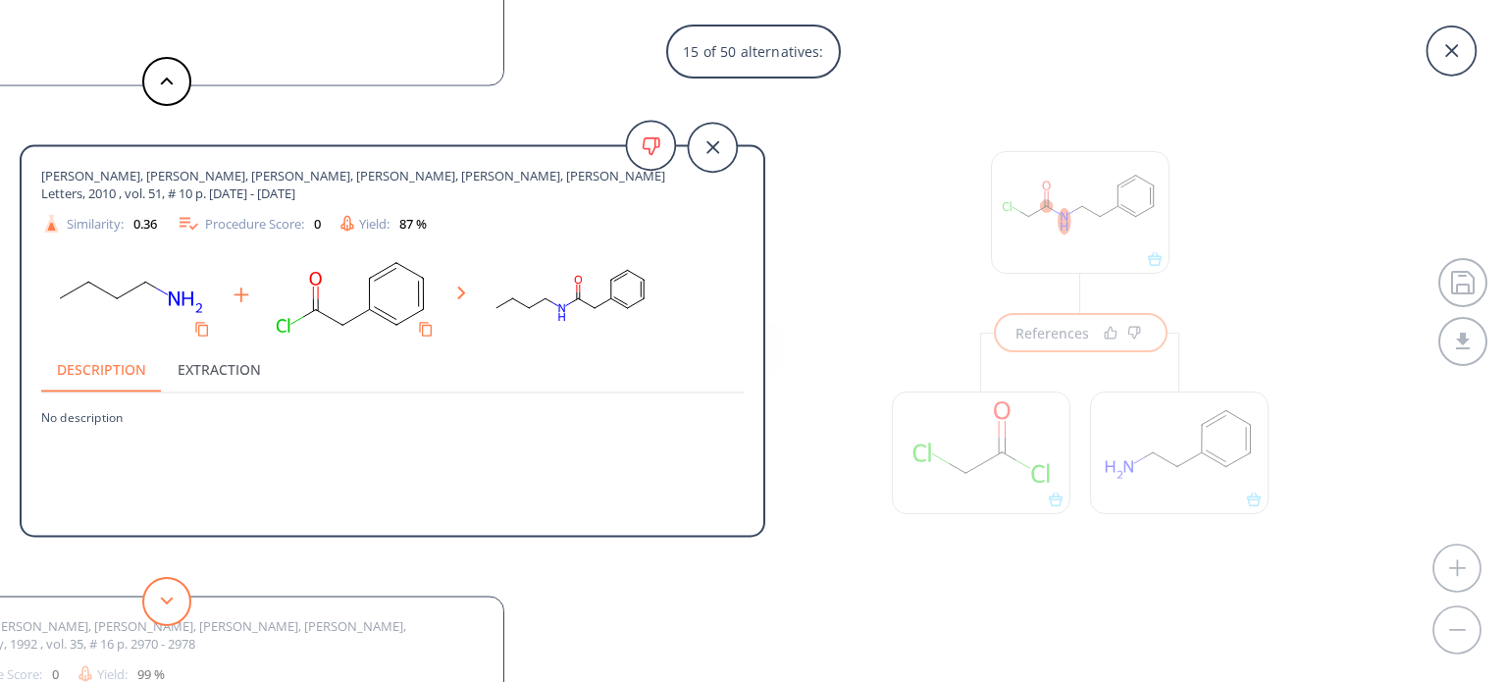
click at [170, 591] on button at bounding box center [166, 601] width 49 height 49
